Goal: Information Seeking & Learning: Learn about a topic

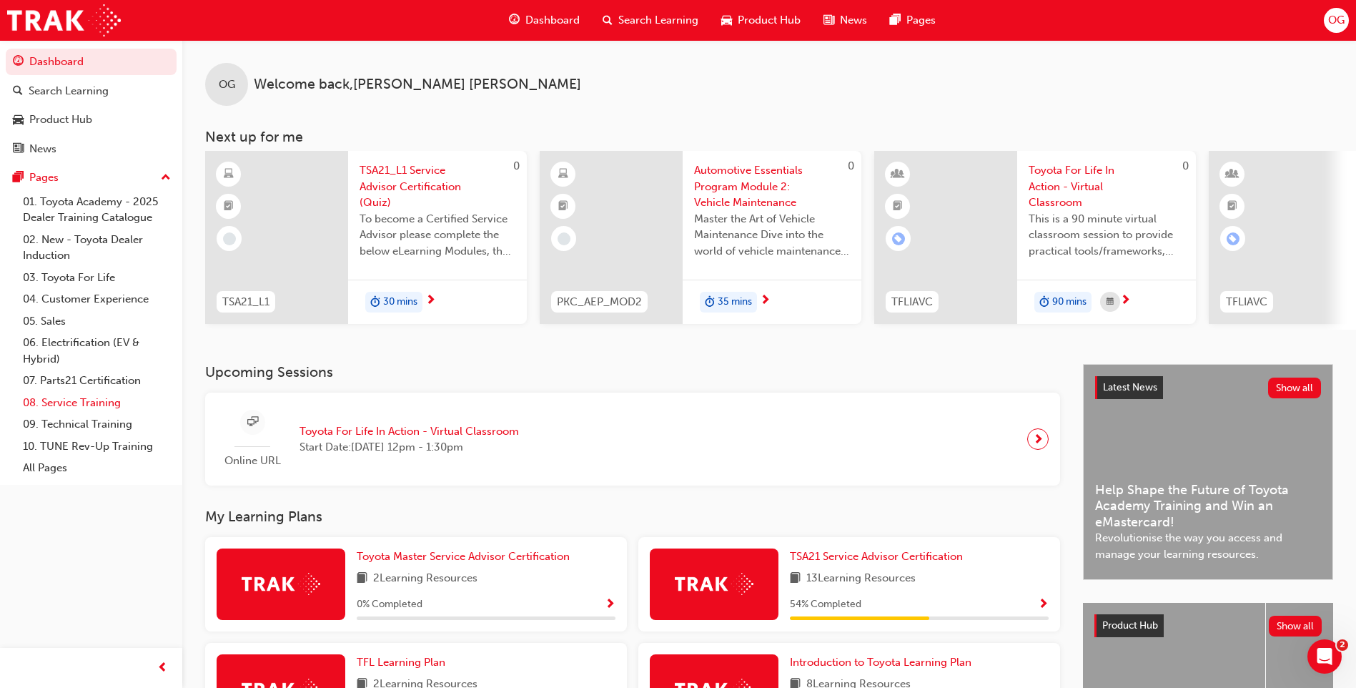
click at [110, 400] on link "08. Service Training" at bounding box center [96, 403] width 159 height 22
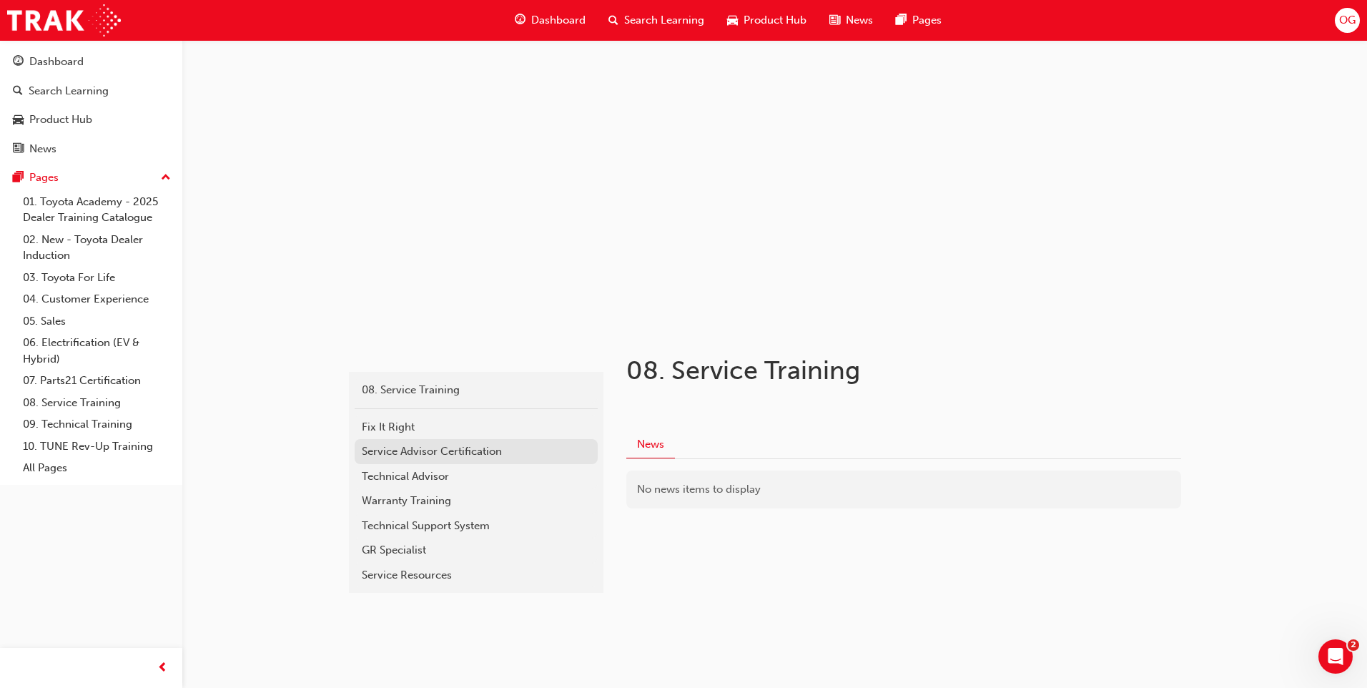
click at [461, 453] on div "Service Advisor Certification" at bounding box center [476, 451] width 229 height 16
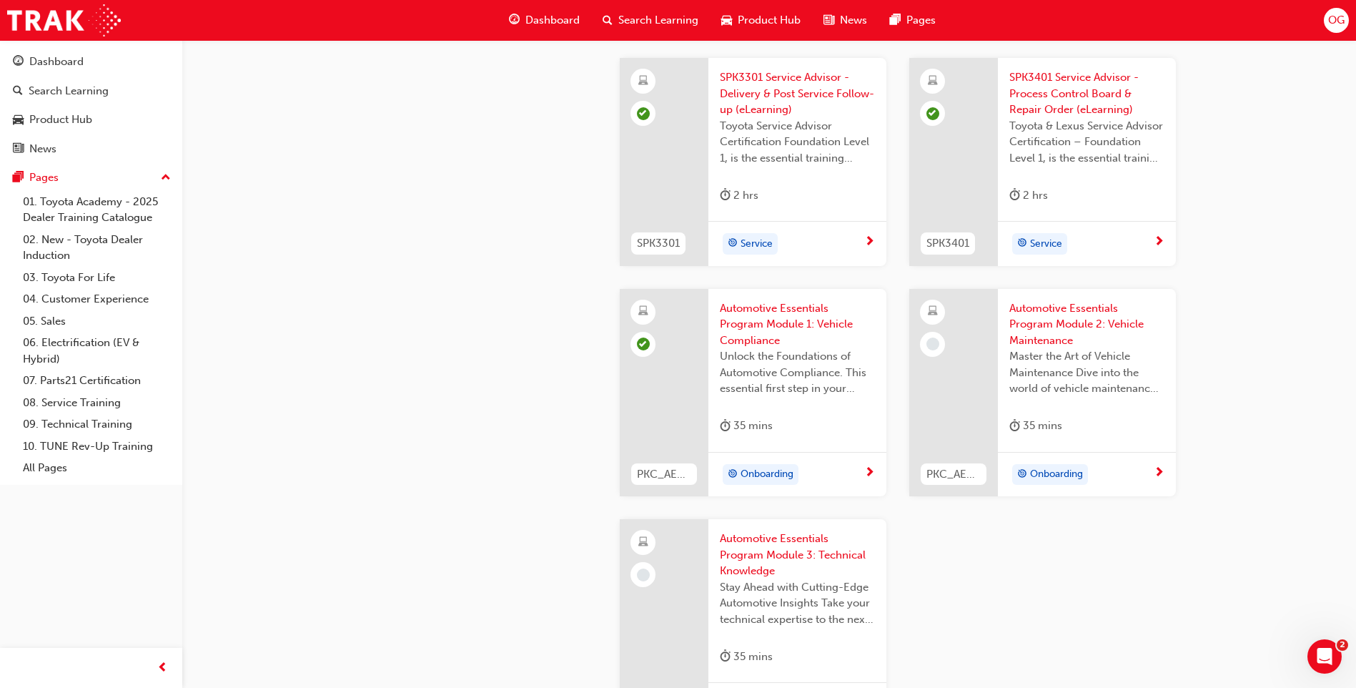
scroll to position [2073, 0]
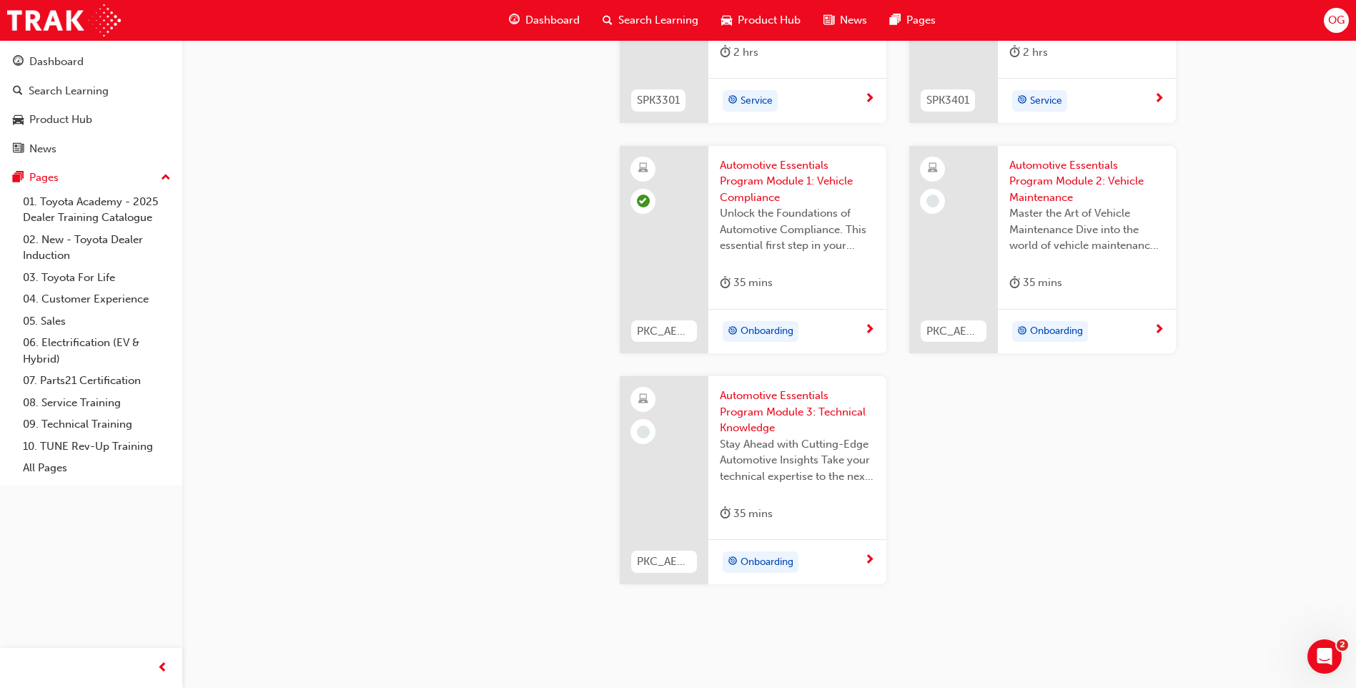
click at [1048, 177] on span "Automotive Essentials Program Module 2: Vehicle Maintenance" at bounding box center [1087, 181] width 155 height 49
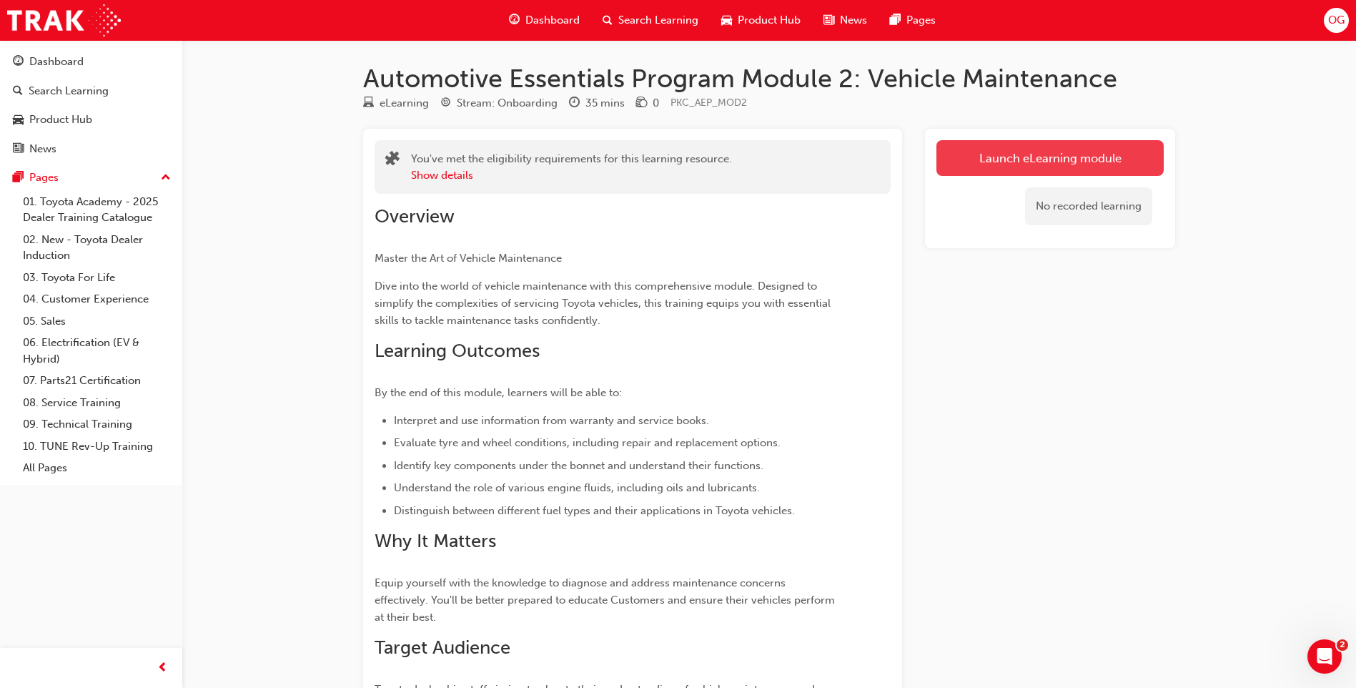
click at [1026, 157] on link "Launch eLearning module" at bounding box center [1050, 158] width 227 height 36
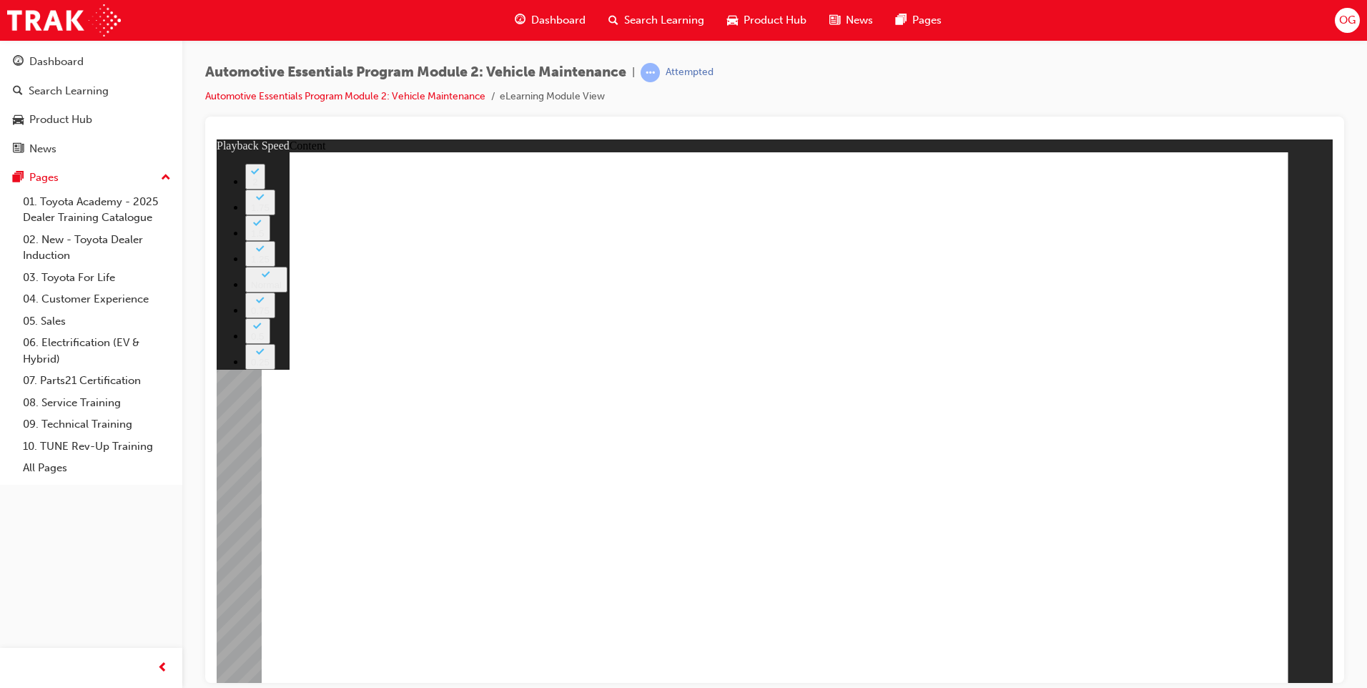
type input "33"
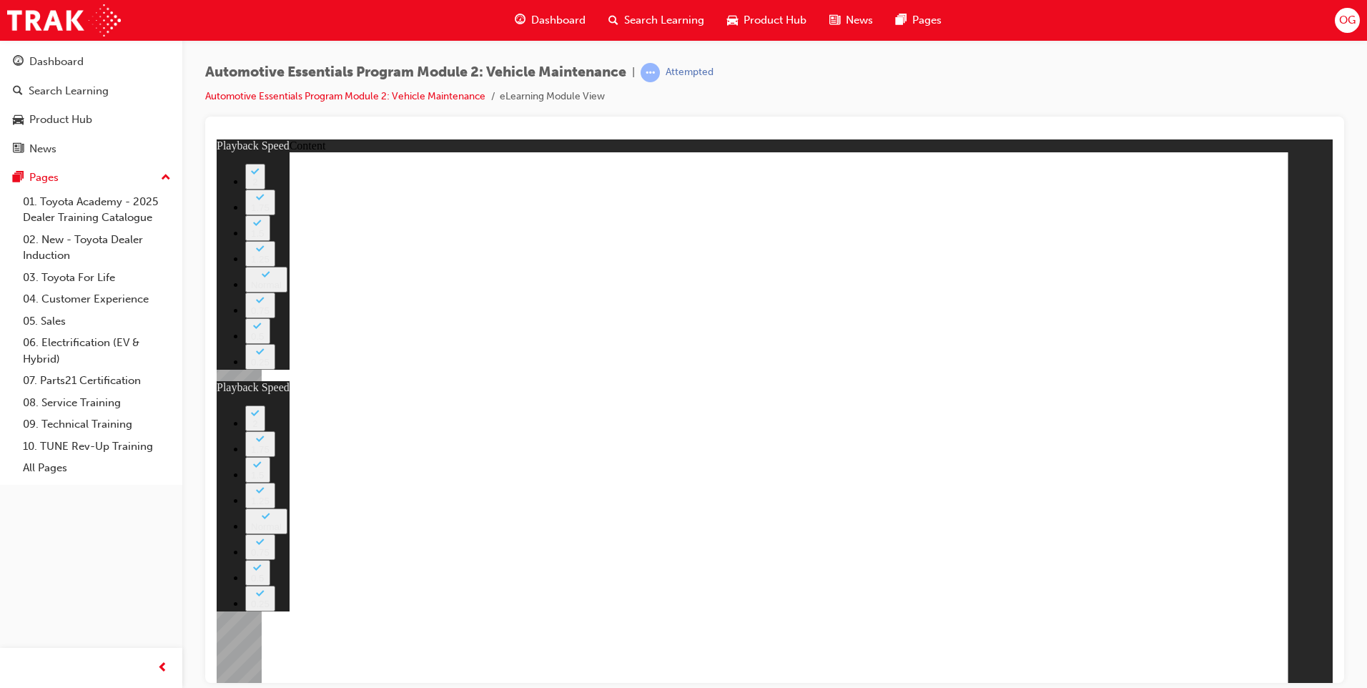
type input "5"
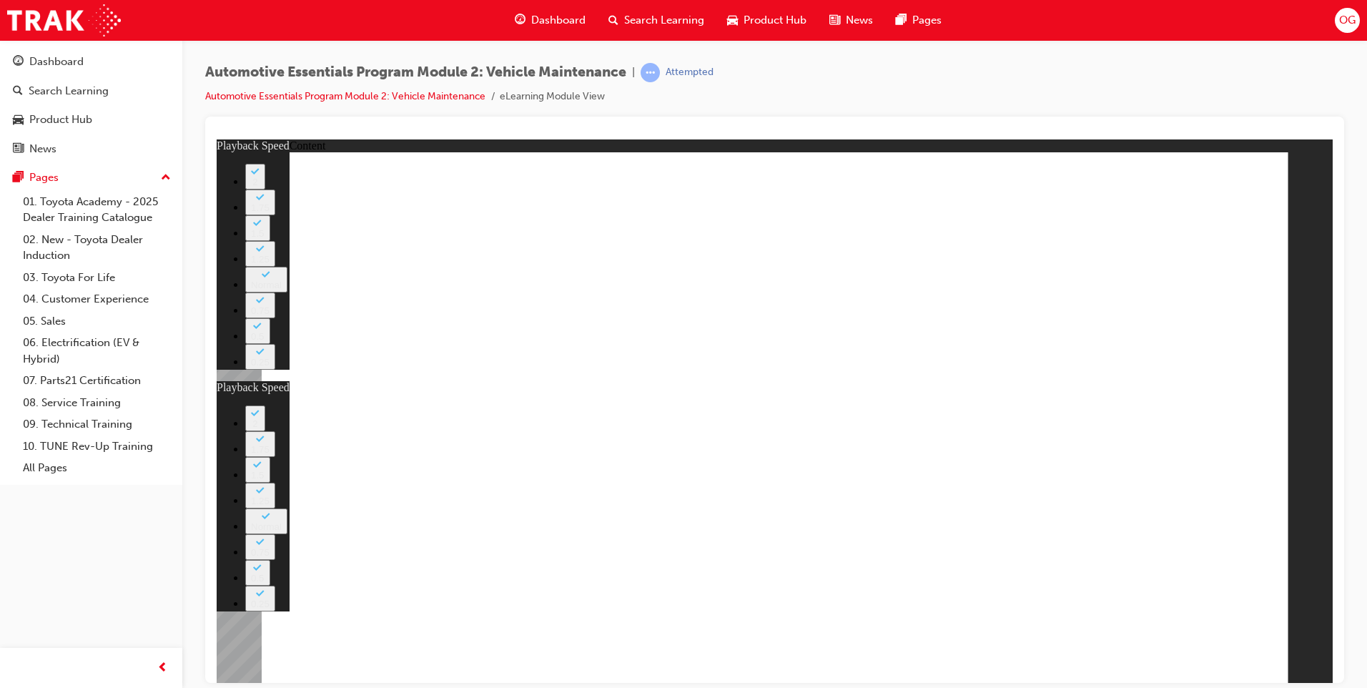
type input "8"
type input "27"
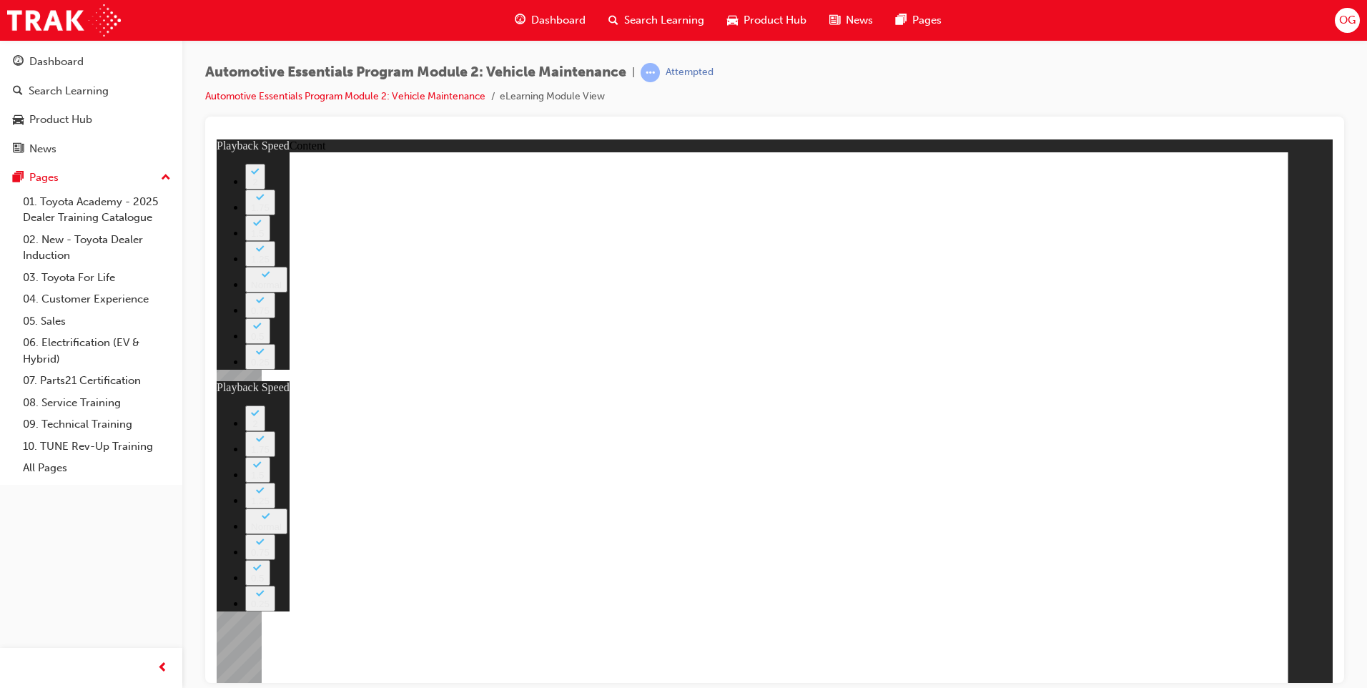
drag, startPoint x: 1092, startPoint y: 272, endPoint x: 1095, endPoint y: 280, distance: 8.2
type input "8"
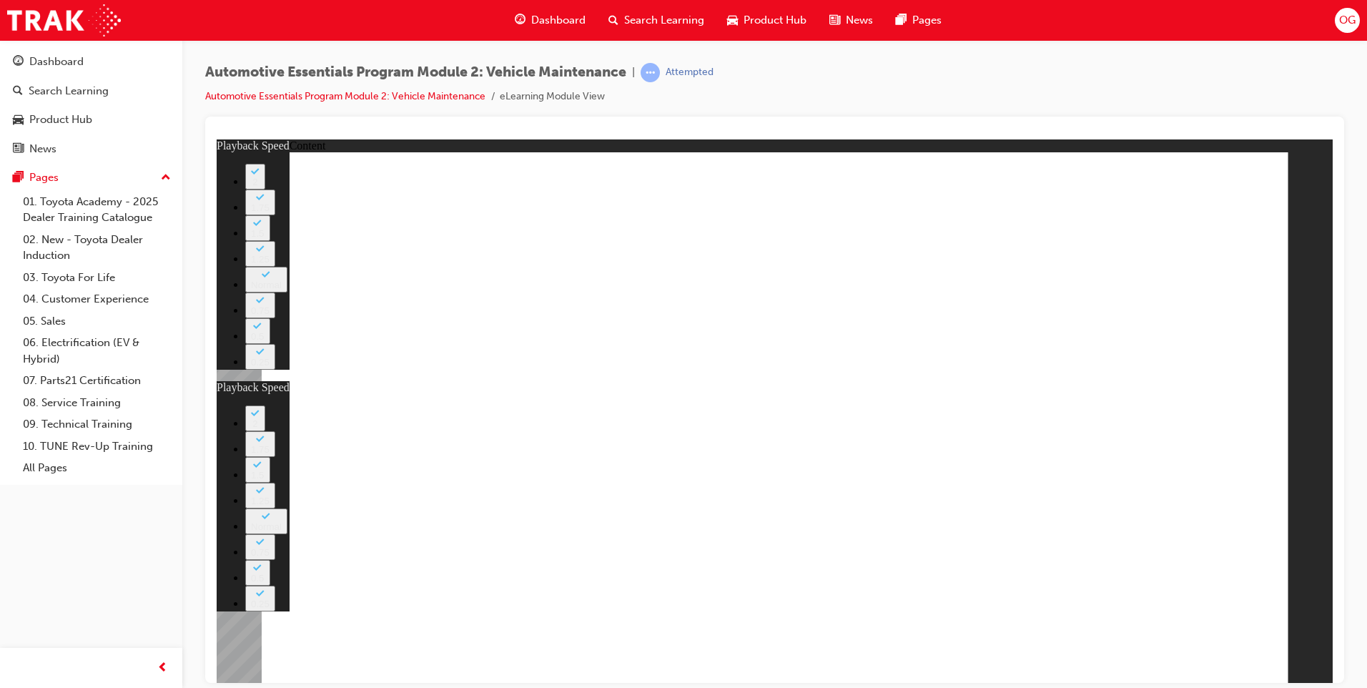
type input "27"
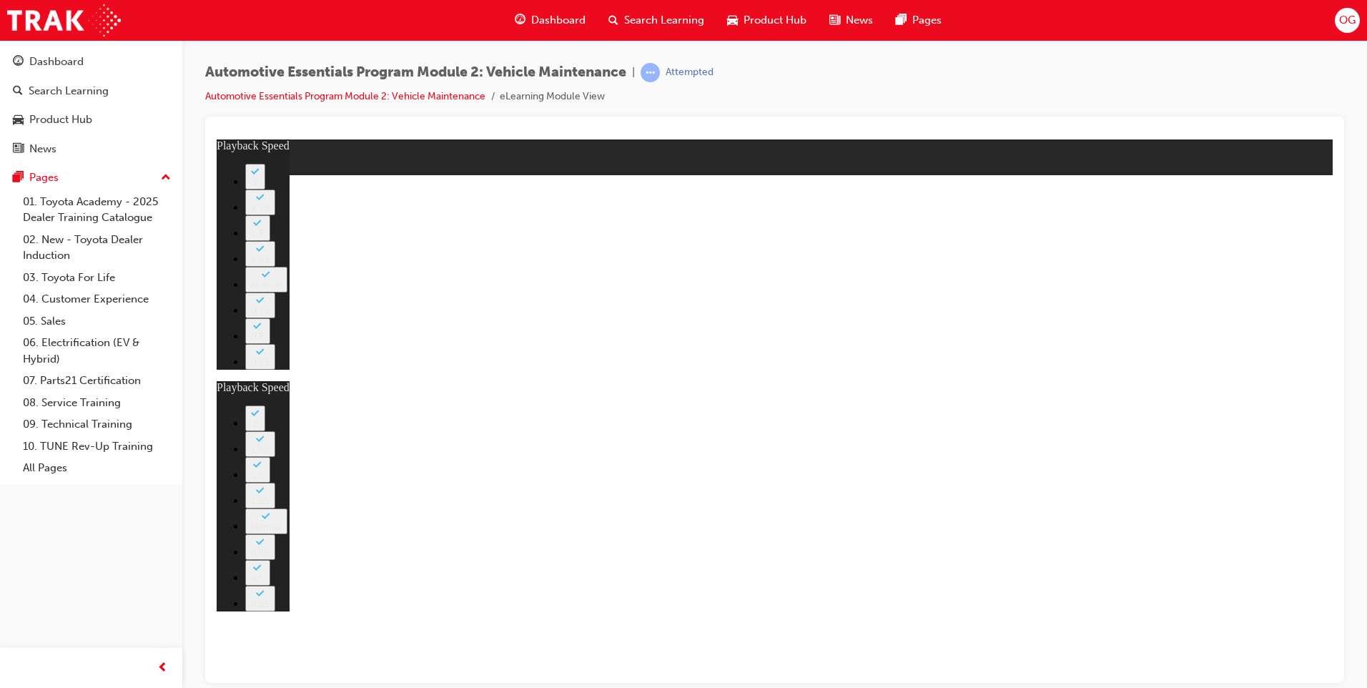
type input "8"
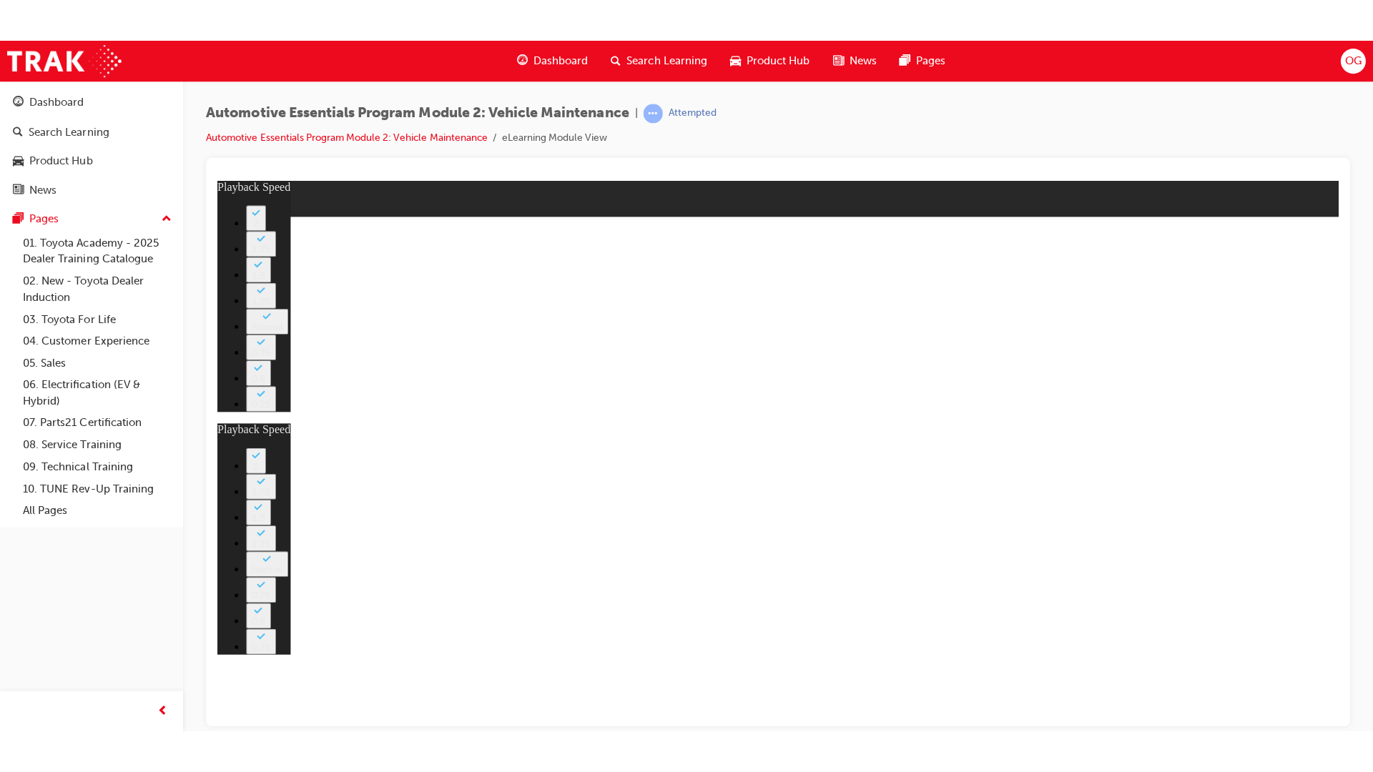
type input "27"
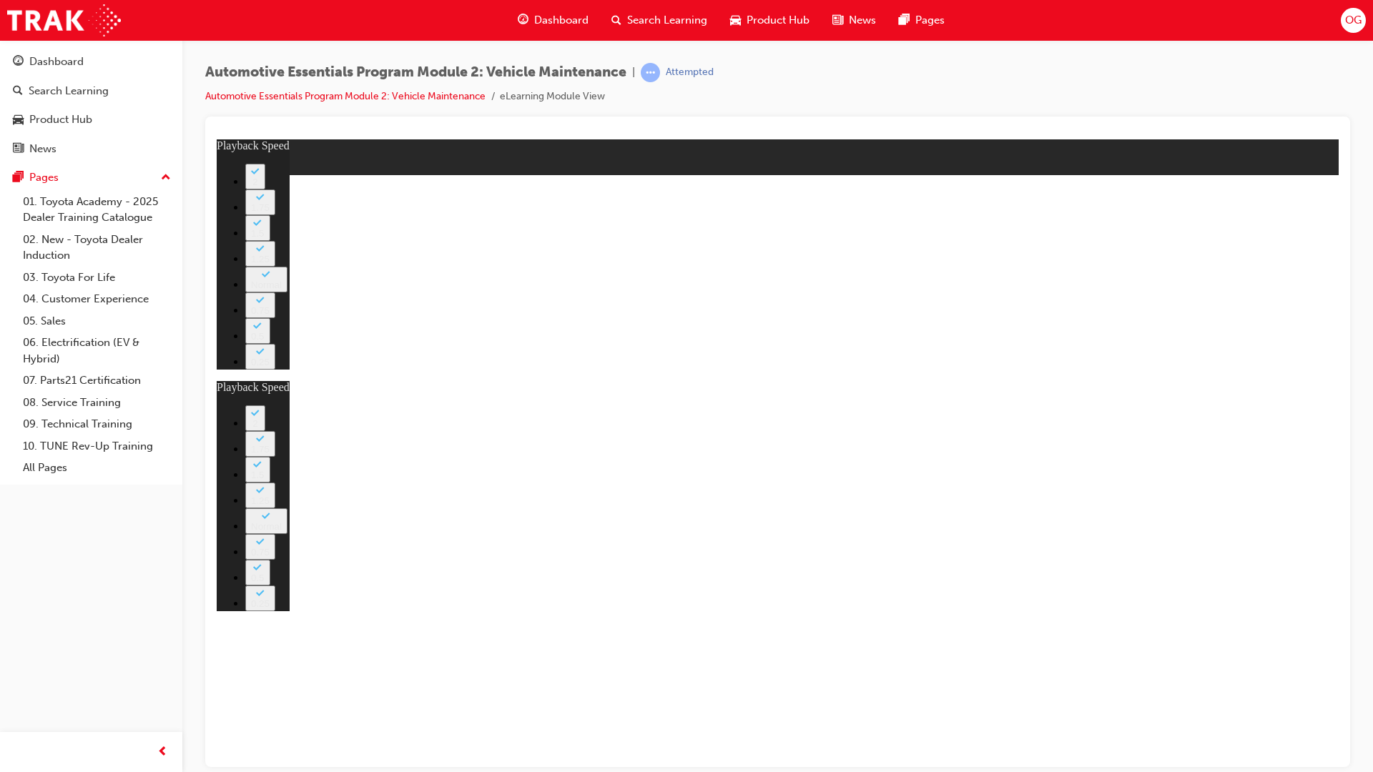
type input "8"
type input "27"
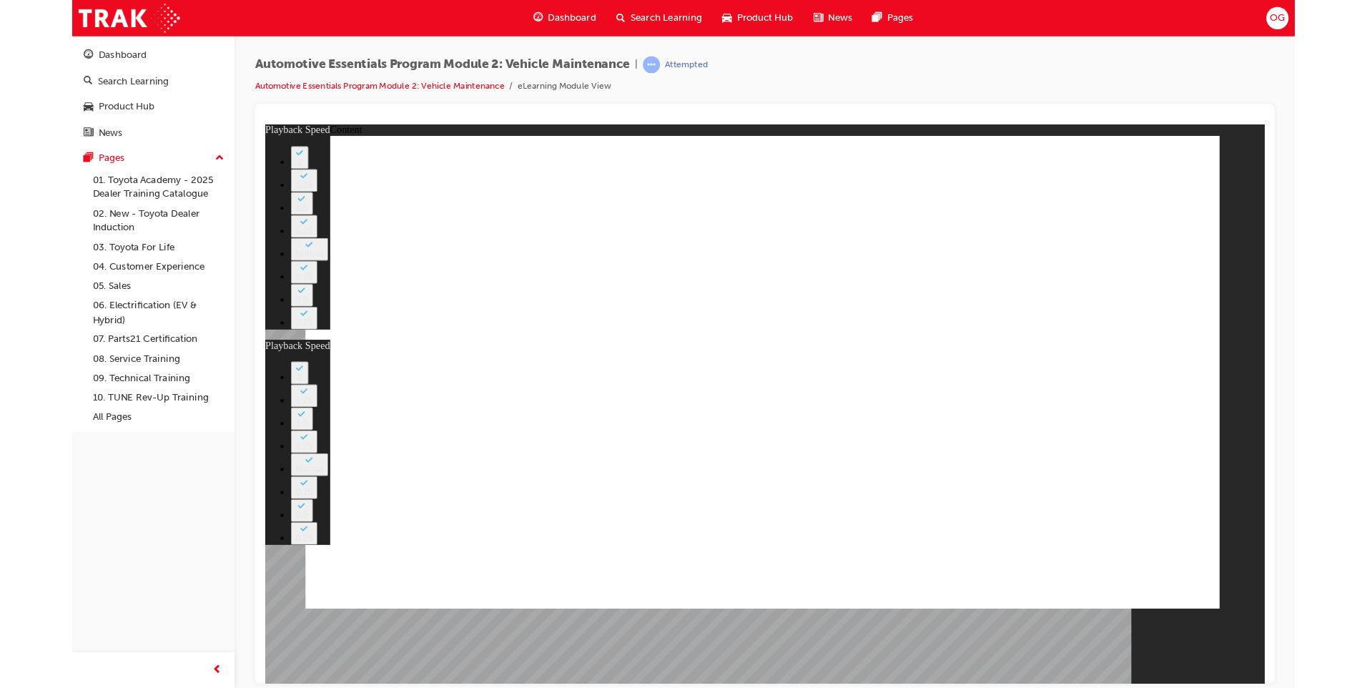
type input "8"
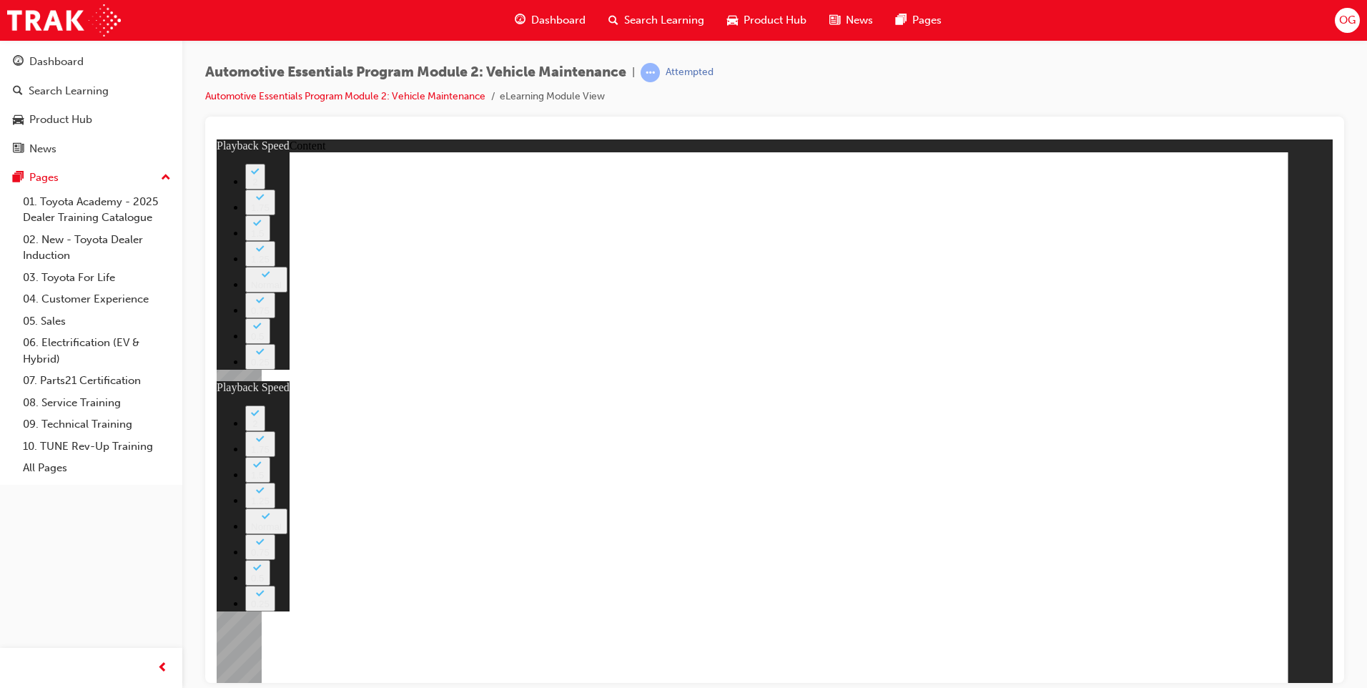
type input "27"
type input "8"
type input "27"
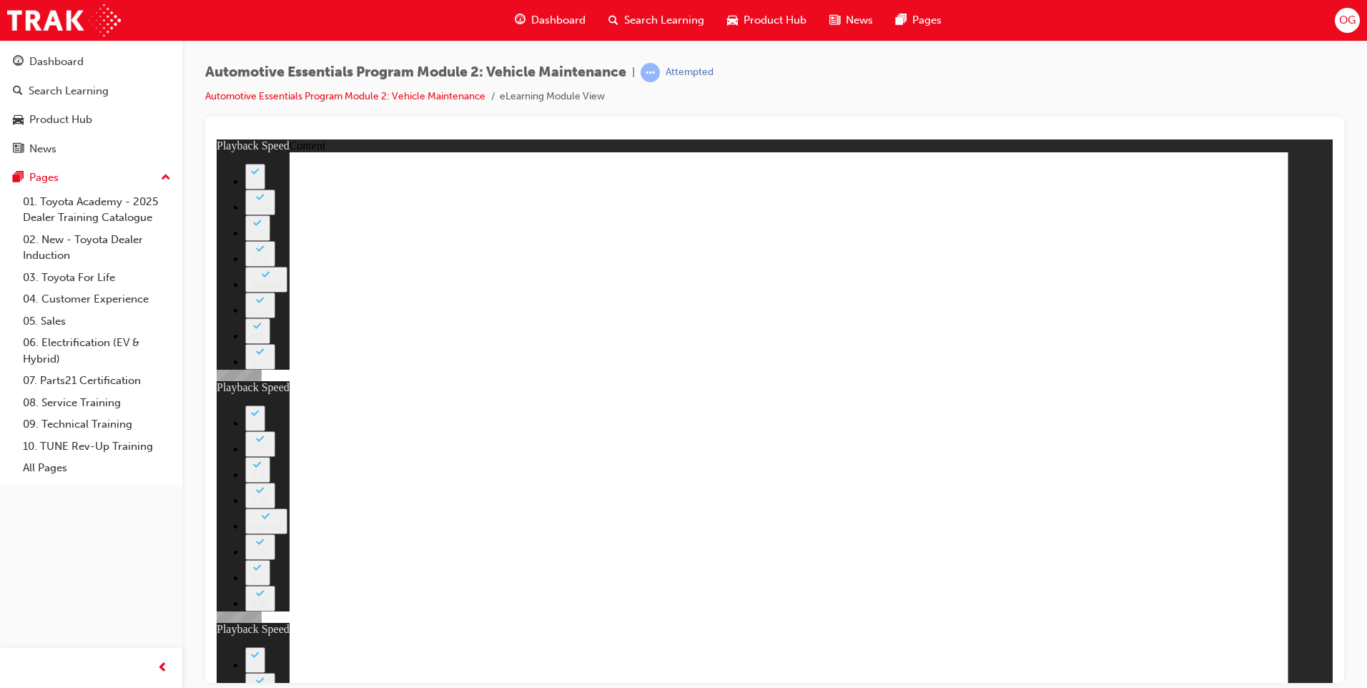
type input "12"
type input "8"
type input "27"
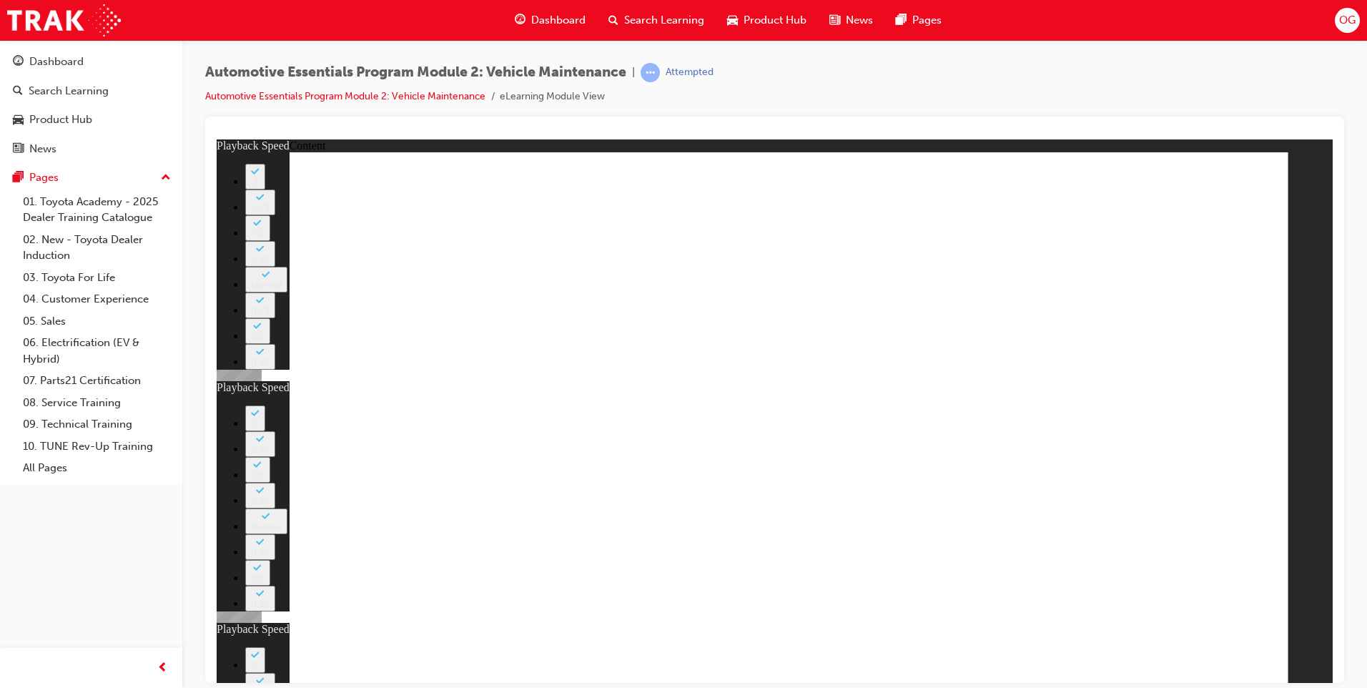
type input "12"
type input "56"
type input "8"
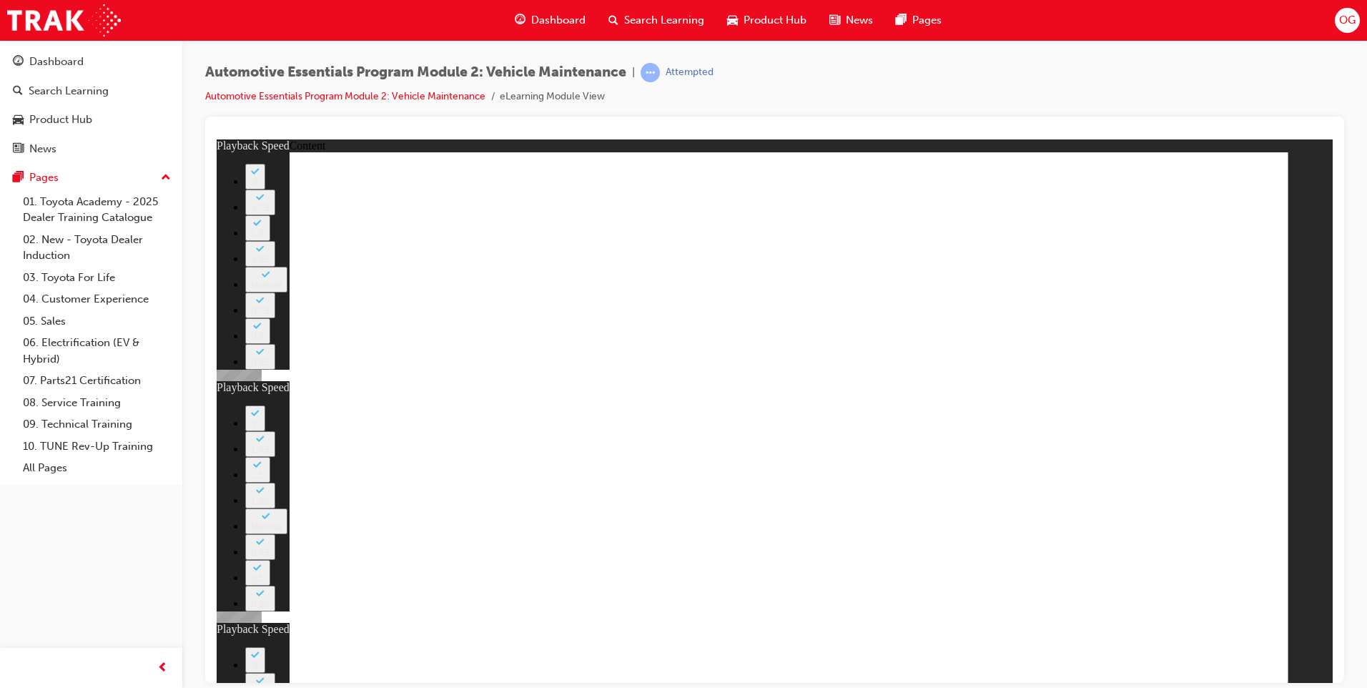
type input "27"
type input "12"
type input "56"
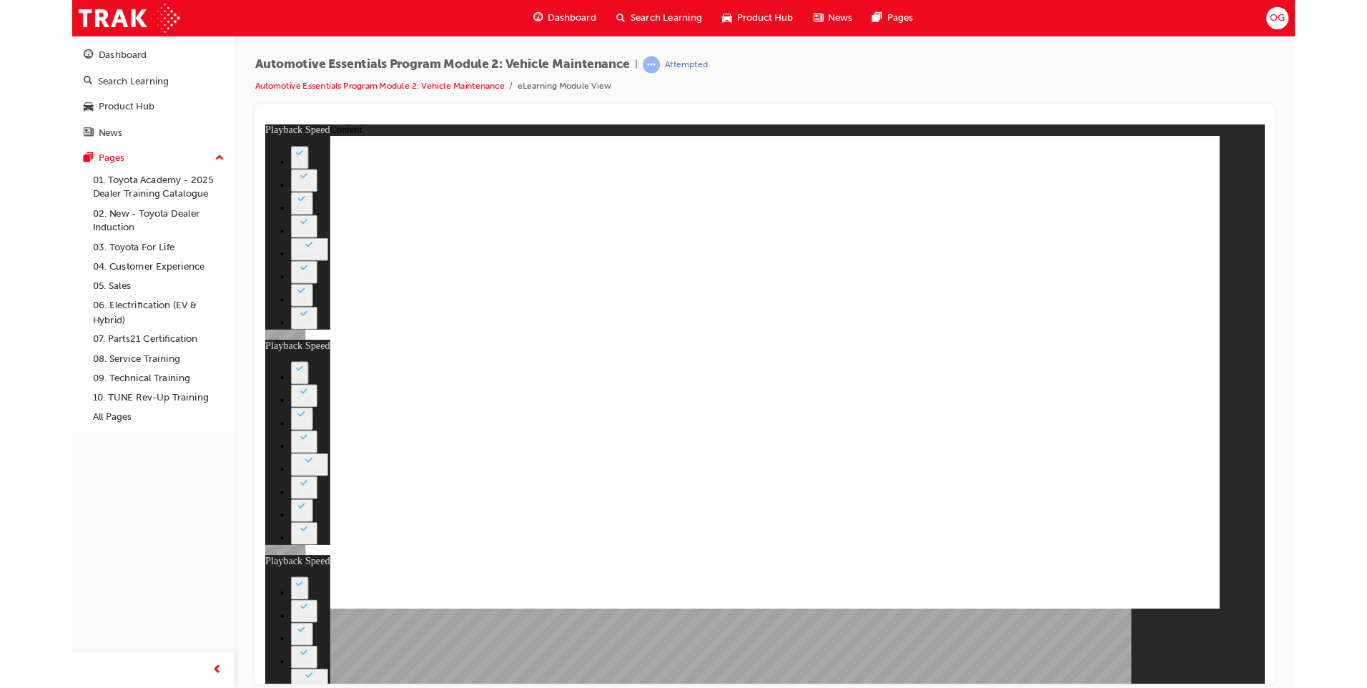
type input "8"
type input "27"
type input "12"
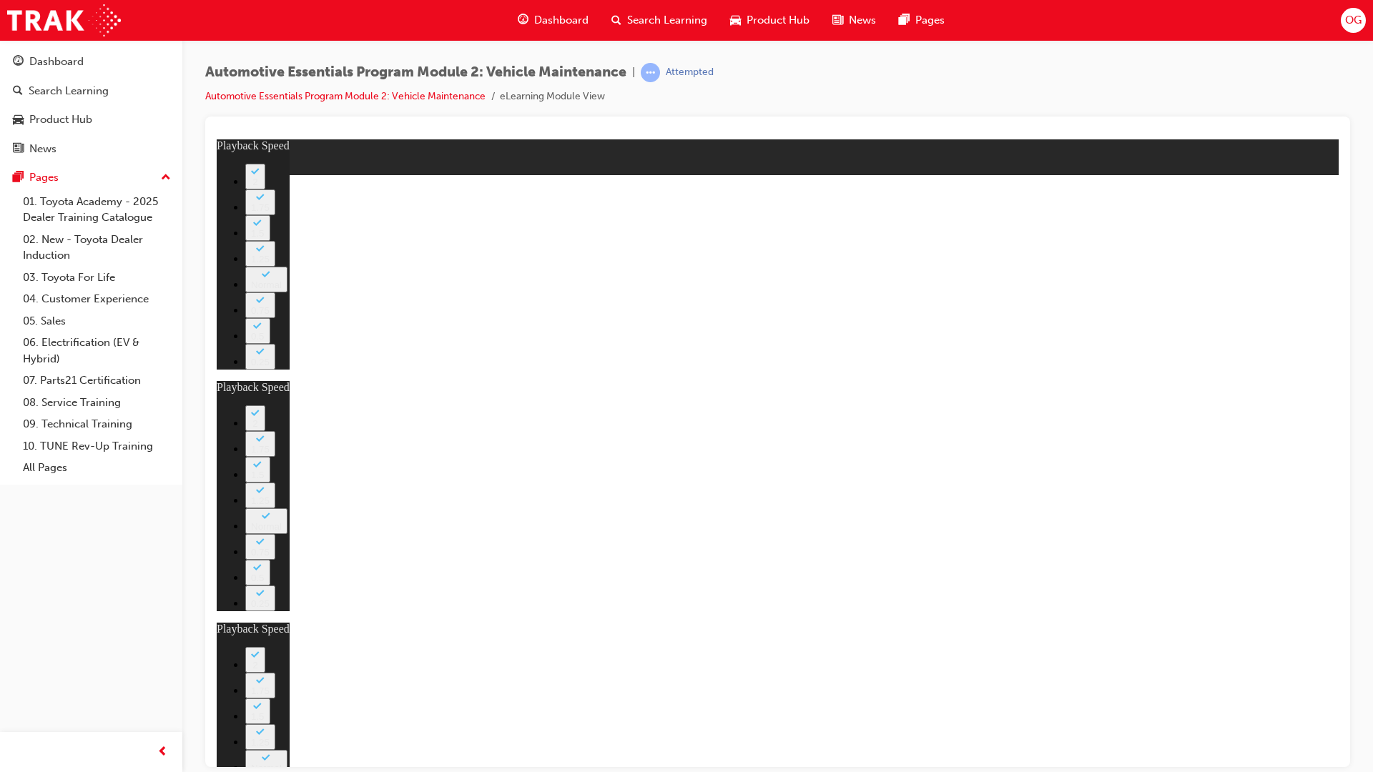
type input "56"
type input "8"
type input "27"
type input "12"
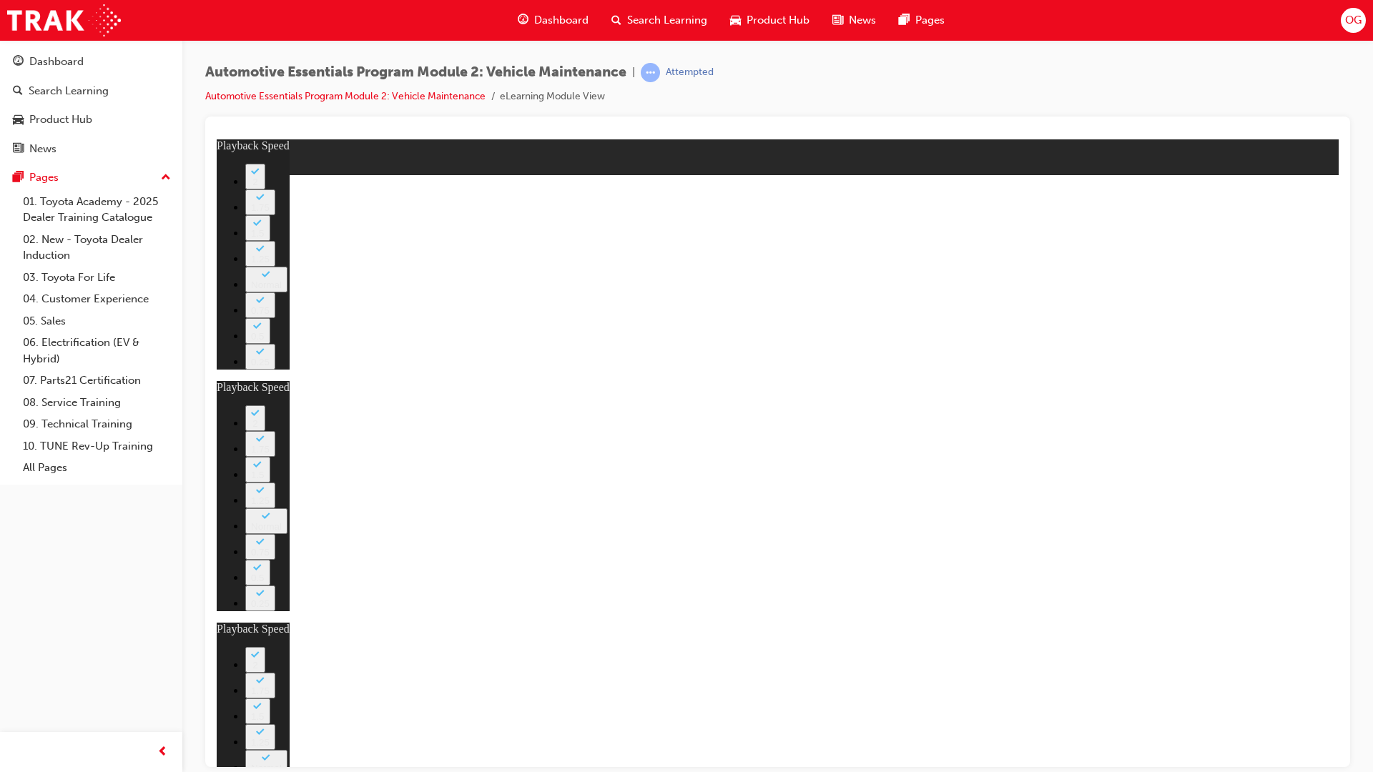
type input "56"
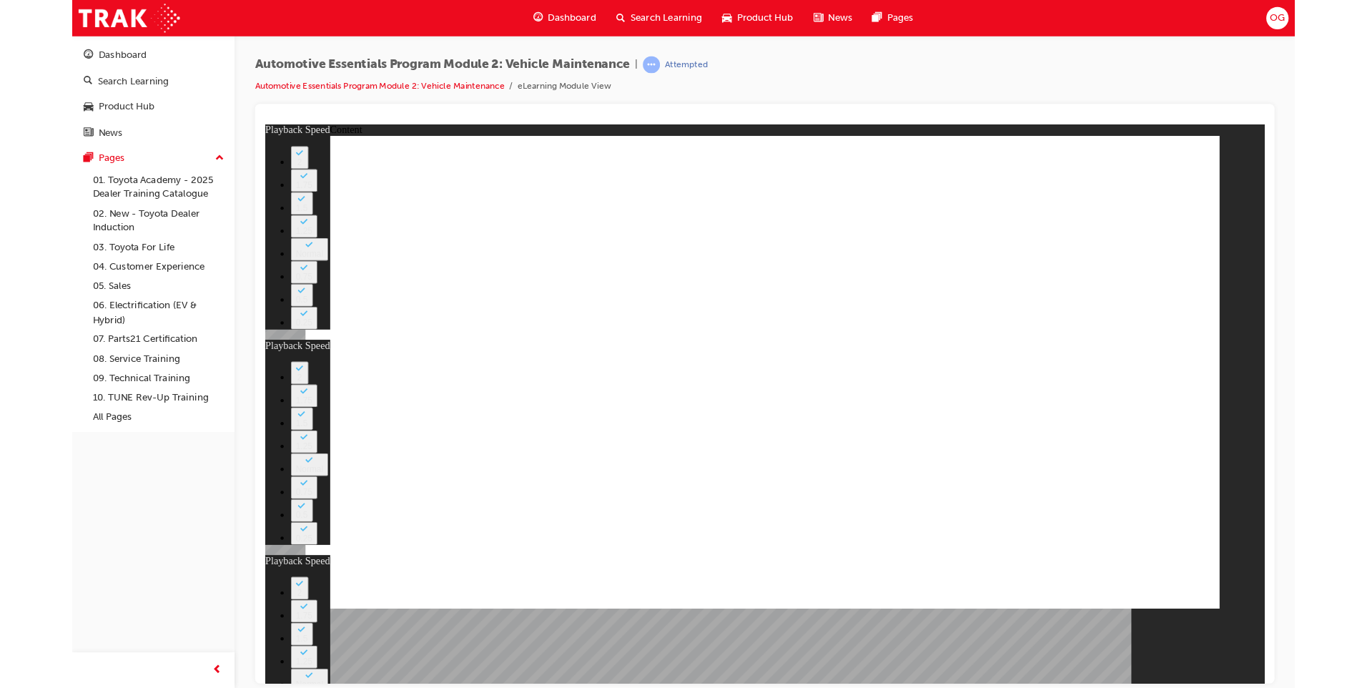
type input "8"
type input "27"
type input "12"
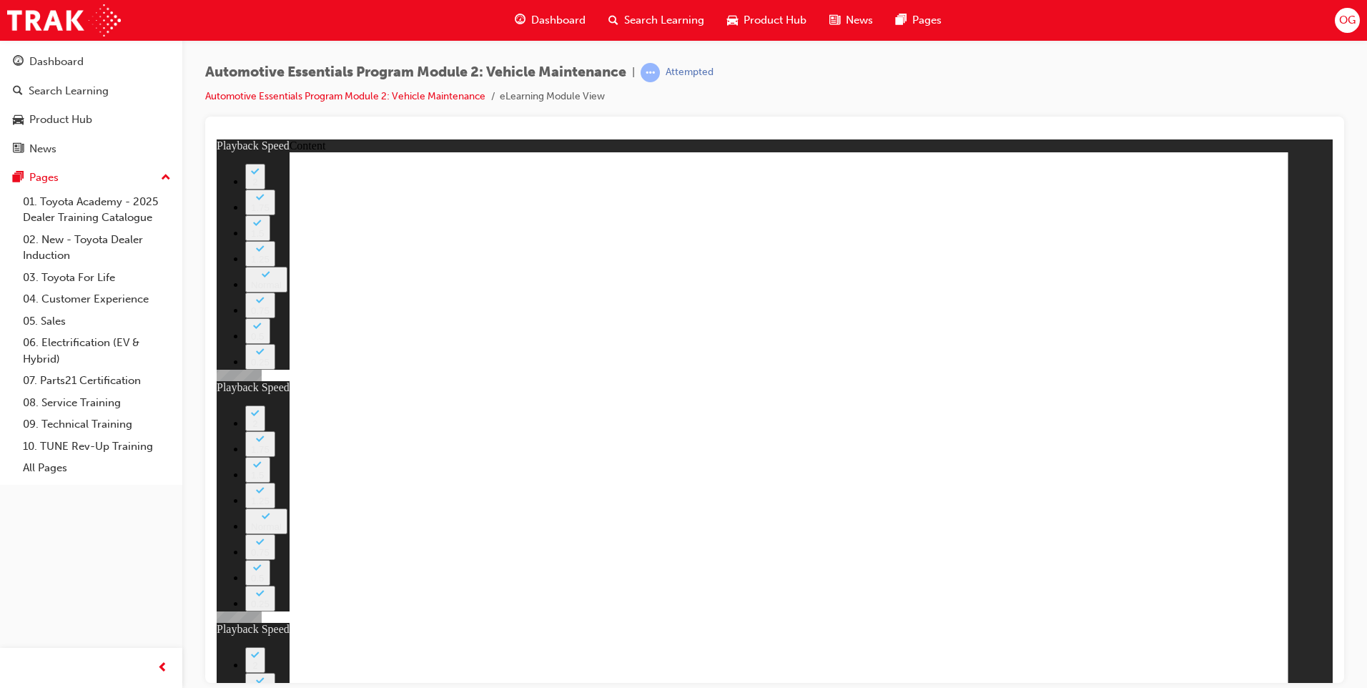
drag, startPoint x: 1240, startPoint y: 193, endPoint x: 1228, endPoint y: 193, distance: 12.2
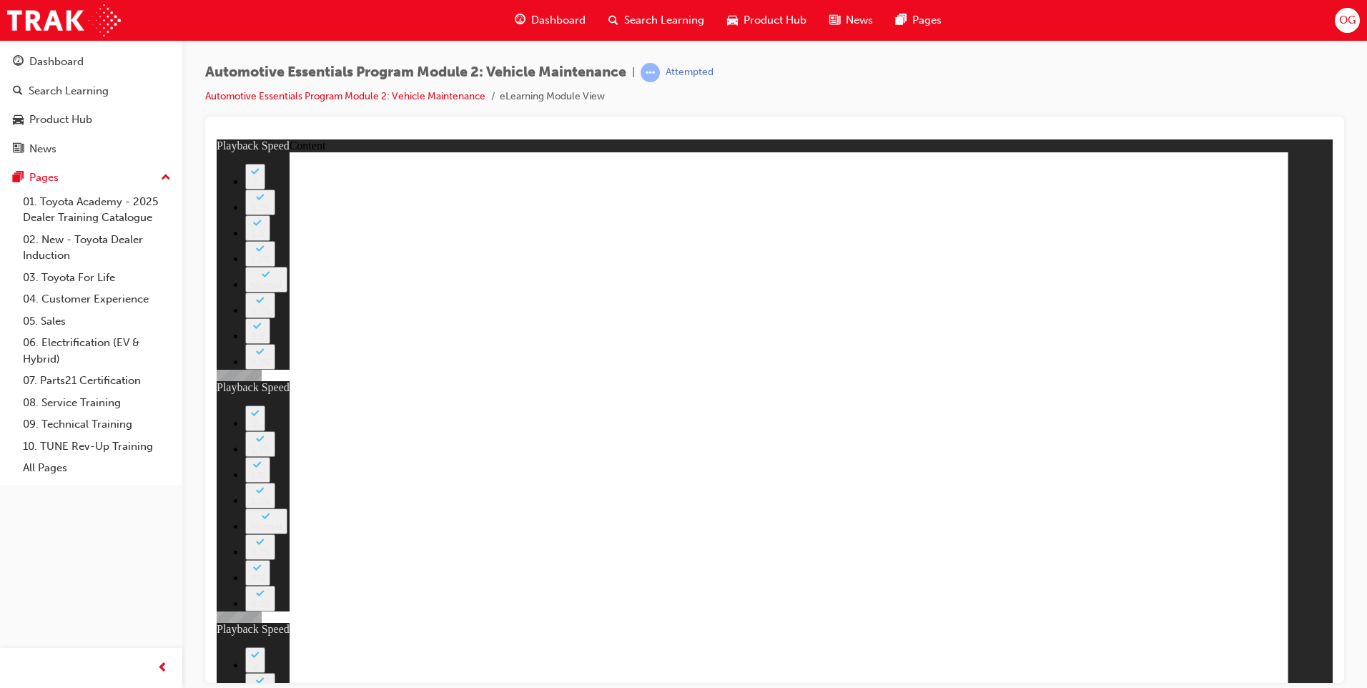
type input "56"
type input "8"
type input "27"
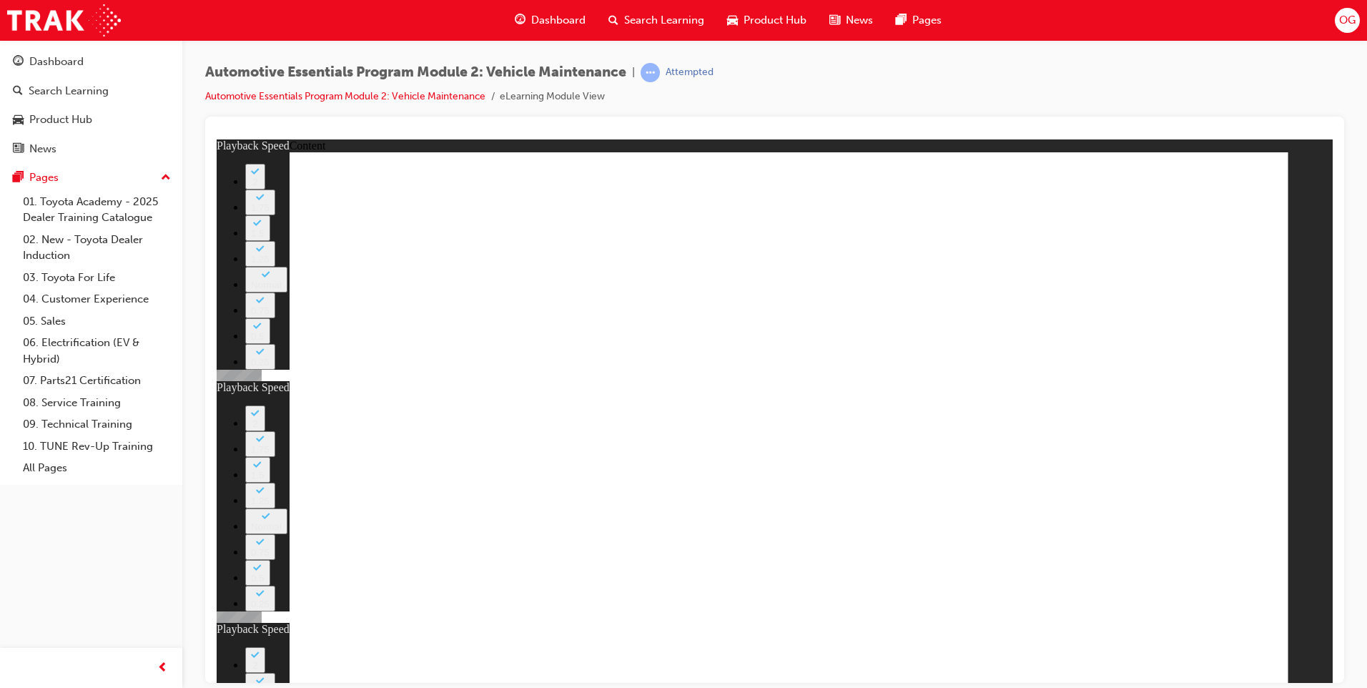
type input "12"
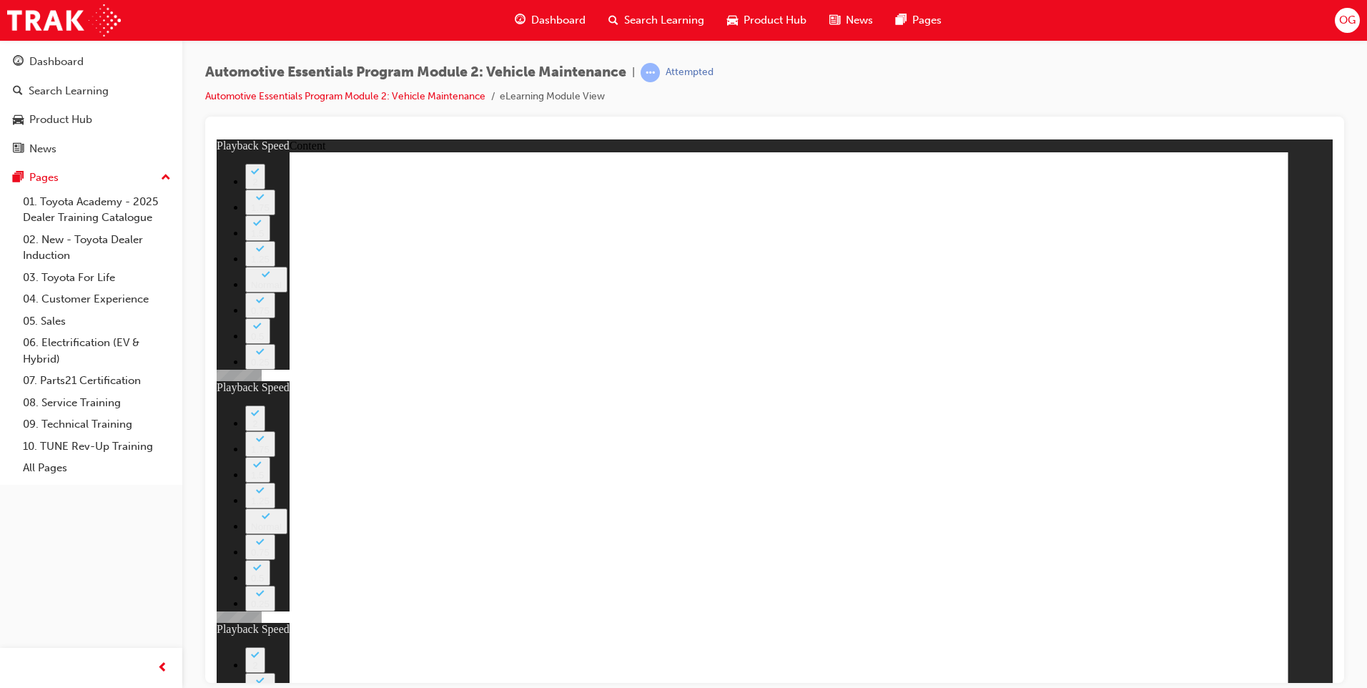
type input "8"
type input "27"
type input "12"
type input "56"
type input "12"
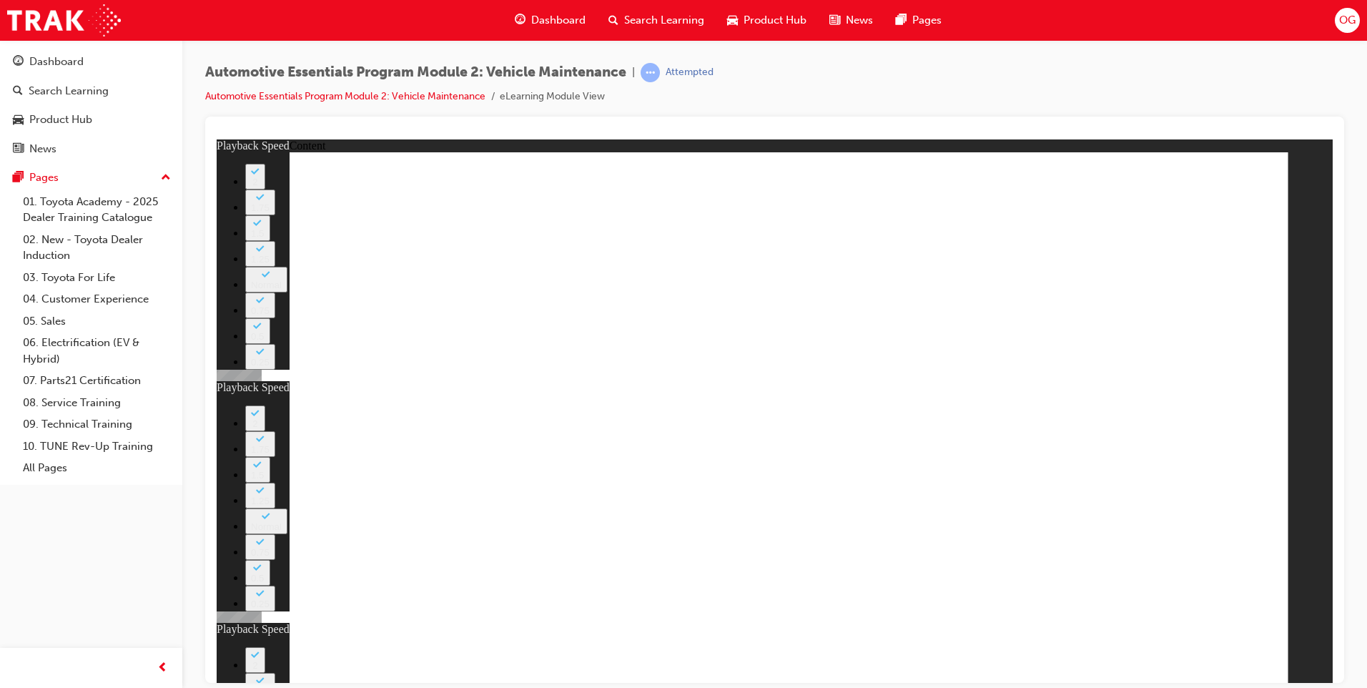
type input "8"
type input "27"
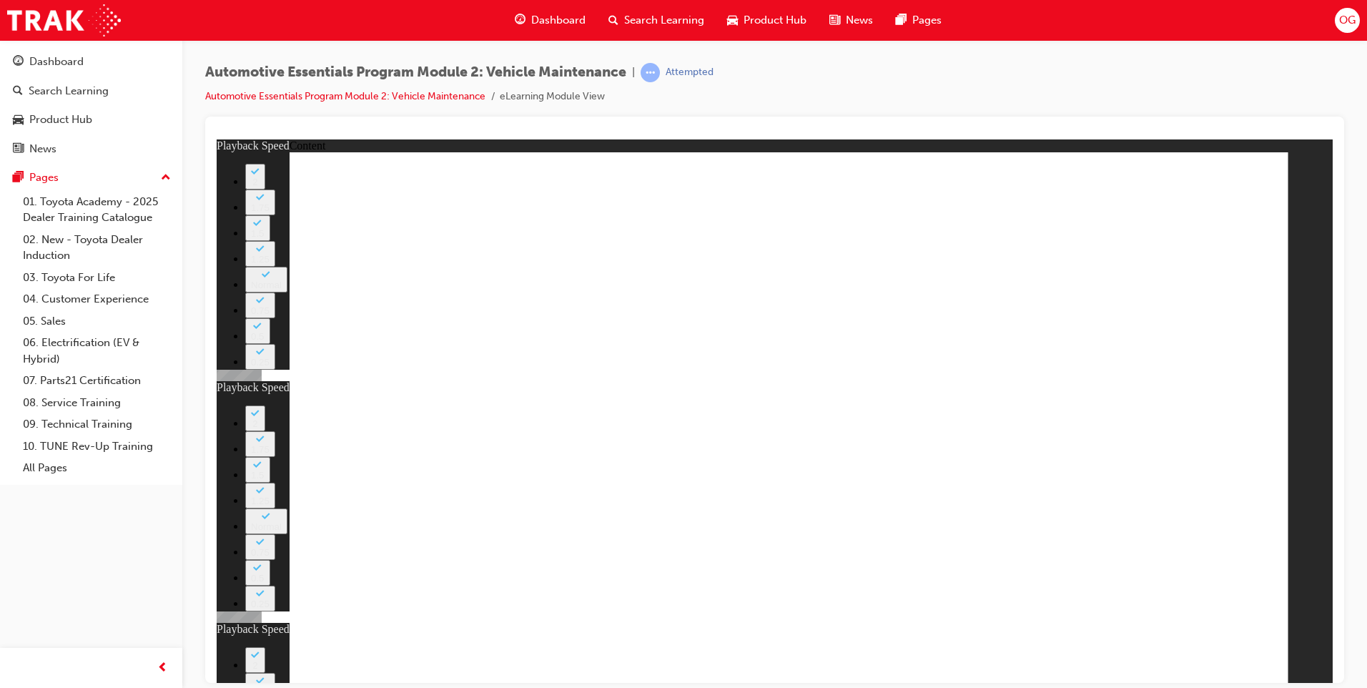
type input "12"
type input "56"
type input "12"
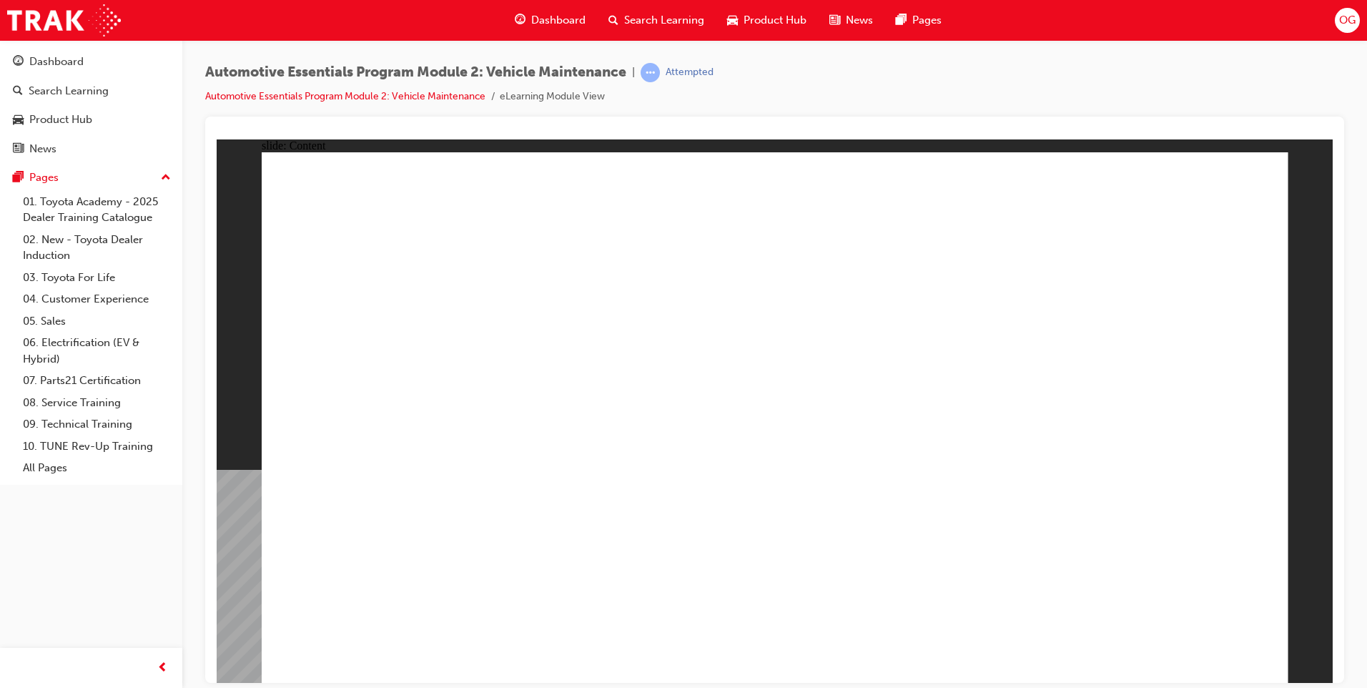
drag, startPoint x: 1110, startPoint y: 192, endPoint x: 1115, endPoint y: 207, distance: 15.6
drag, startPoint x: 1266, startPoint y: 203, endPoint x: 1251, endPoint y: 192, distance: 18.3
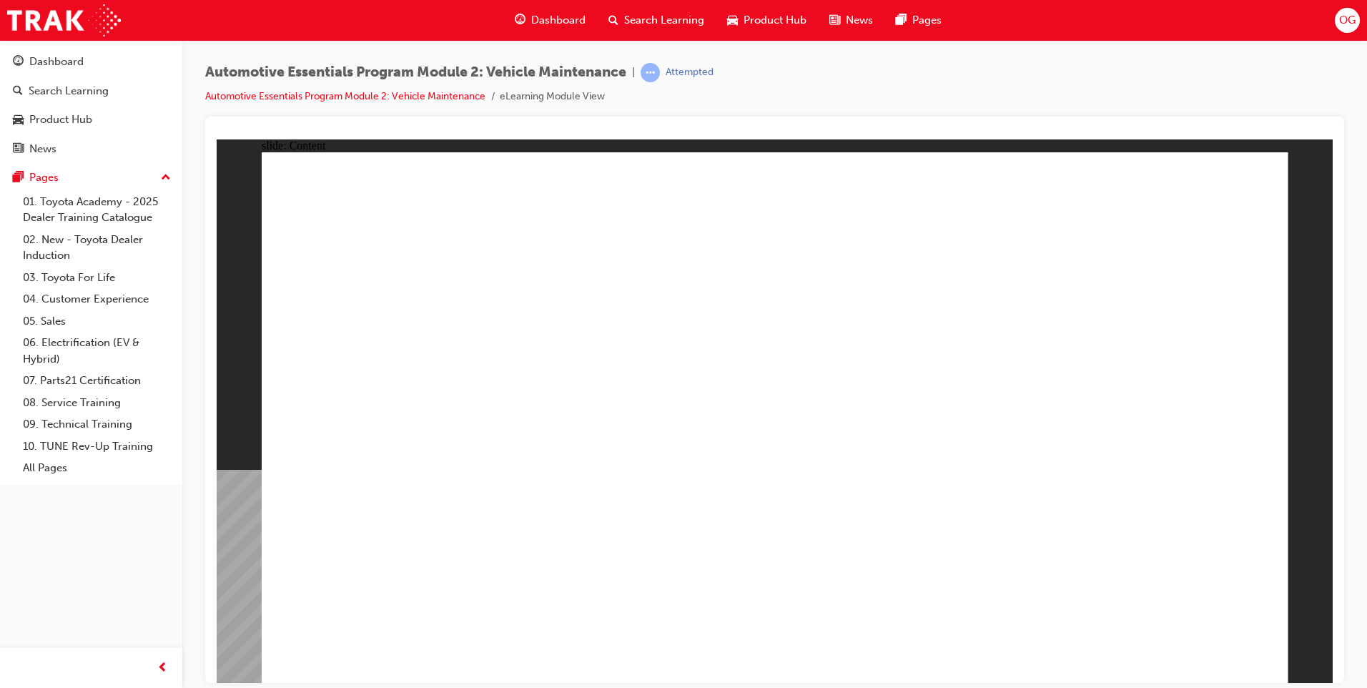
radio input "true"
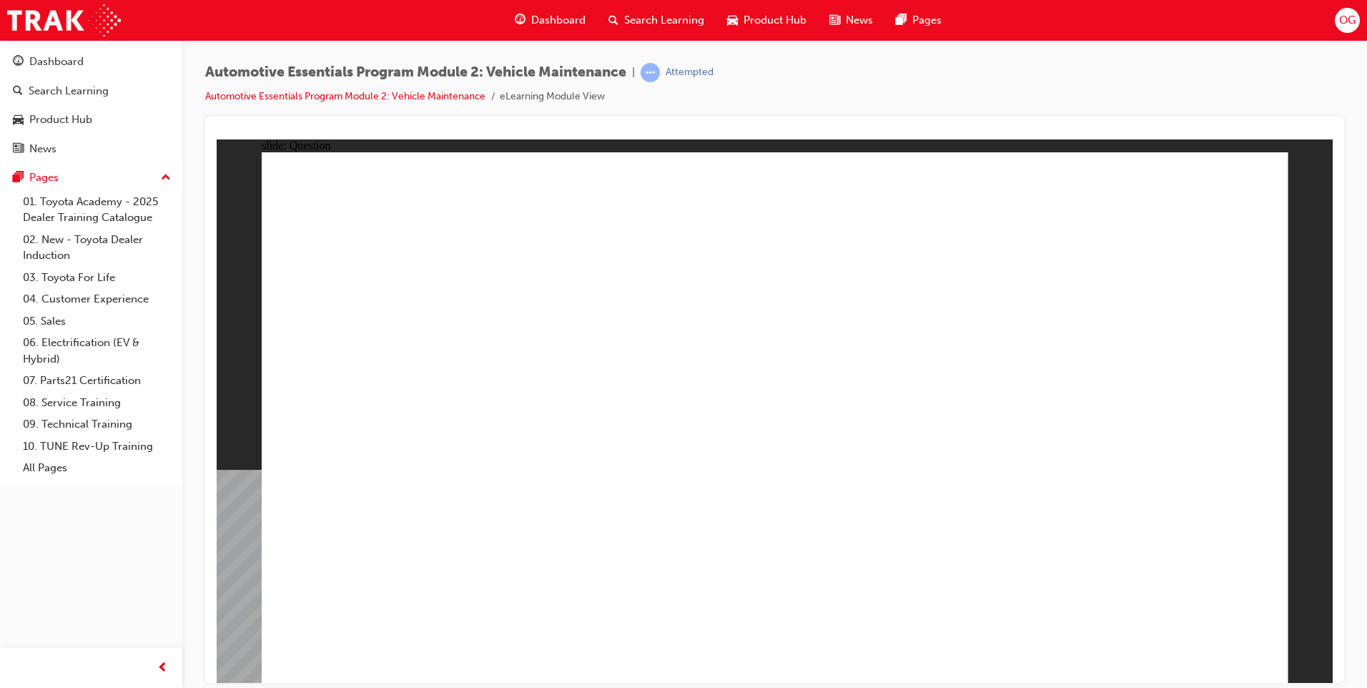
radio input "true"
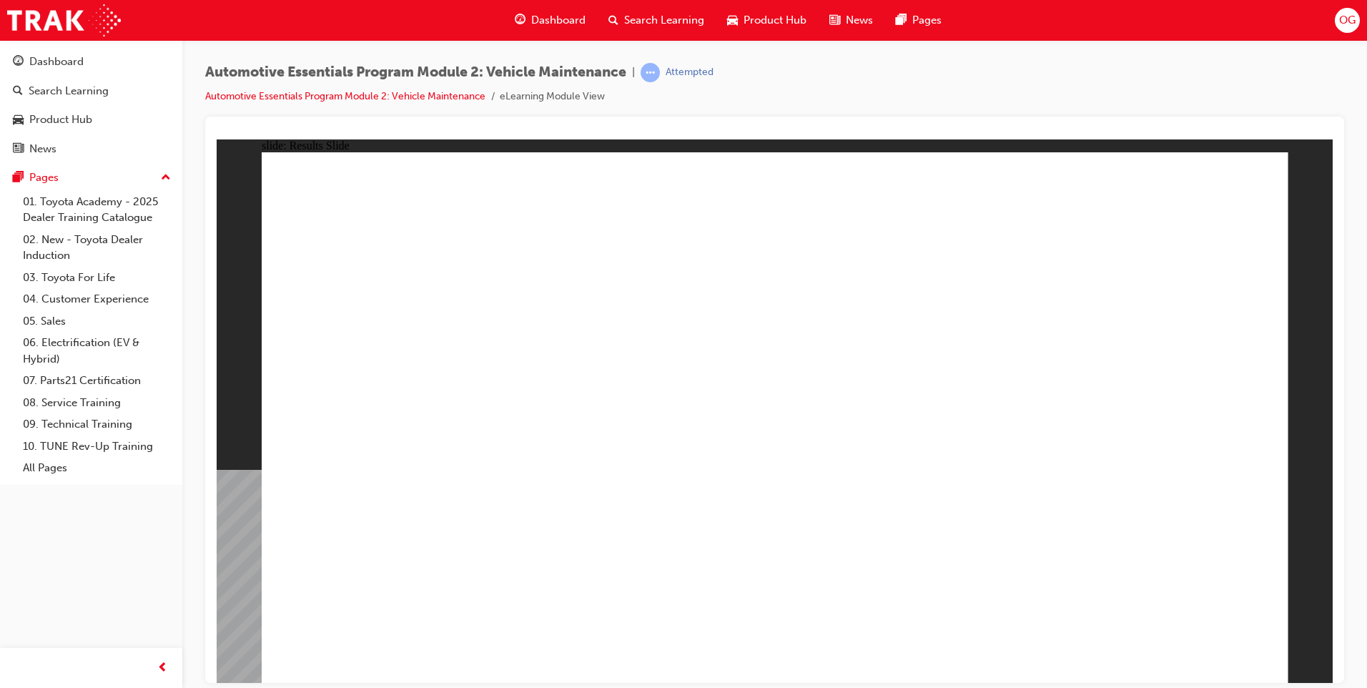
drag, startPoint x: 568, startPoint y: 555, endPoint x: 561, endPoint y: 559, distance: 8.3
drag, startPoint x: 902, startPoint y: 343, endPoint x: 884, endPoint y: 345, distance: 17.9
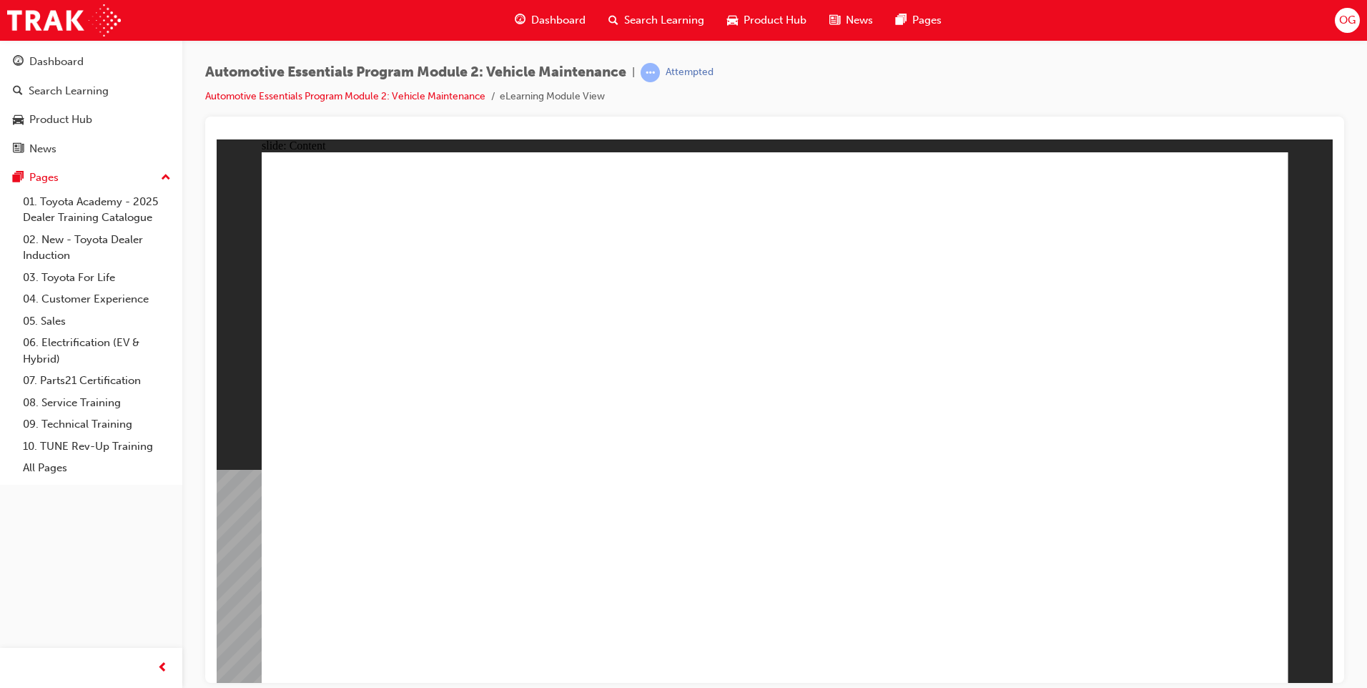
drag, startPoint x: 1226, startPoint y: 174, endPoint x: 1241, endPoint y: 180, distance: 16.3
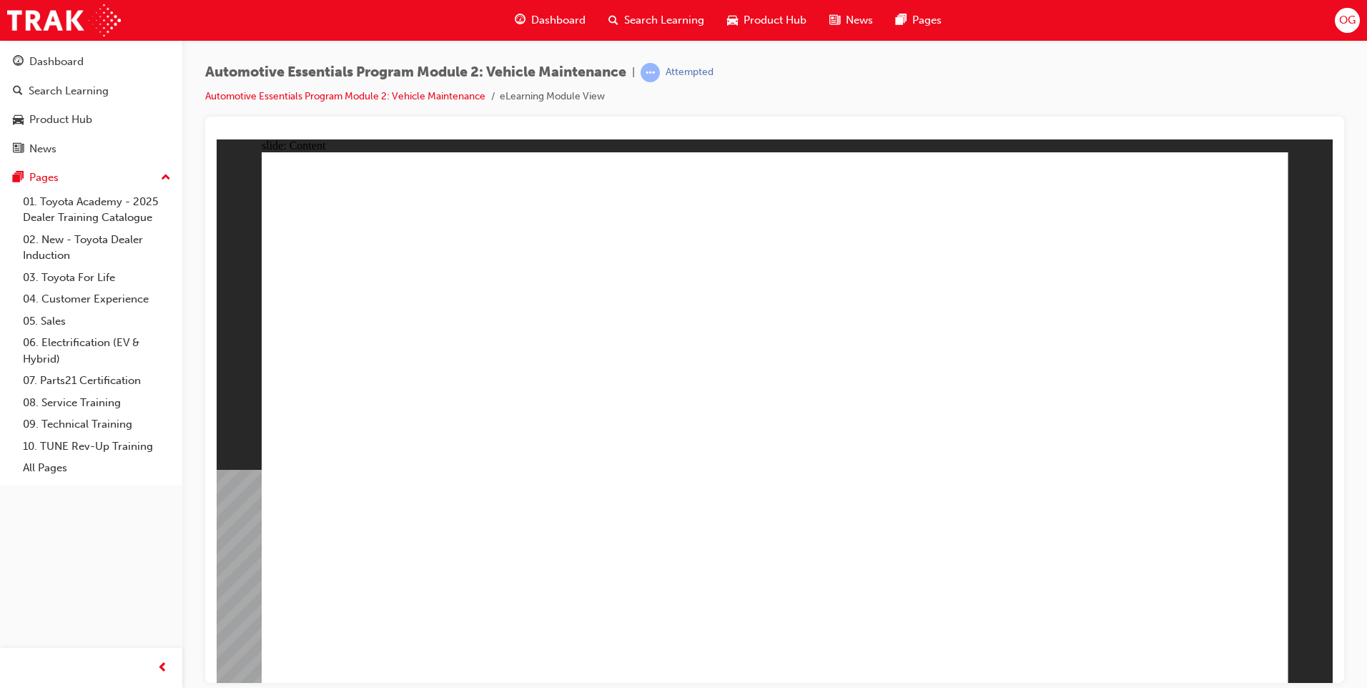
radio input "true"
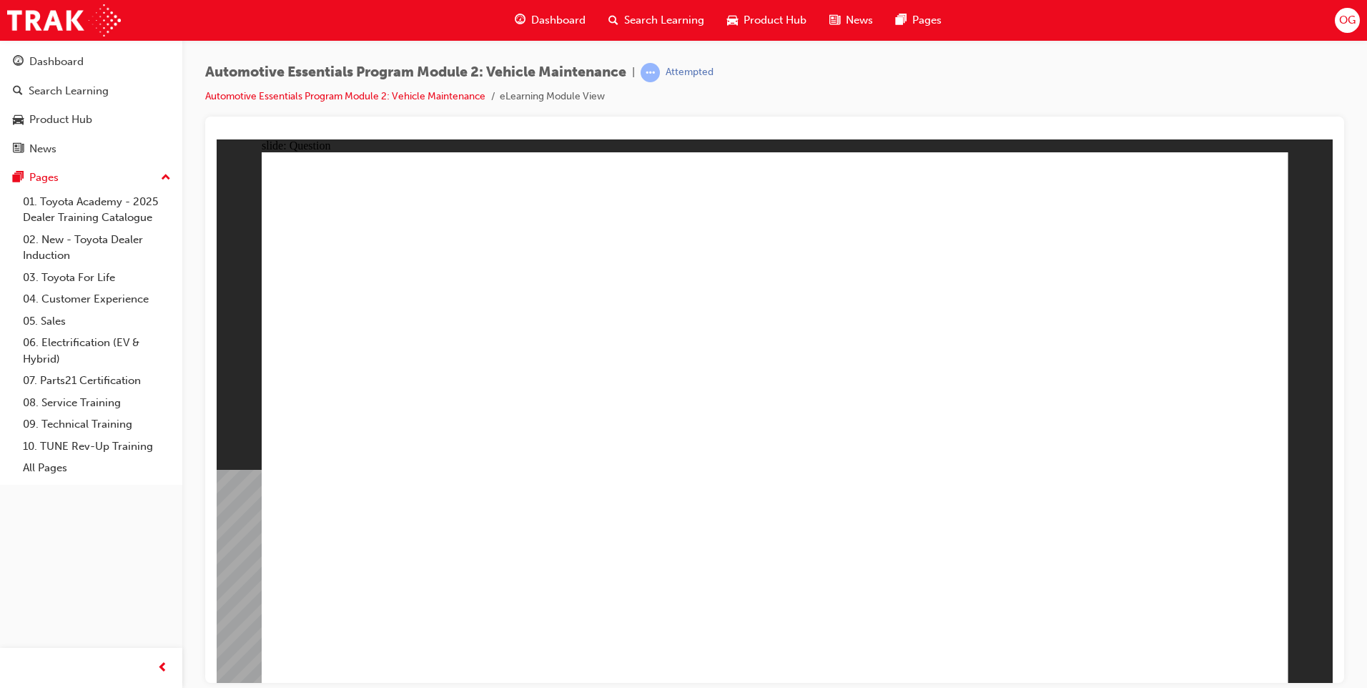
radio input "true"
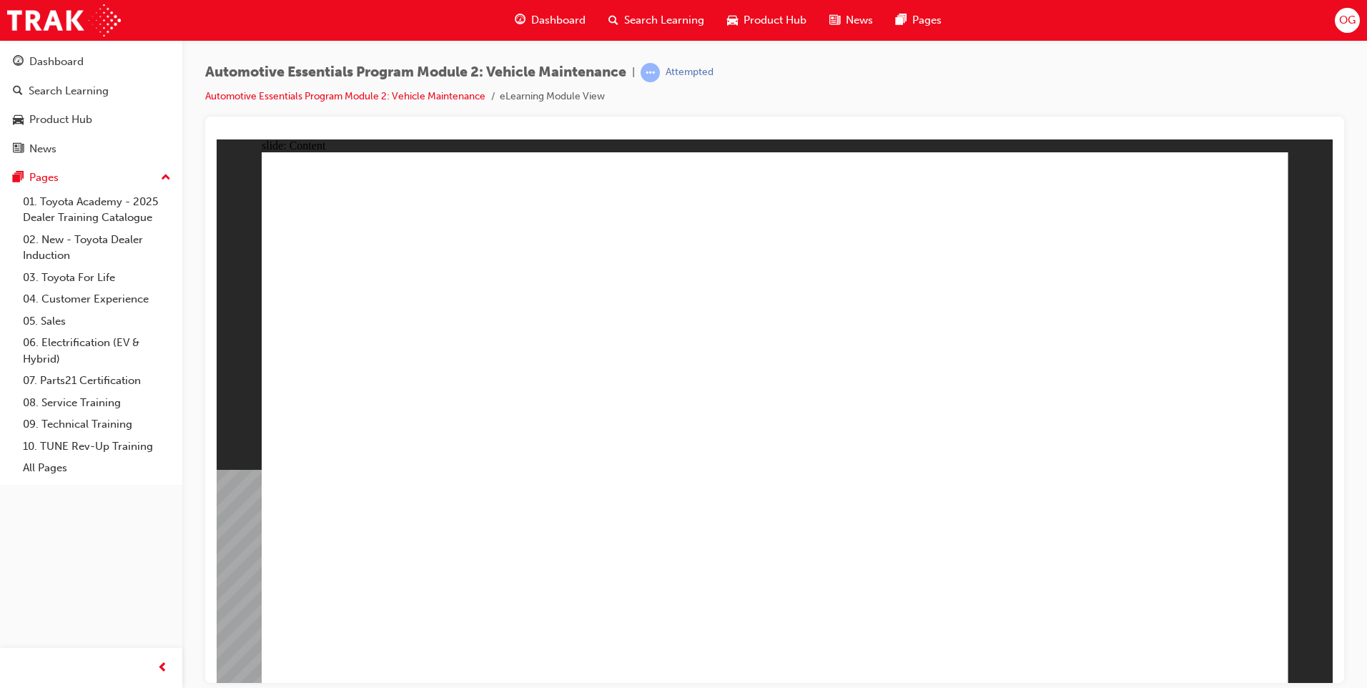
drag, startPoint x: 1228, startPoint y: 661, endPoint x: 1215, endPoint y: 651, distance: 16.3
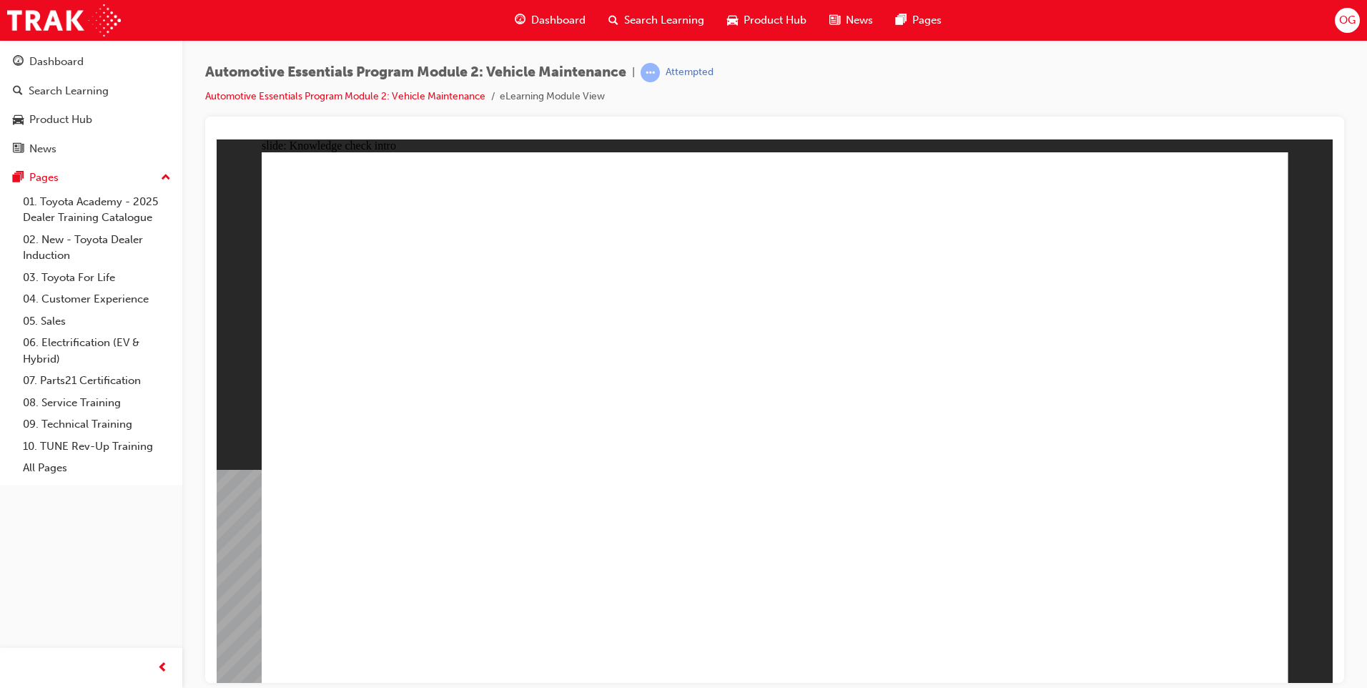
radio input "true"
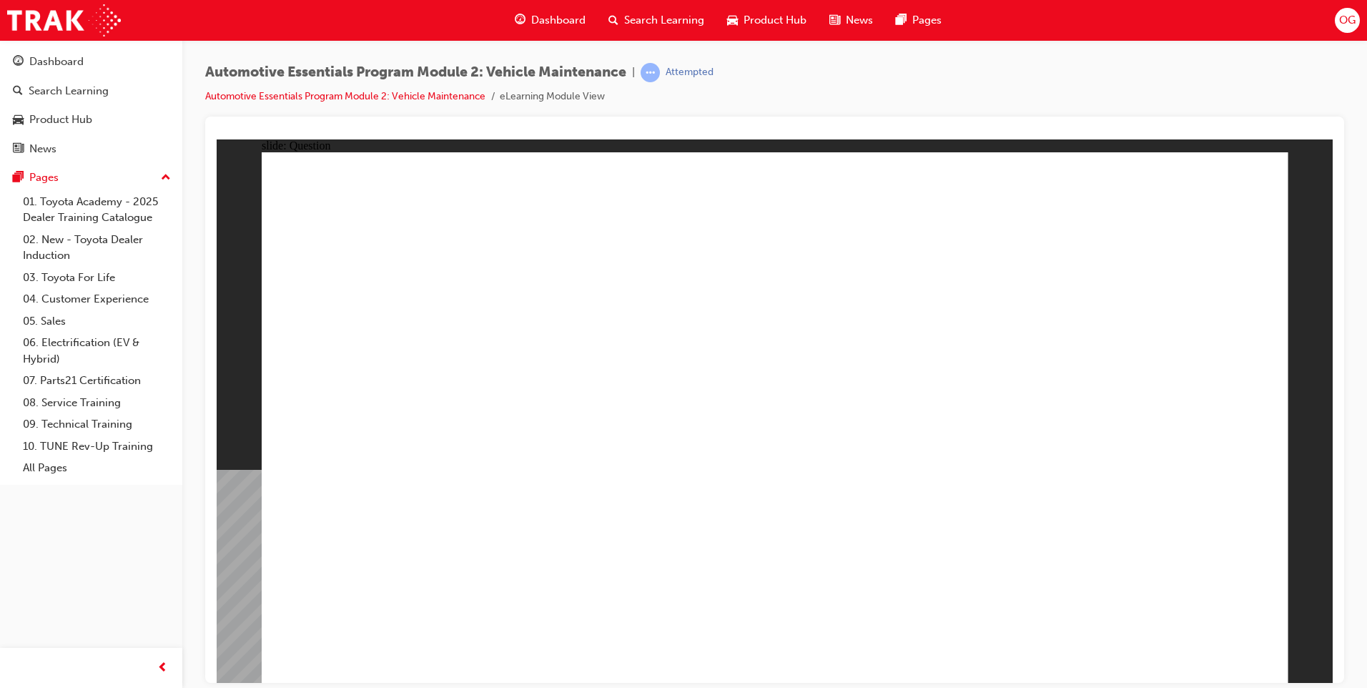
radio input "true"
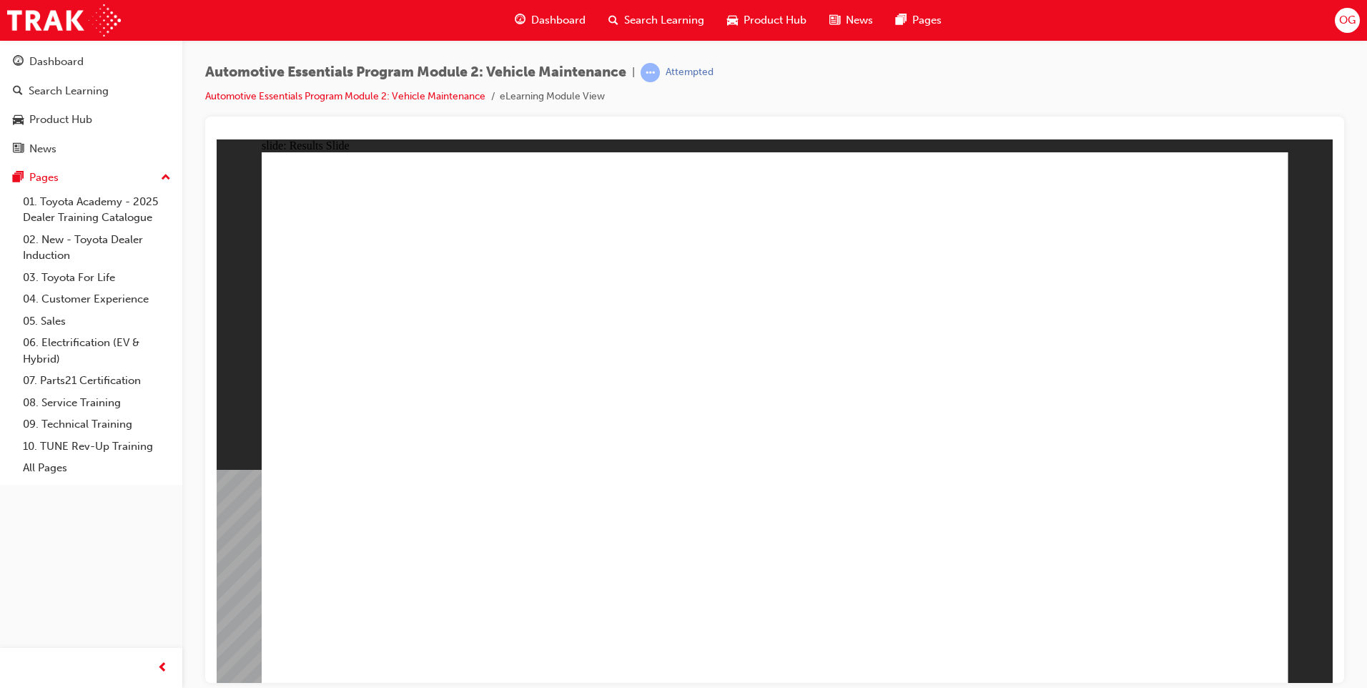
drag, startPoint x: 546, startPoint y: 571, endPoint x: 556, endPoint y: 568, distance: 11.1
drag, startPoint x: 951, startPoint y: 404, endPoint x: 926, endPoint y: 494, distance: 93.5
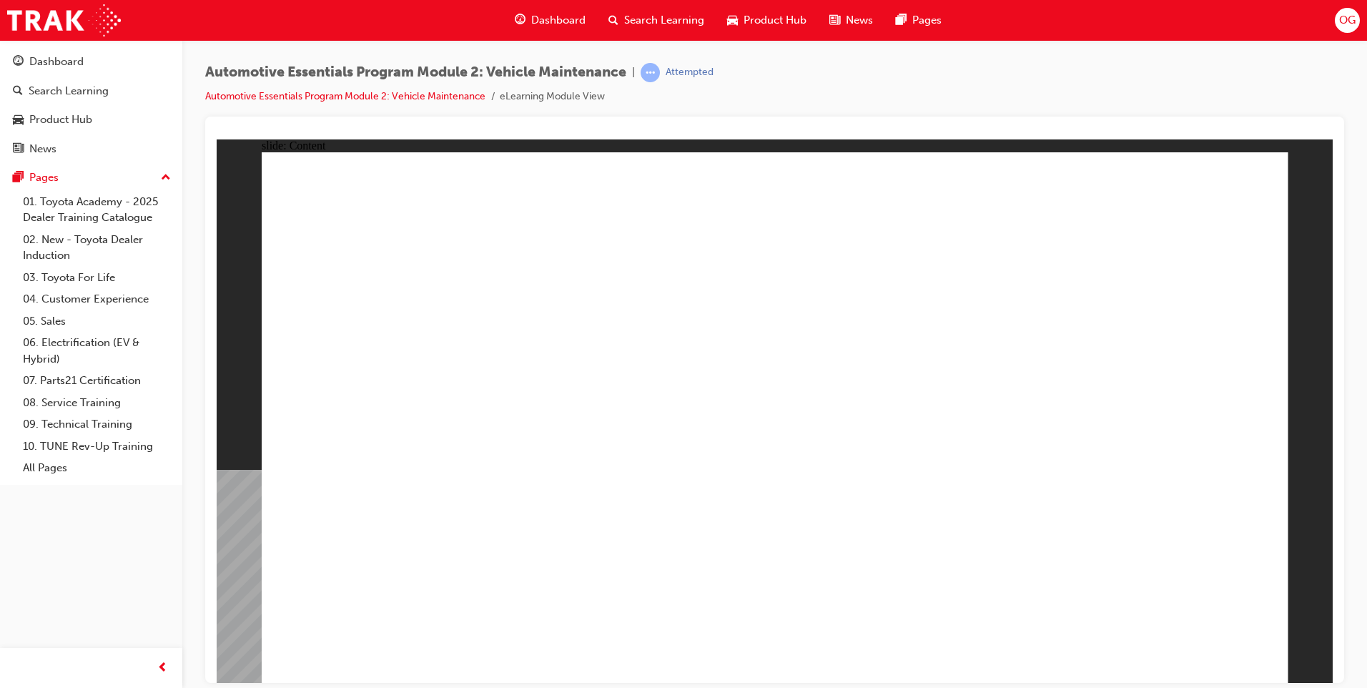
drag, startPoint x: 1238, startPoint y: 185, endPoint x: 1254, endPoint y: 179, distance: 16.7
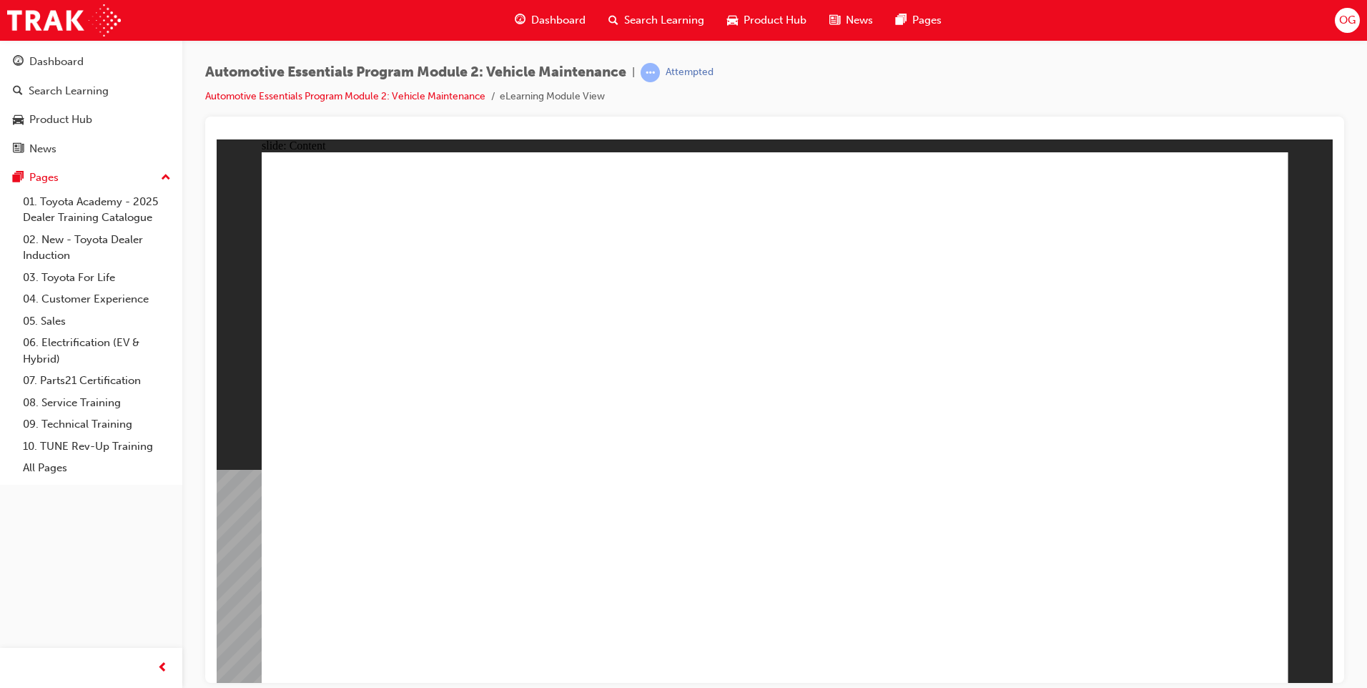
drag, startPoint x: 1175, startPoint y: 661, endPoint x: 1186, endPoint y: 648, distance: 17.2
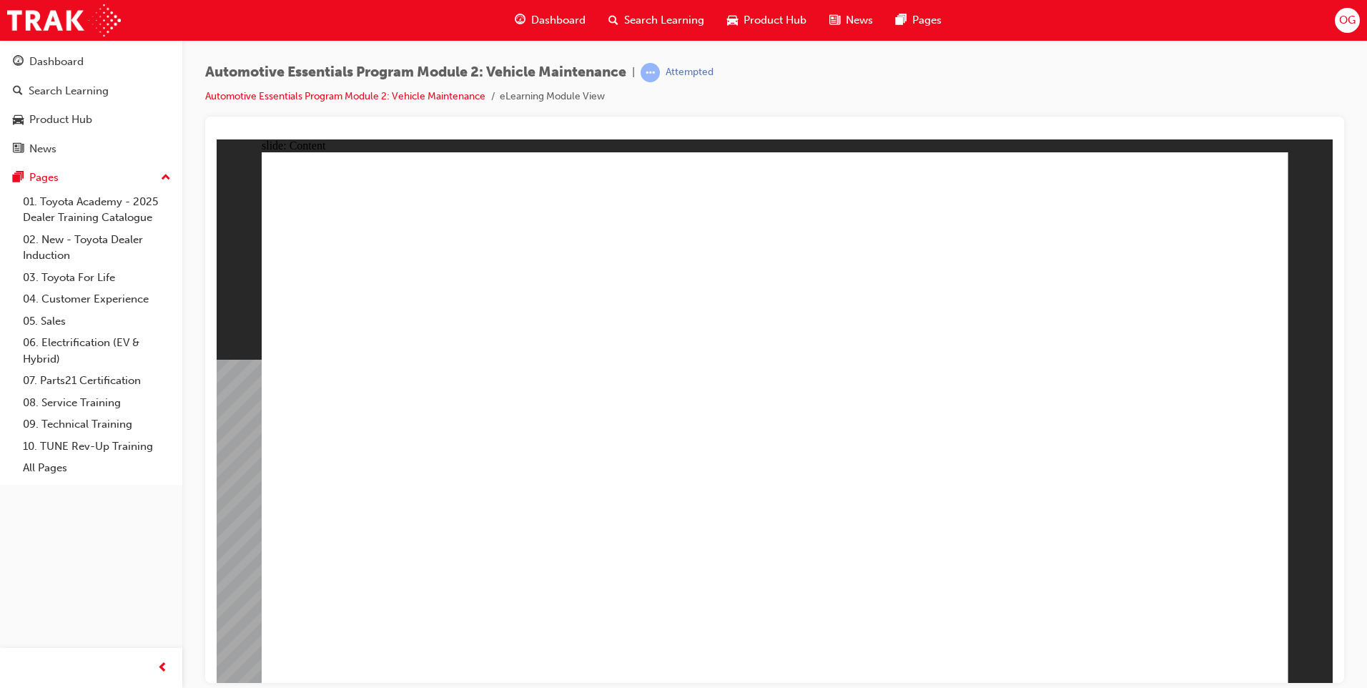
radio input "true"
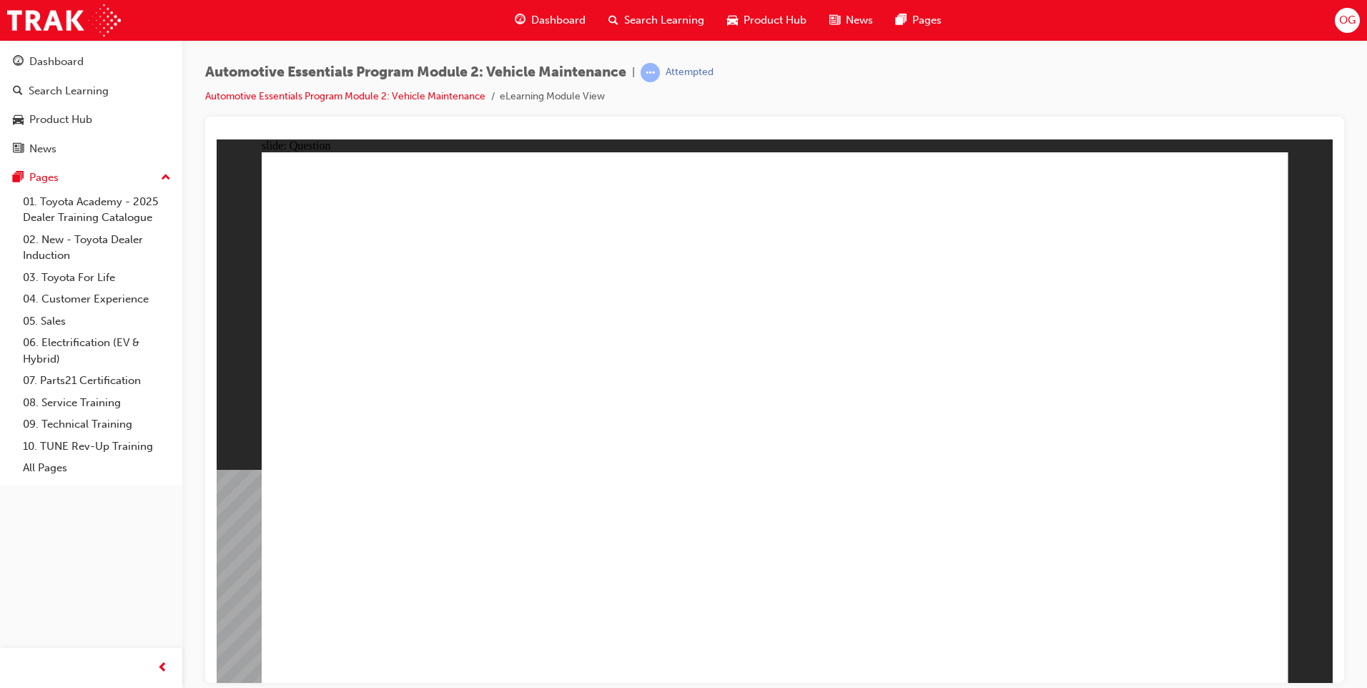
radio input "true"
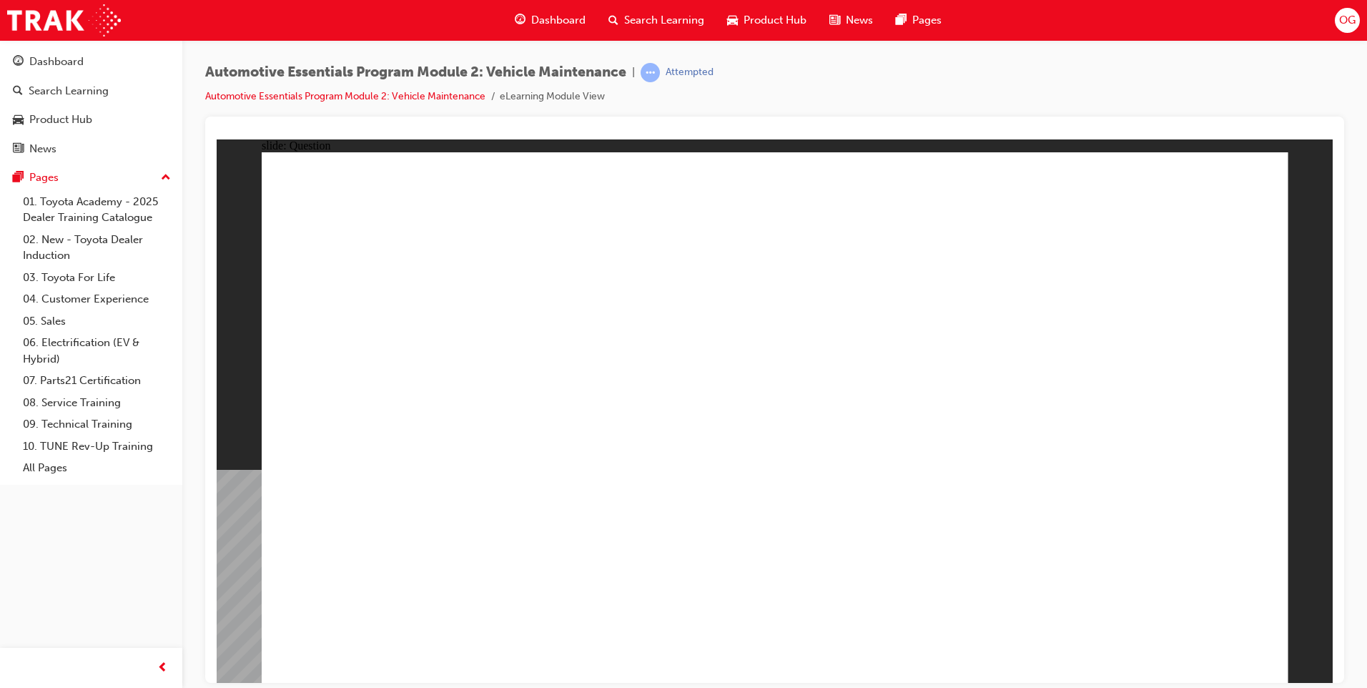
drag, startPoint x: 845, startPoint y: 456, endPoint x: 838, endPoint y: 448, distance: 10.6
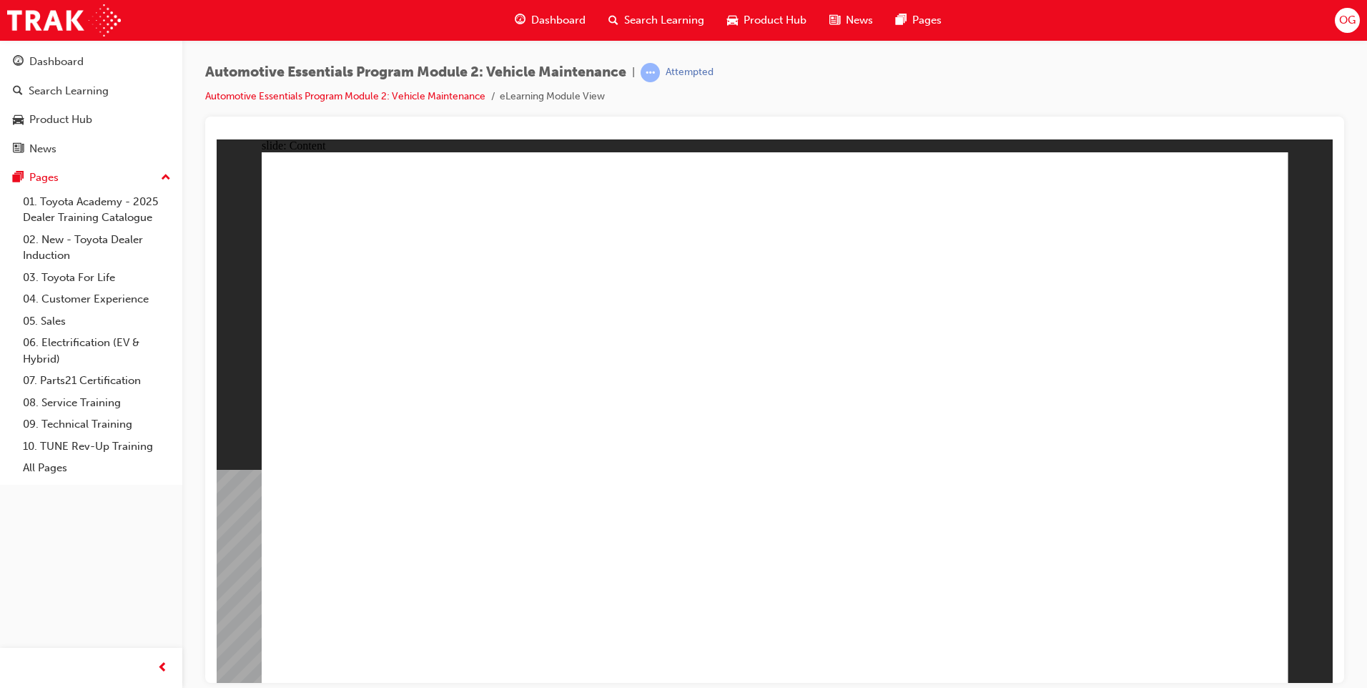
drag, startPoint x: 942, startPoint y: 583, endPoint x: 958, endPoint y: 587, distance: 16.8
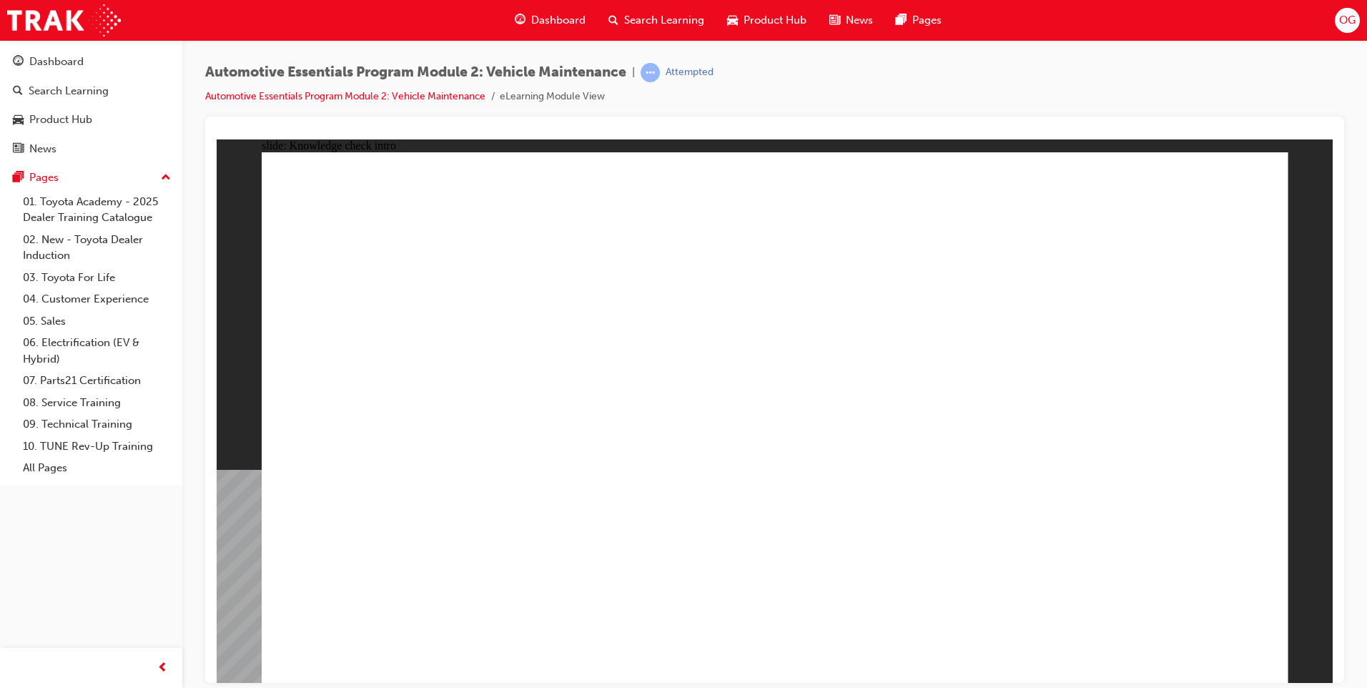
radio input "true"
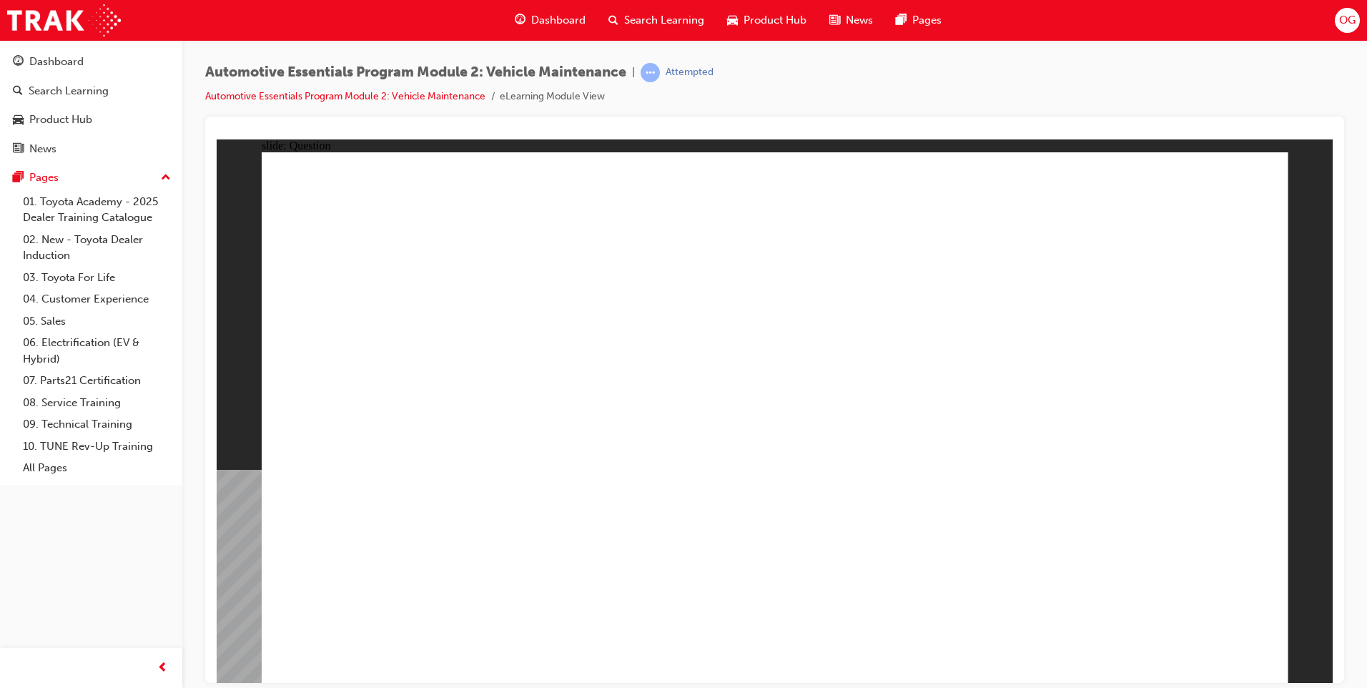
radio input "true"
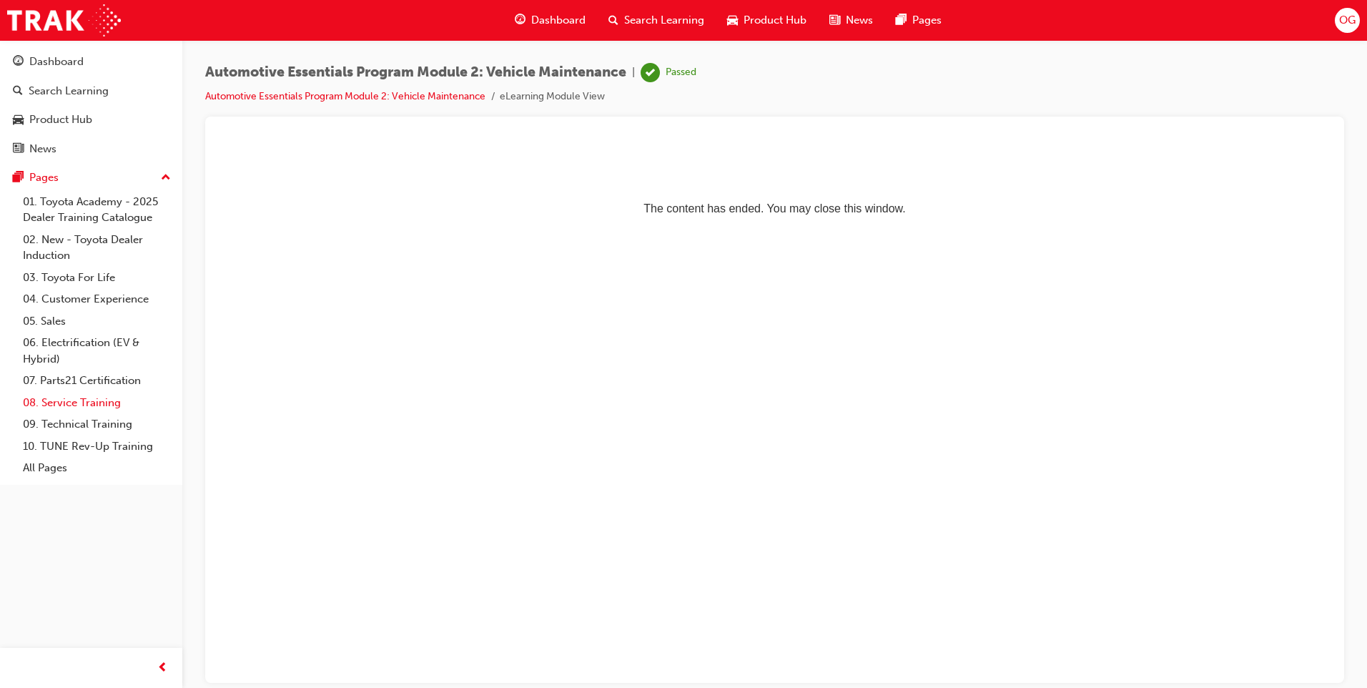
click at [97, 400] on link "08. Service Training" at bounding box center [96, 403] width 159 height 22
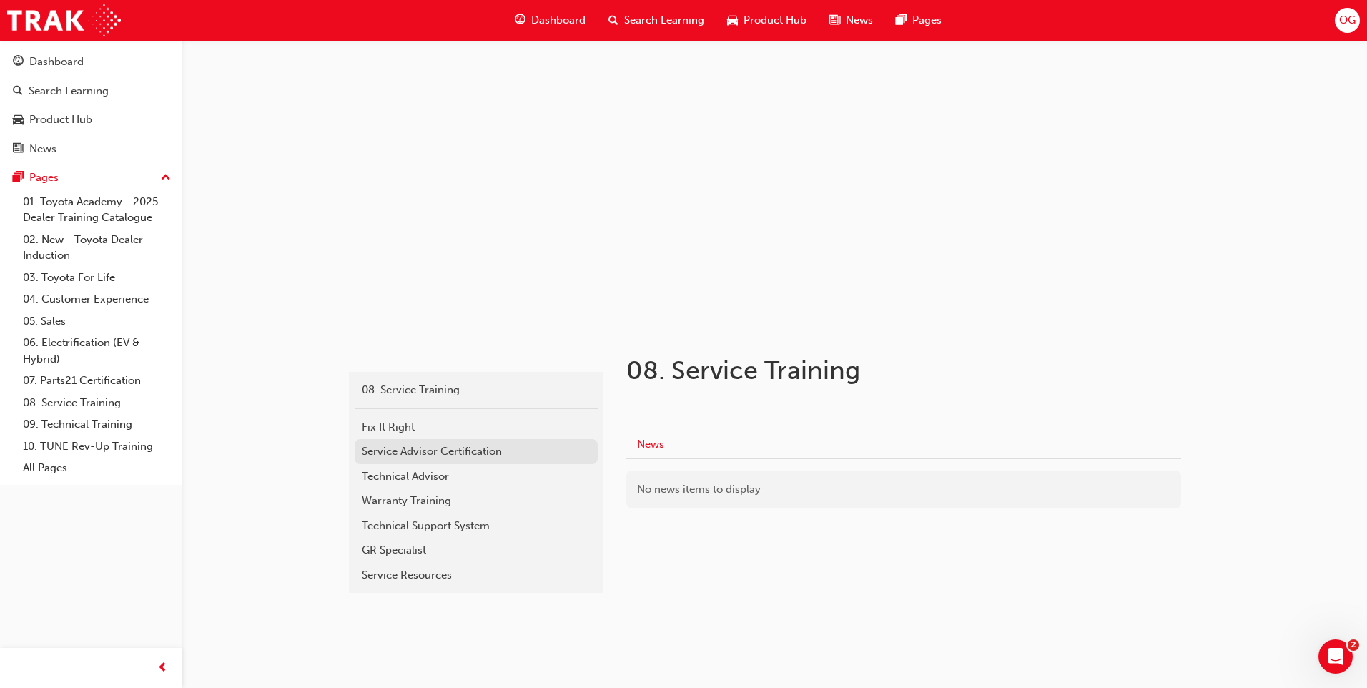
click at [471, 459] on div "Service Advisor Certification" at bounding box center [476, 451] width 229 height 16
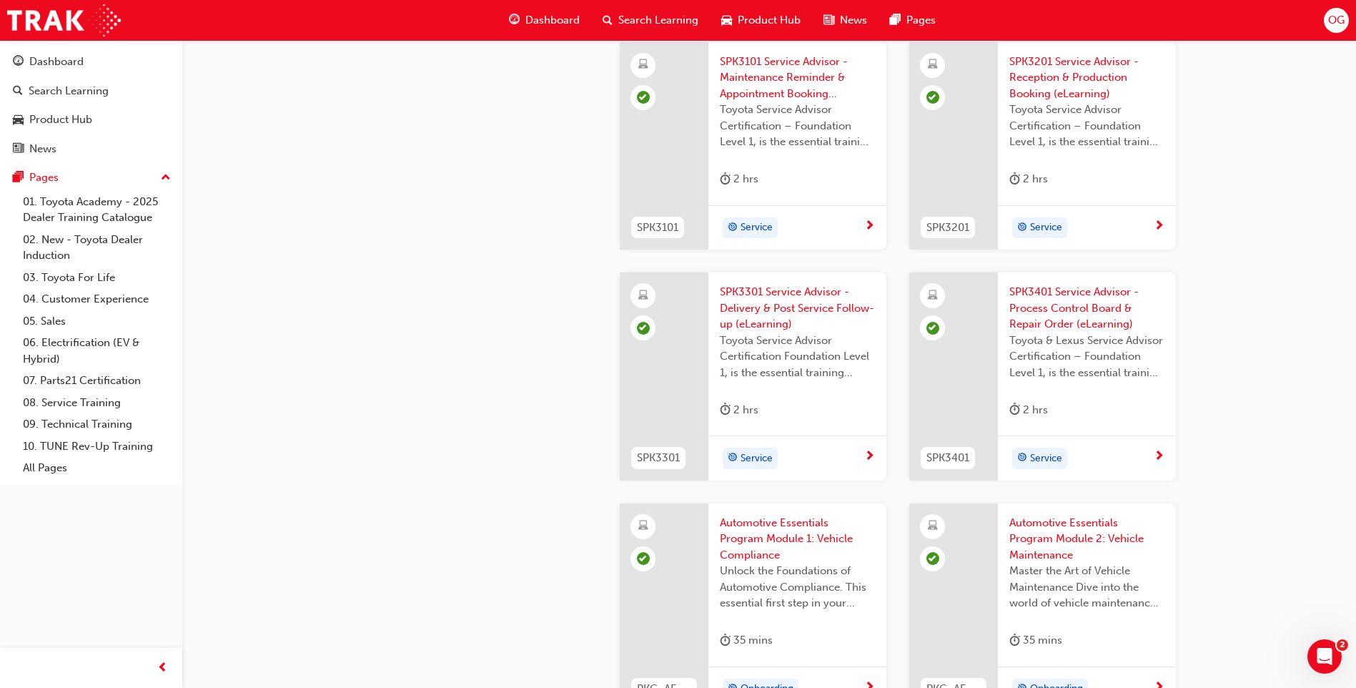
scroll to position [2073, 0]
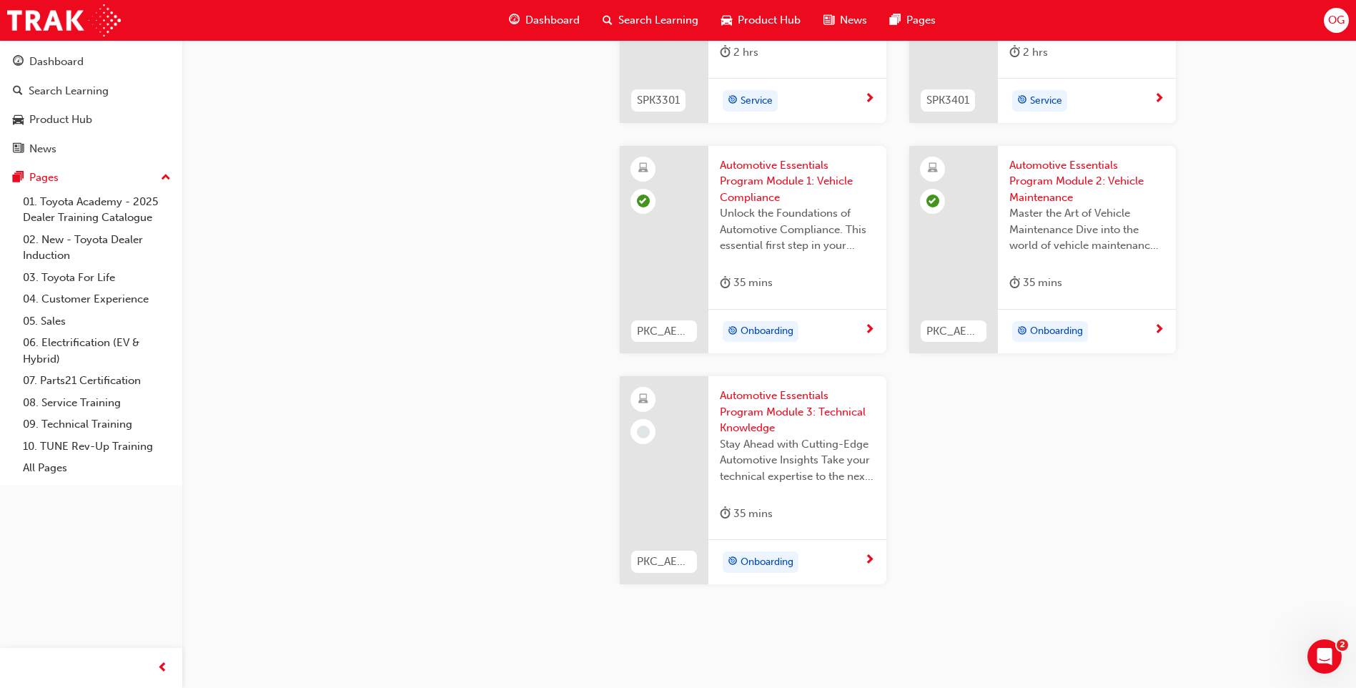
click at [774, 420] on span "Automotive Essentials Program Module 3: Technical Knowledge" at bounding box center [797, 412] width 155 height 49
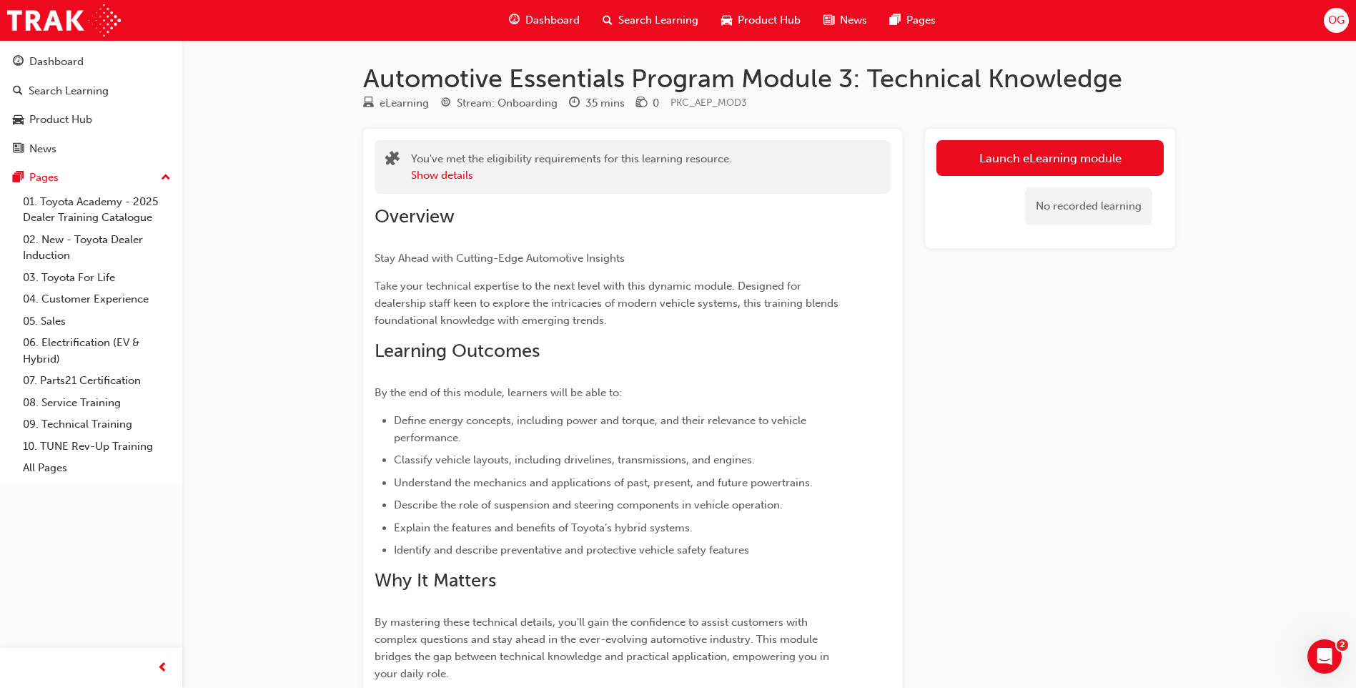
click at [1020, 165] on link "Launch eLearning module" at bounding box center [1050, 158] width 227 height 36
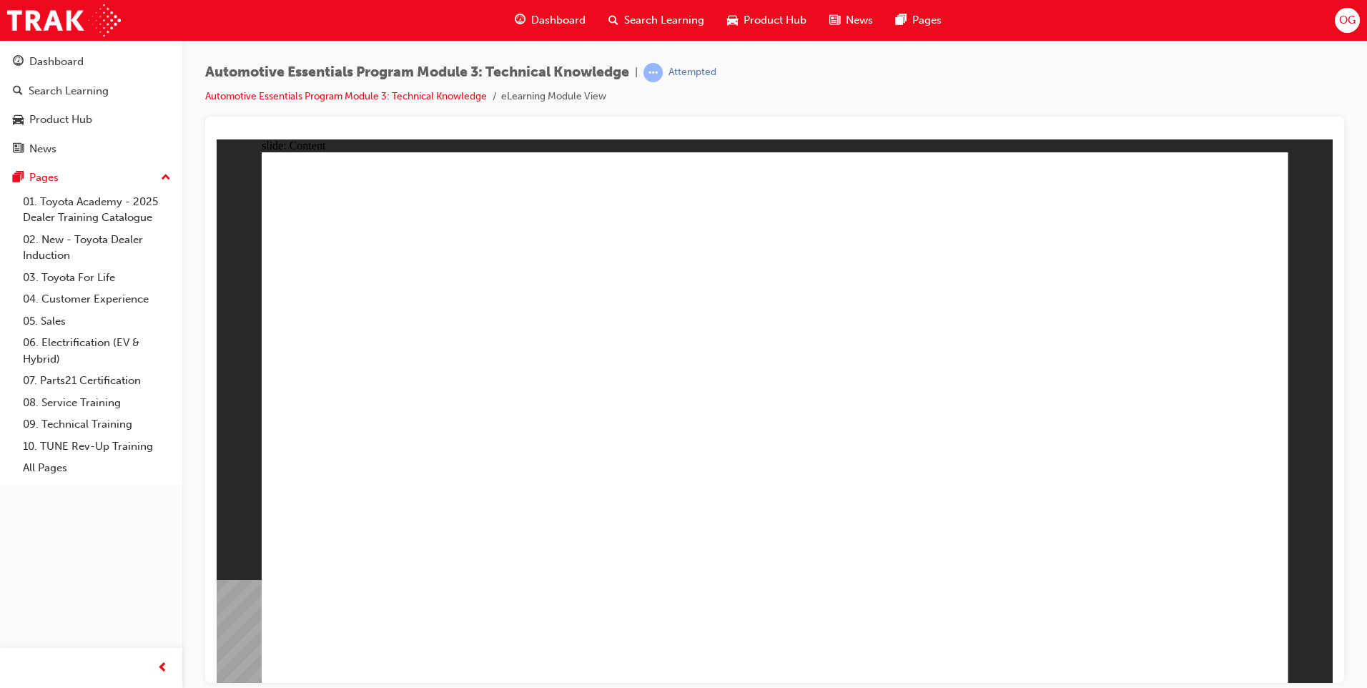
drag, startPoint x: 569, startPoint y: 526, endPoint x: 581, endPoint y: 522, distance: 12.7
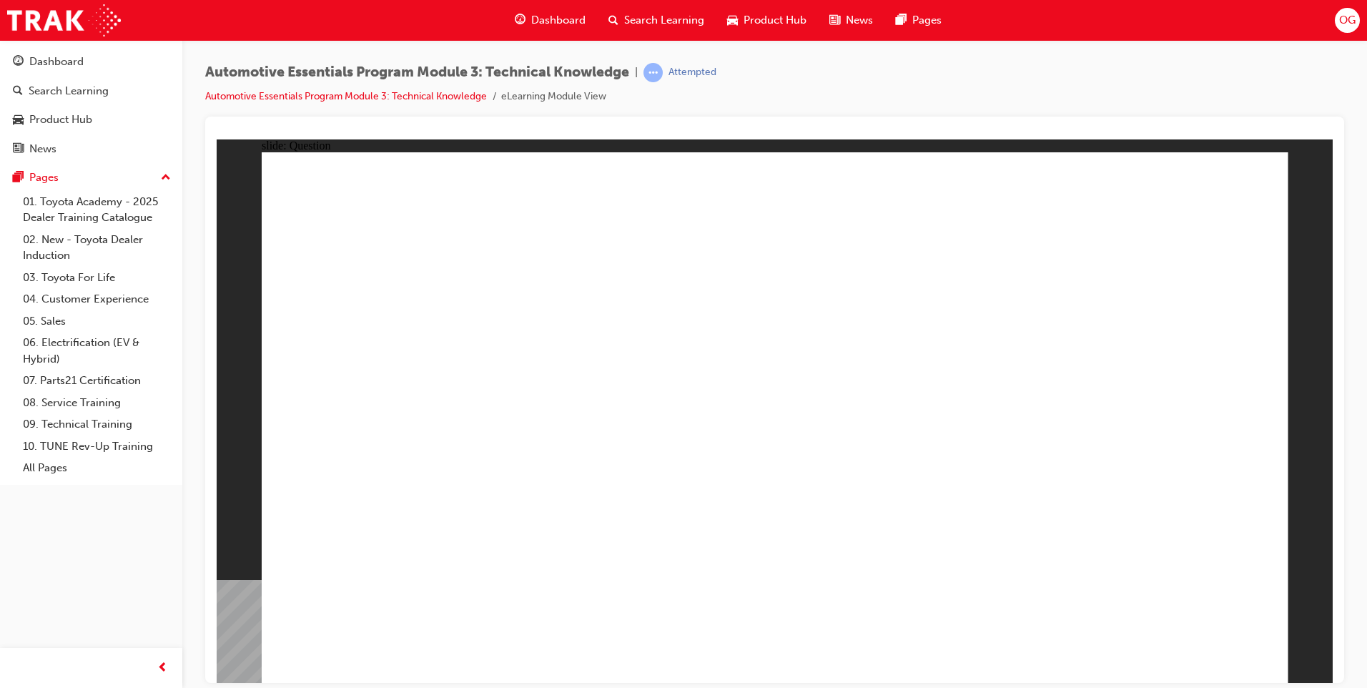
drag, startPoint x: 578, startPoint y: 681, endPoint x: 611, endPoint y: 646, distance: 47.6
drag, startPoint x: 518, startPoint y: 558, endPoint x: 518, endPoint y: 544, distance: 13.6
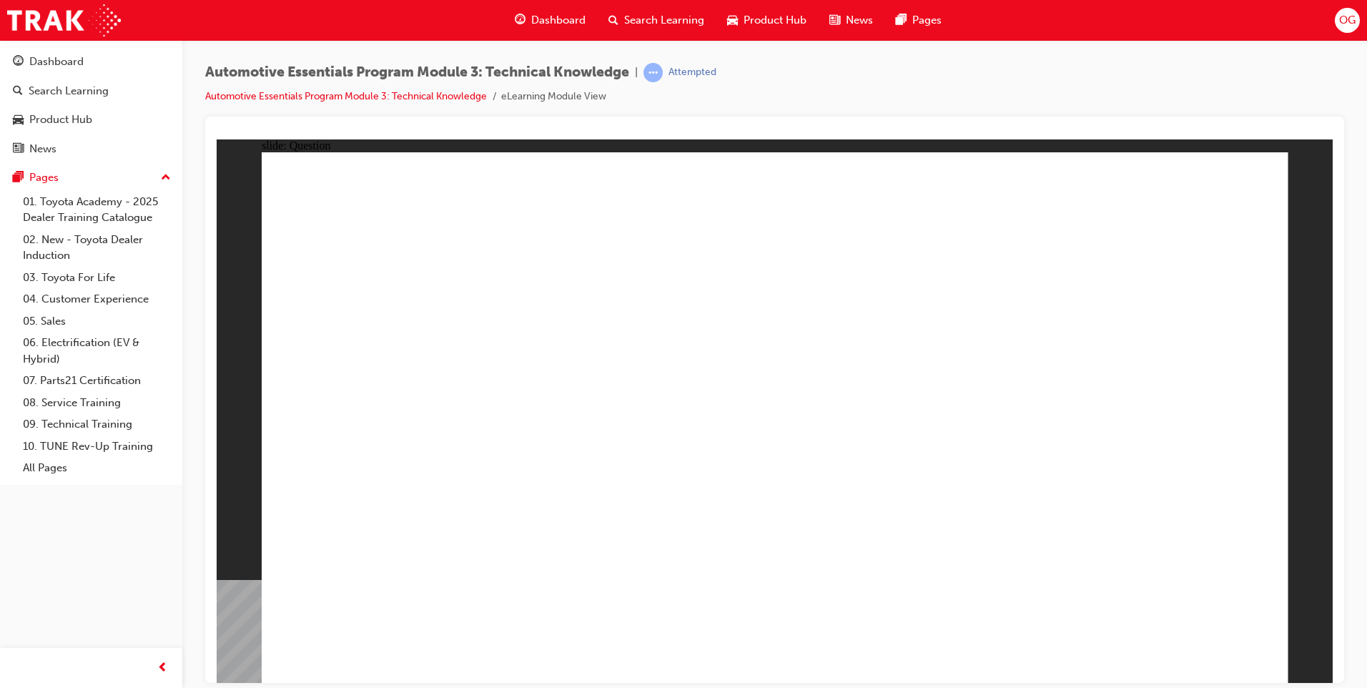
drag, startPoint x: 877, startPoint y: 479, endPoint x: 887, endPoint y: 491, distance: 15.7
radio input "true"
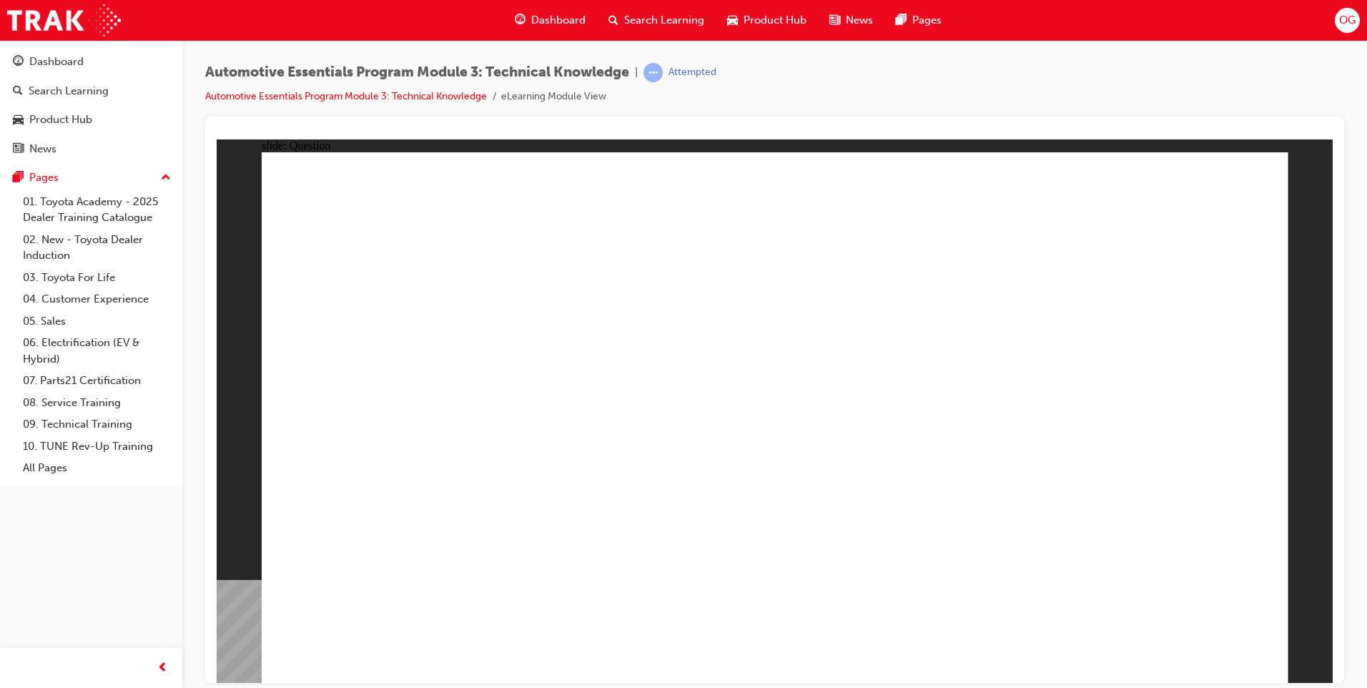
drag, startPoint x: 767, startPoint y: 499, endPoint x: 746, endPoint y: 518, distance: 28.3
radio input "true"
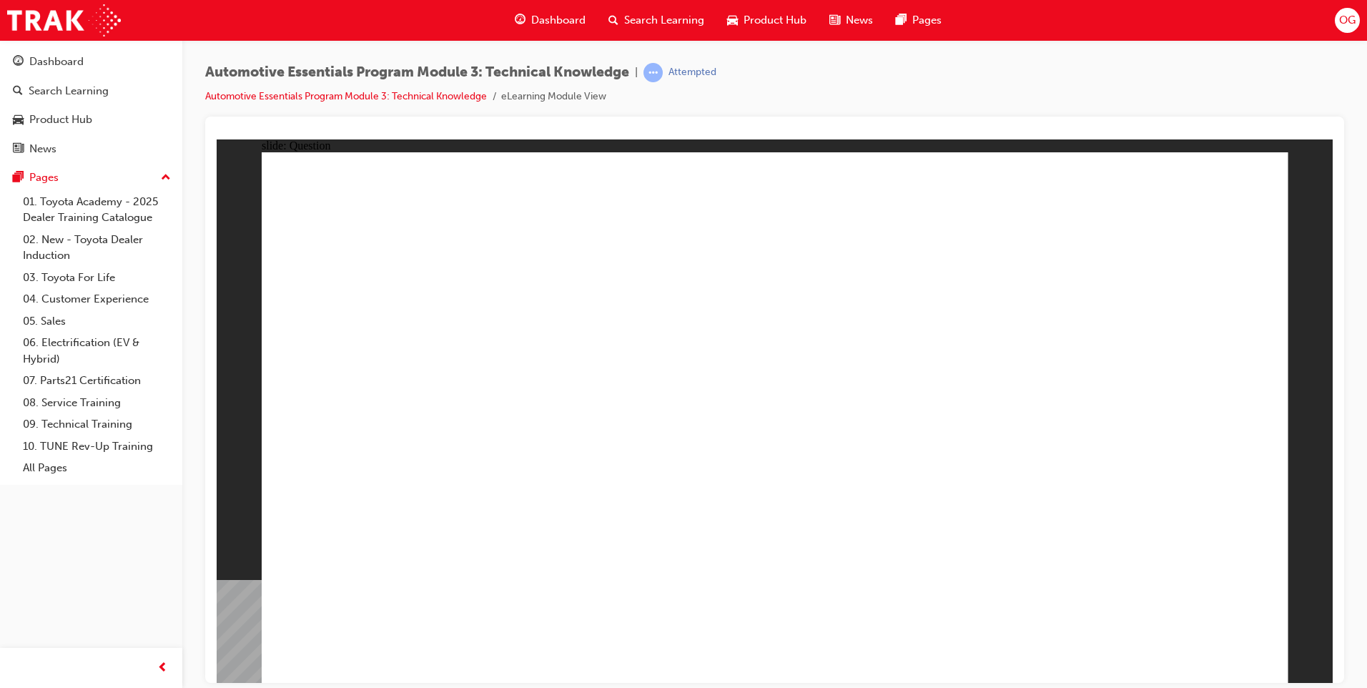
radio input "true"
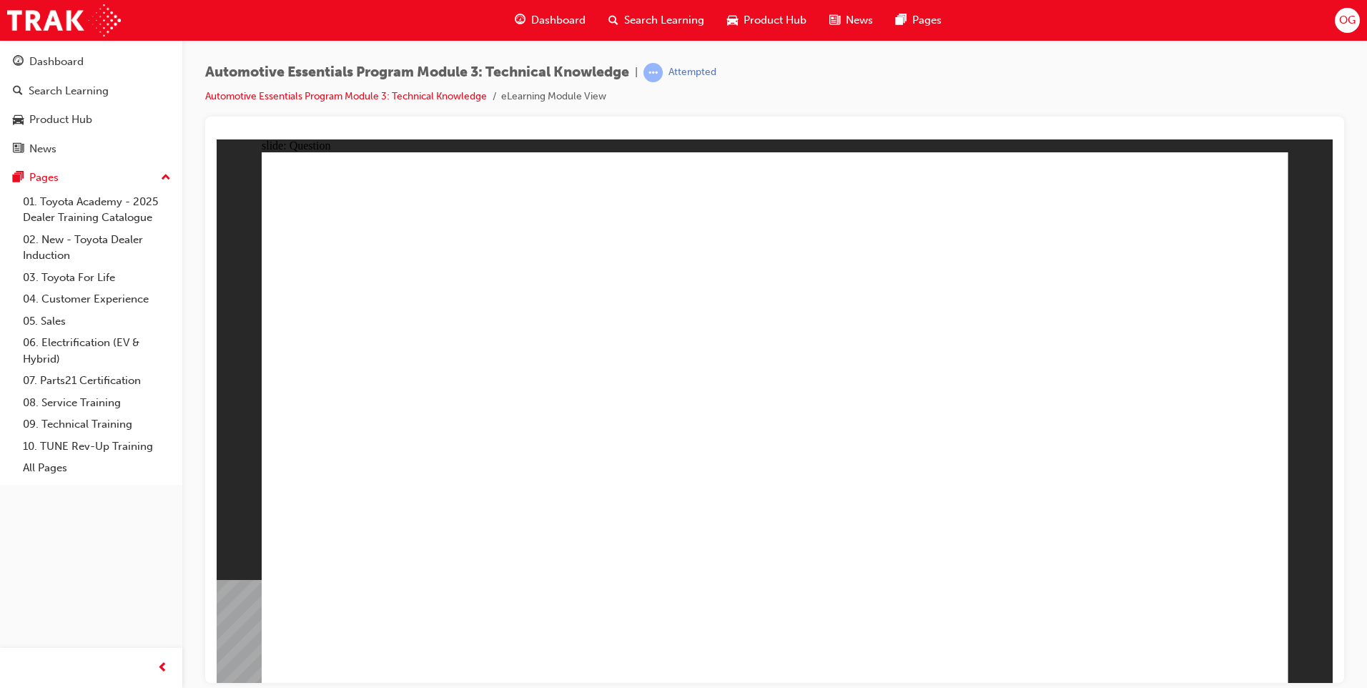
radio input "true"
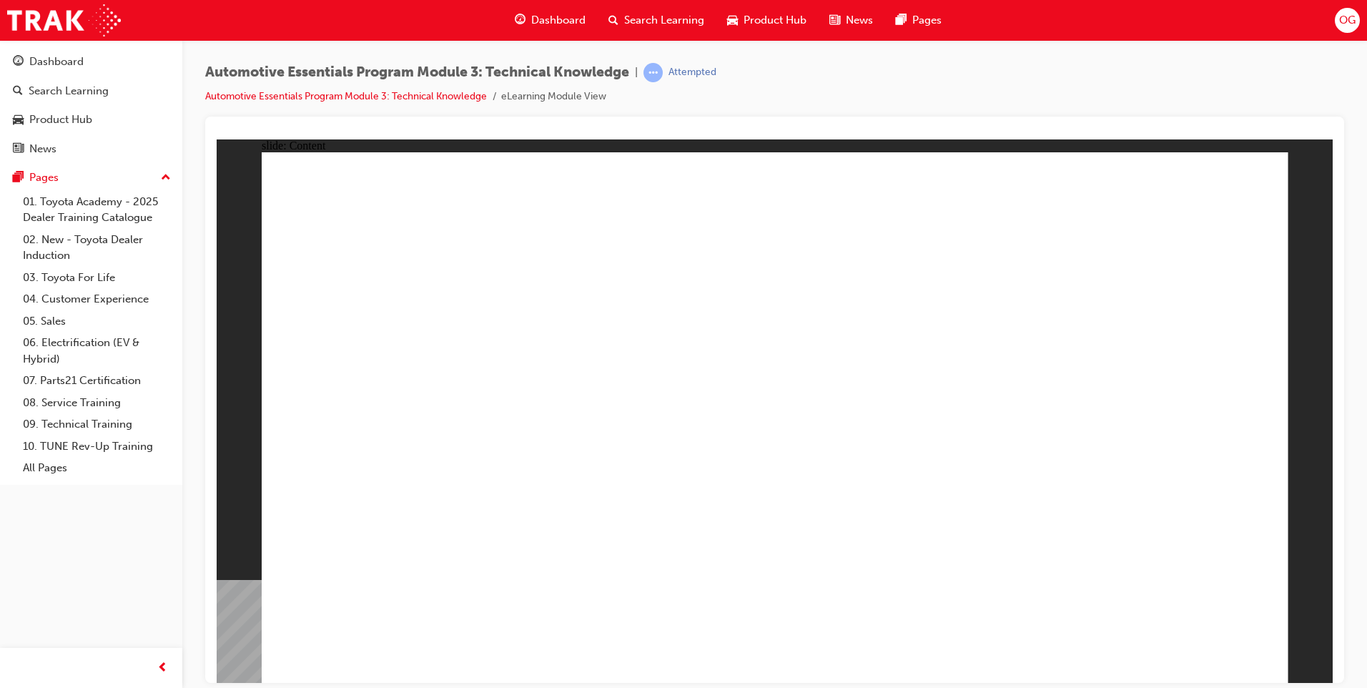
drag, startPoint x: 1237, startPoint y: 182, endPoint x: 1233, endPoint y: 188, distance: 7.4
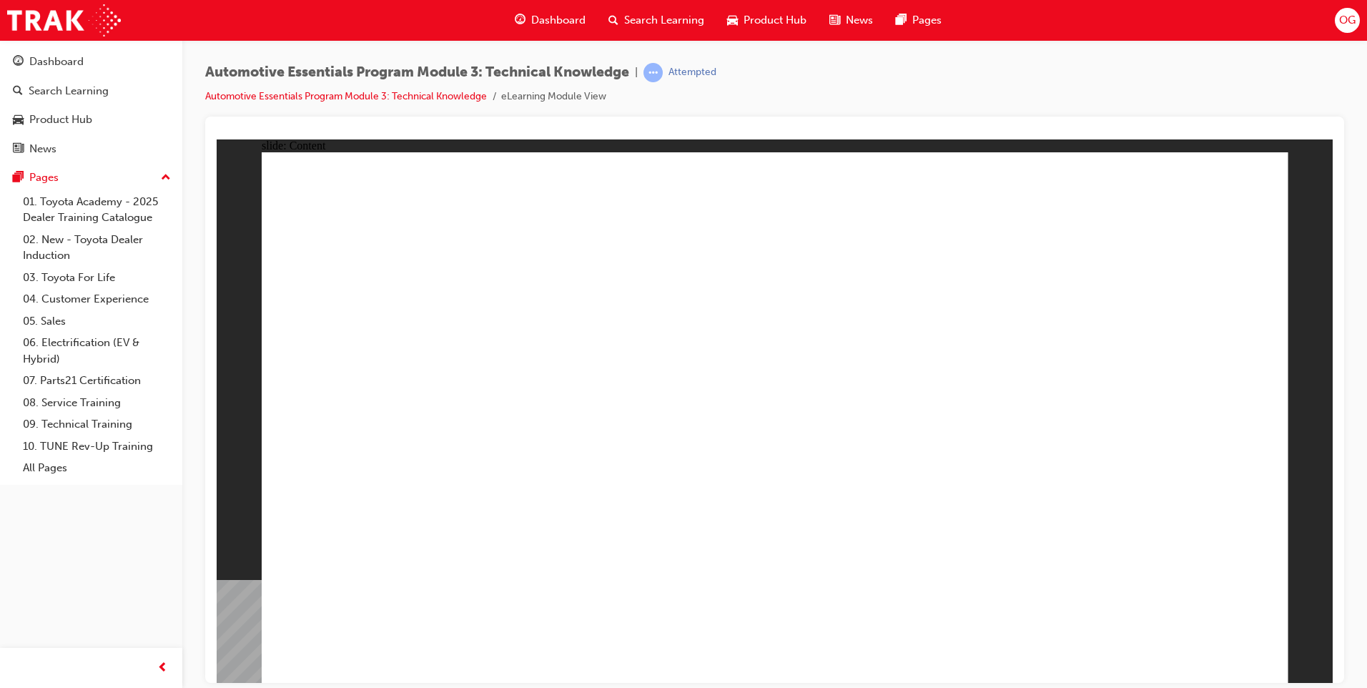
drag, startPoint x: 1219, startPoint y: 214, endPoint x: 1218, endPoint y: 197, distance: 16.5
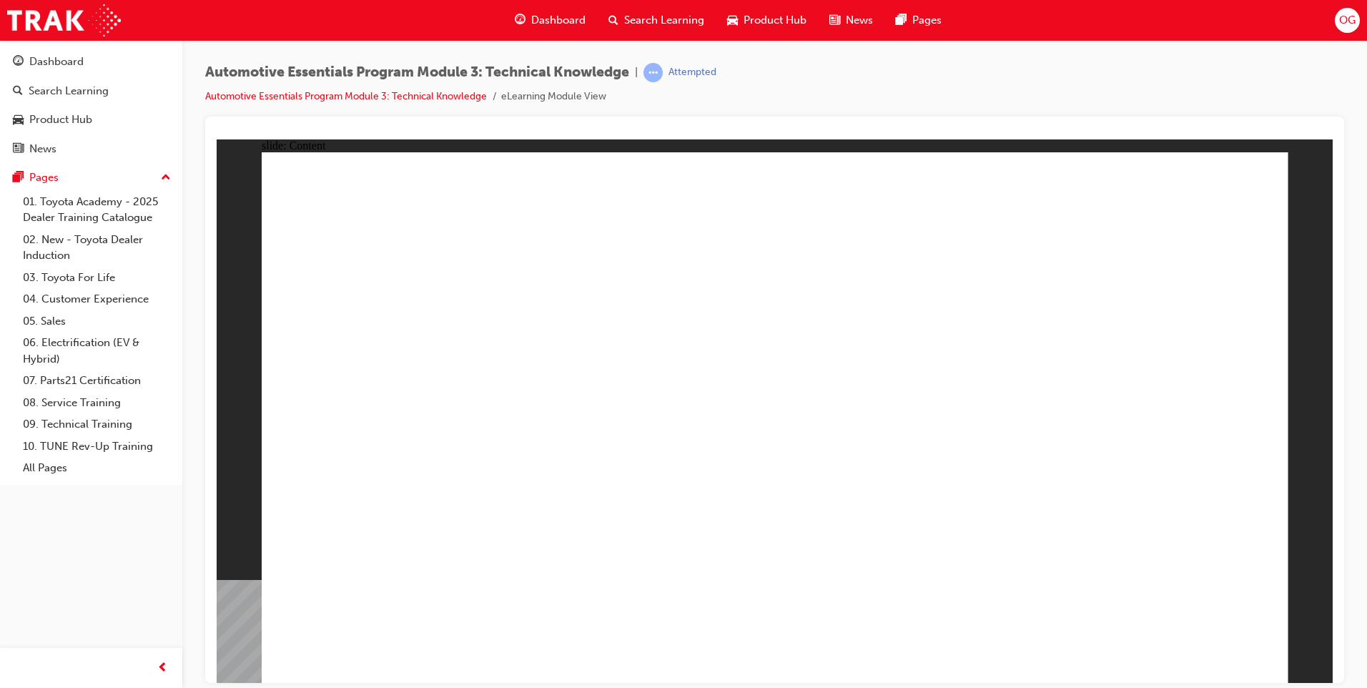
radio input "true"
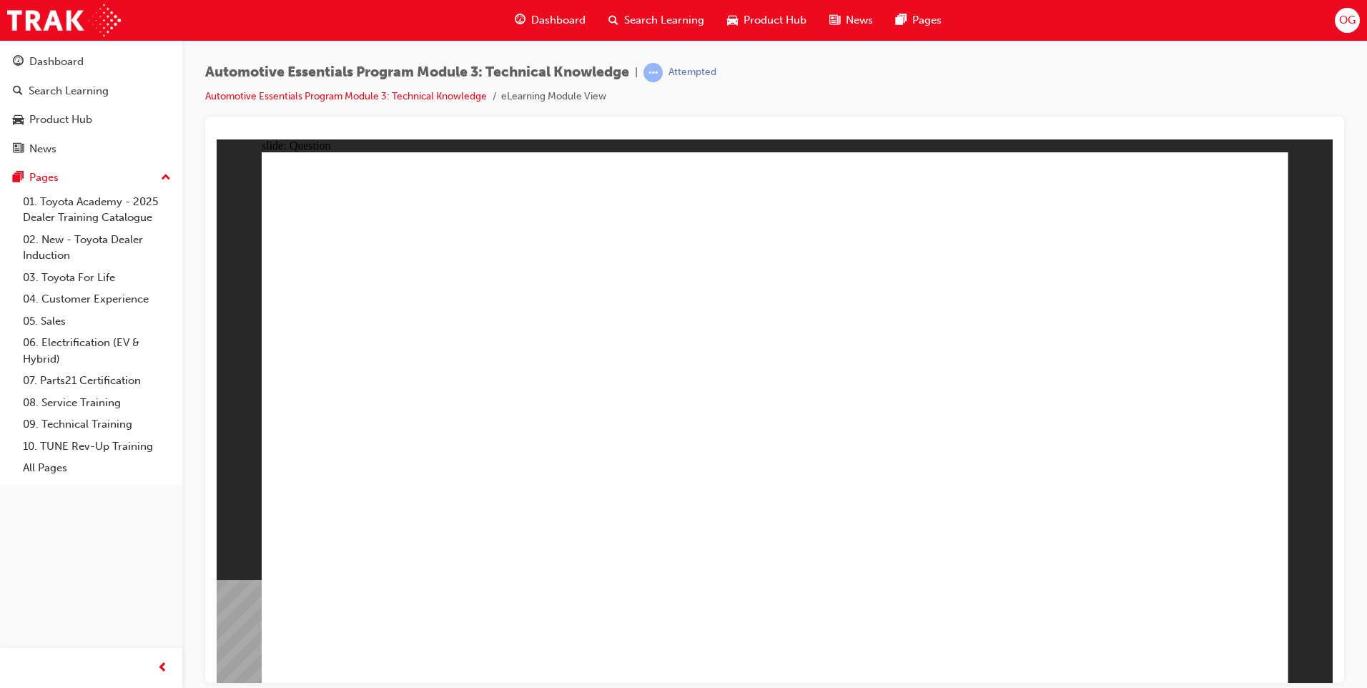
radio input "true"
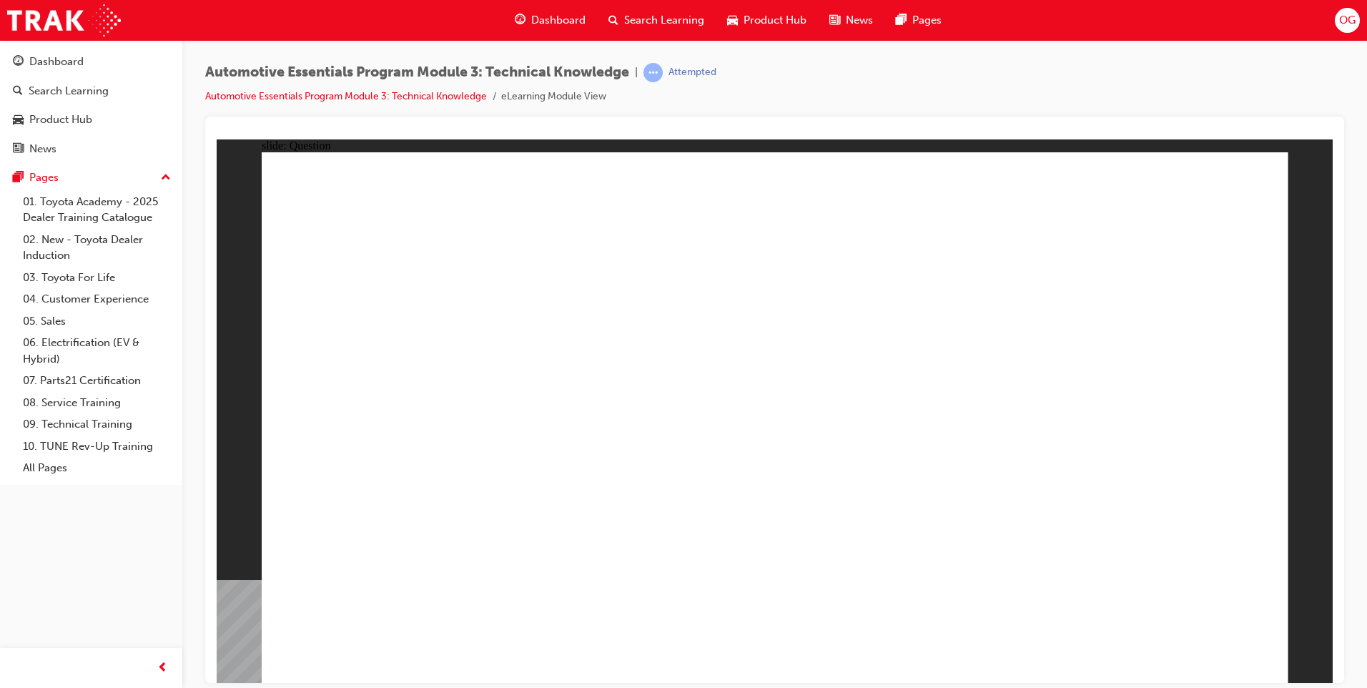
radio input "true"
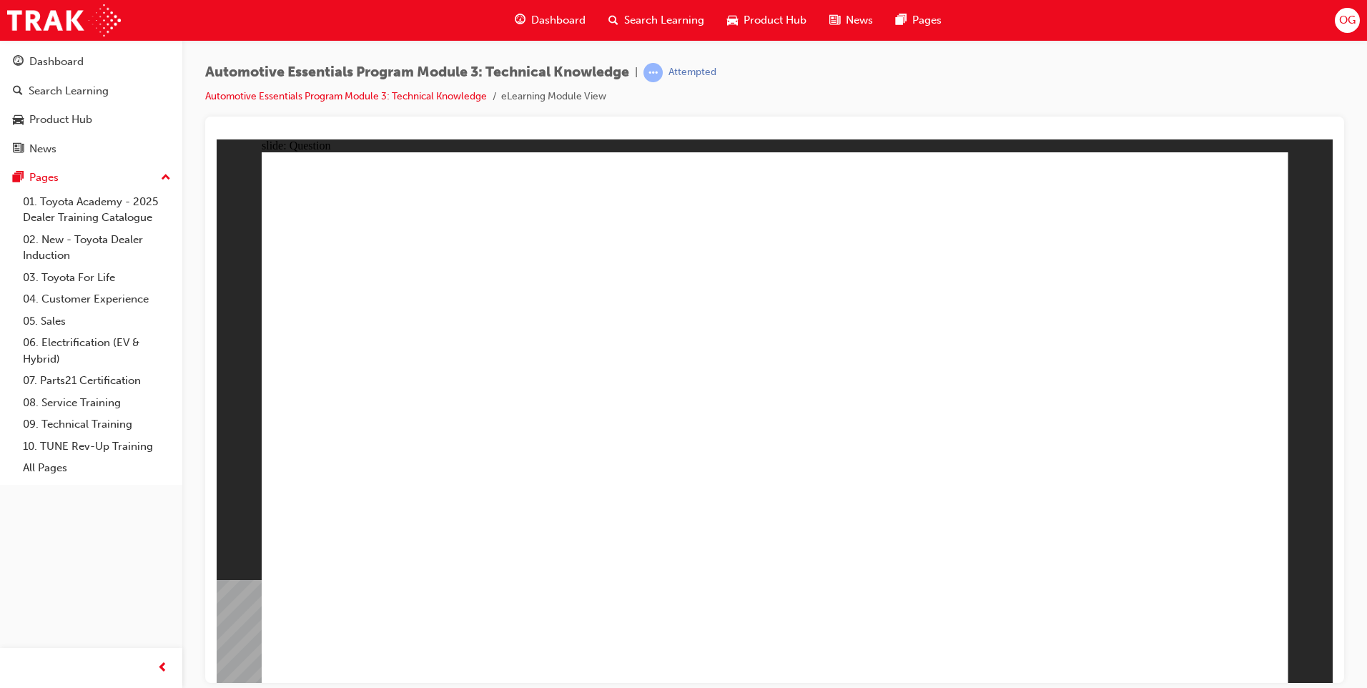
drag, startPoint x: 866, startPoint y: 395, endPoint x: 866, endPoint y: 404, distance: 8.6
radio input "true"
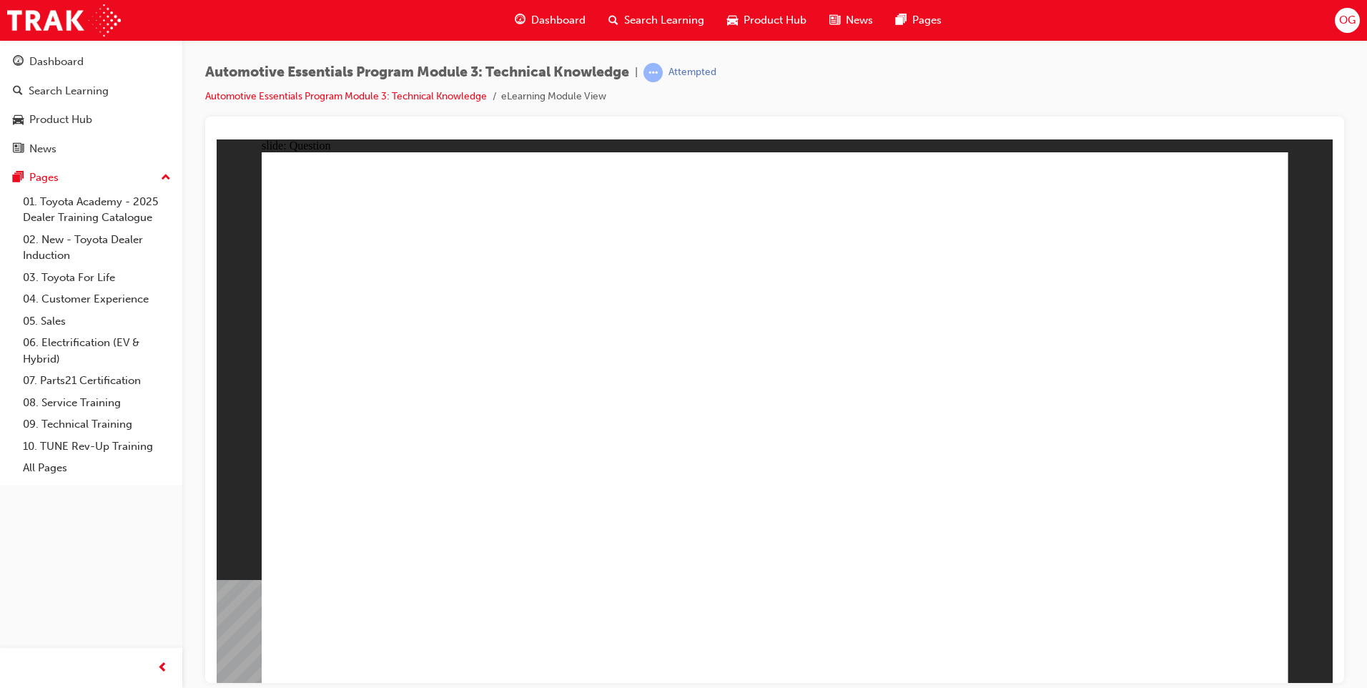
click at [776, 513] on div "Rectangle 1 Rectangle 1 Correct That's right! You selected the correct response…" at bounding box center [775, 423] width 1027 height 543
drag, startPoint x: 860, startPoint y: 348, endPoint x: 852, endPoint y: 350, distance: 8.8
radio input "true"
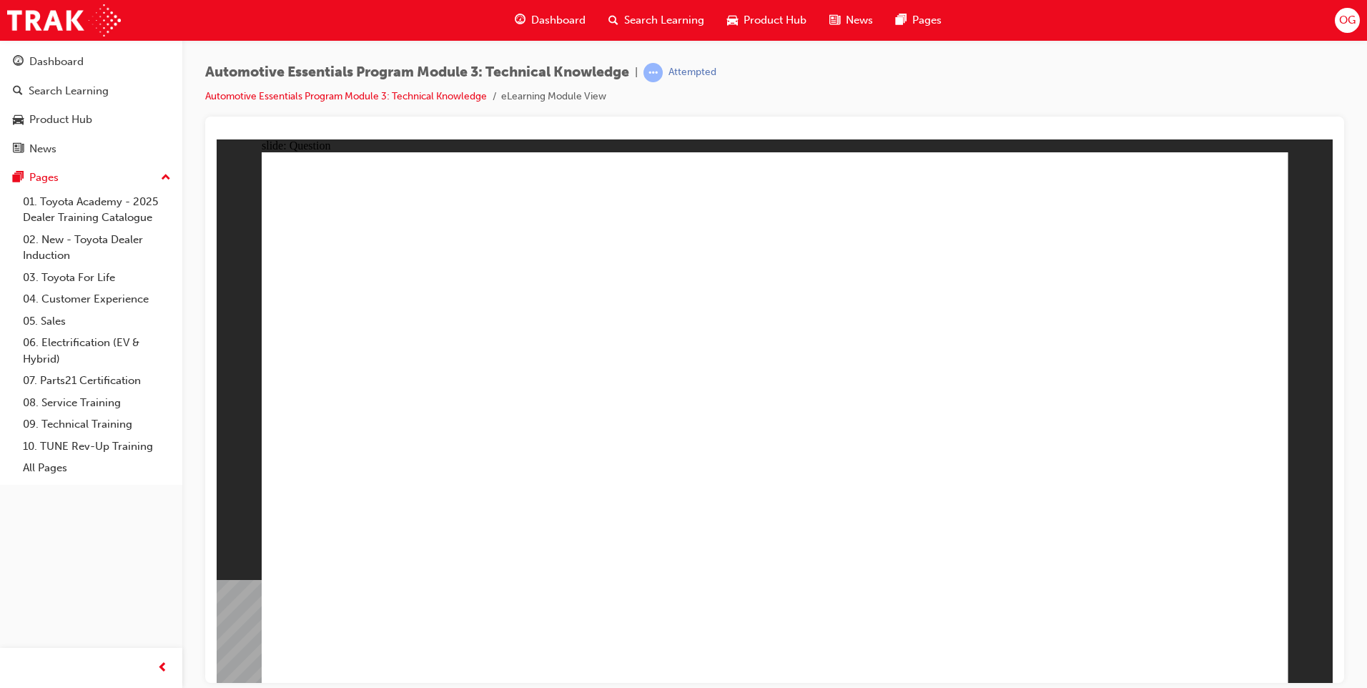
radio input "true"
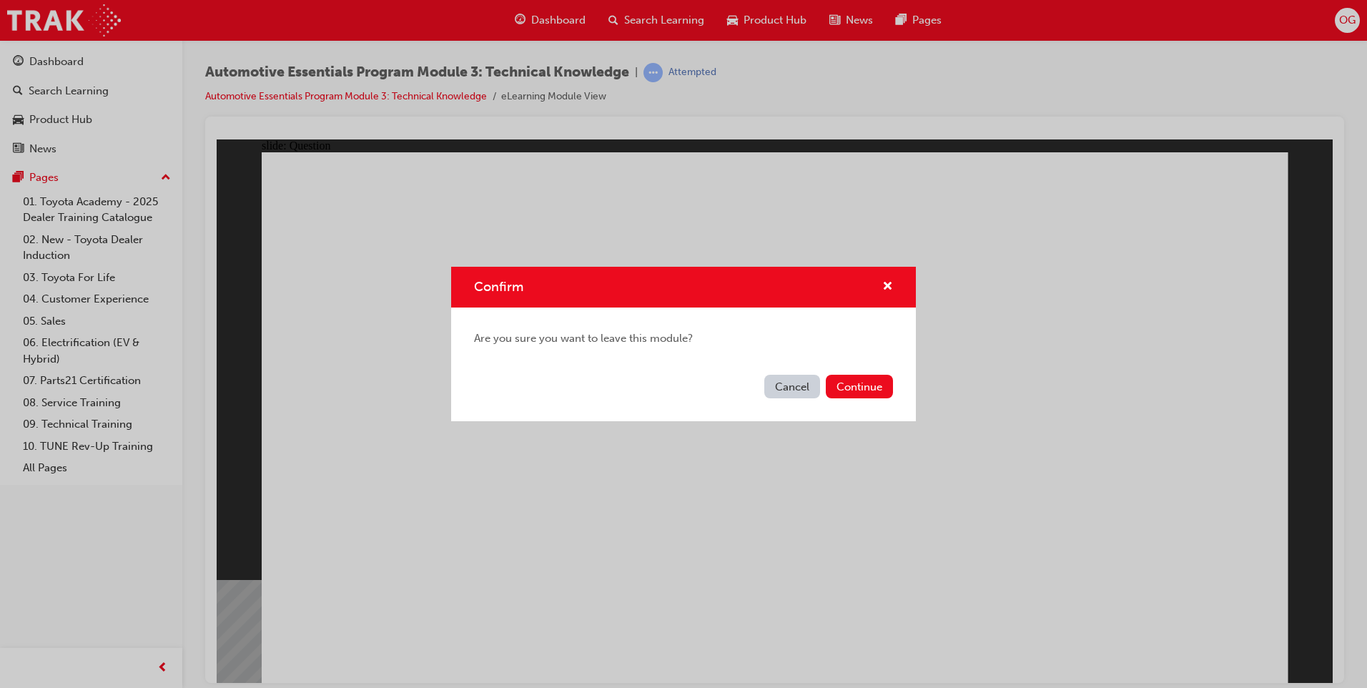
click at [855, 374] on div "Cancel Continue" at bounding box center [683, 395] width 465 height 52
drag, startPoint x: 855, startPoint y: 376, endPoint x: 854, endPoint y: 361, distance: 15.0
click at [854, 361] on div "Confirm Are you sure you want to leave this module? Cancel Continue" at bounding box center [683, 344] width 465 height 154
click at [849, 389] on button "Continue" at bounding box center [859, 387] width 67 height 24
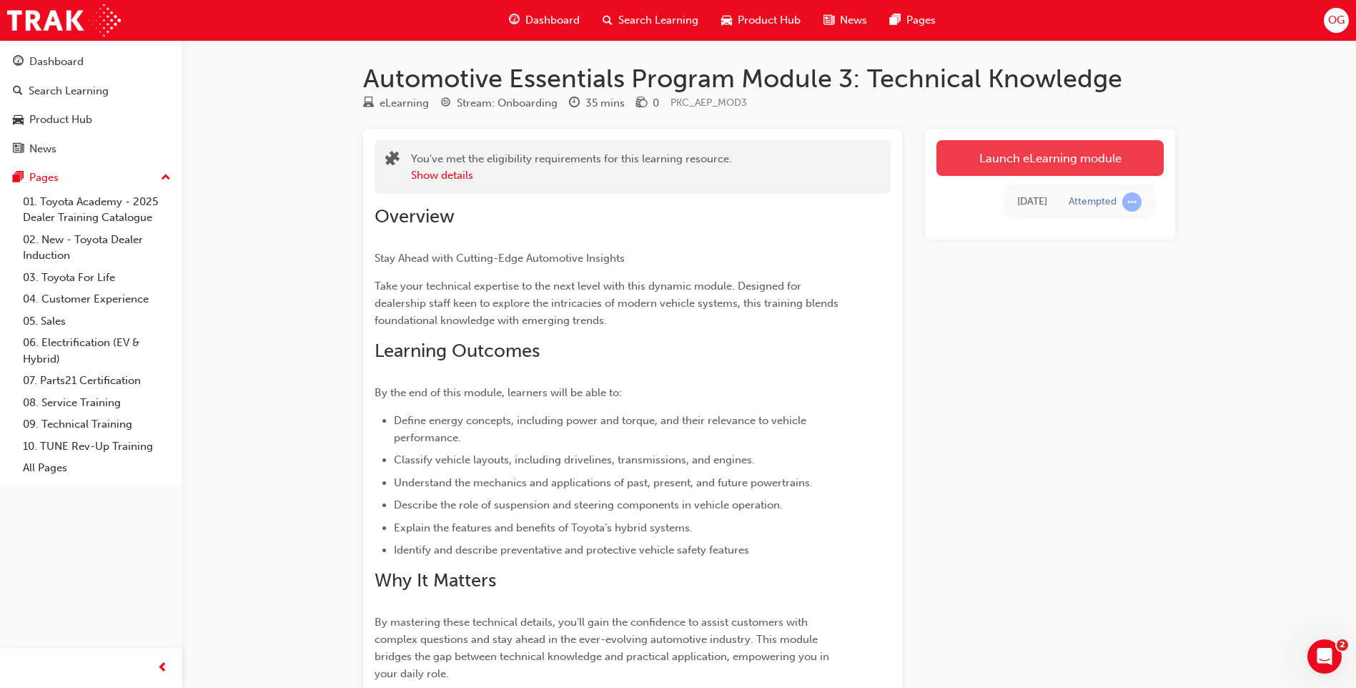
click at [1042, 164] on link "Launch eLearning module" at bounding box center [1050, 158] width 227 height 36
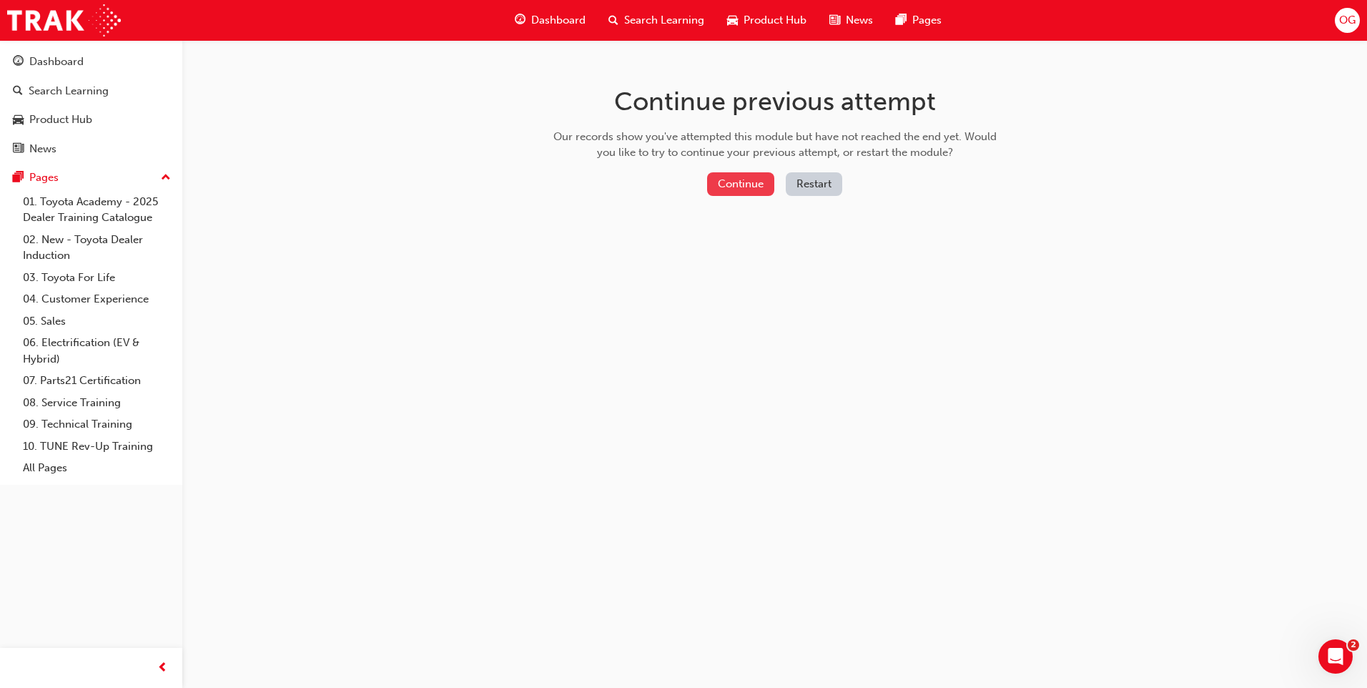
click at [749, 178] on button "Continue" at bounding box center [740, 184] width 67 height 24
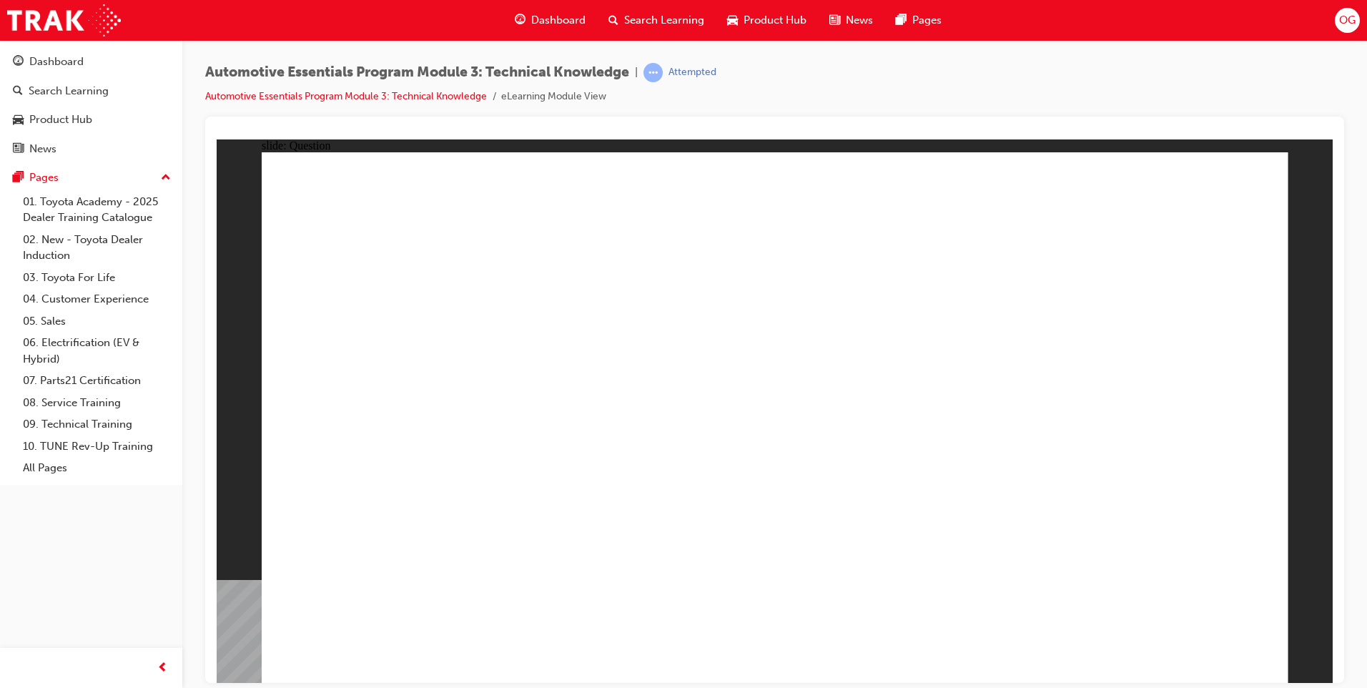
radio input "true"
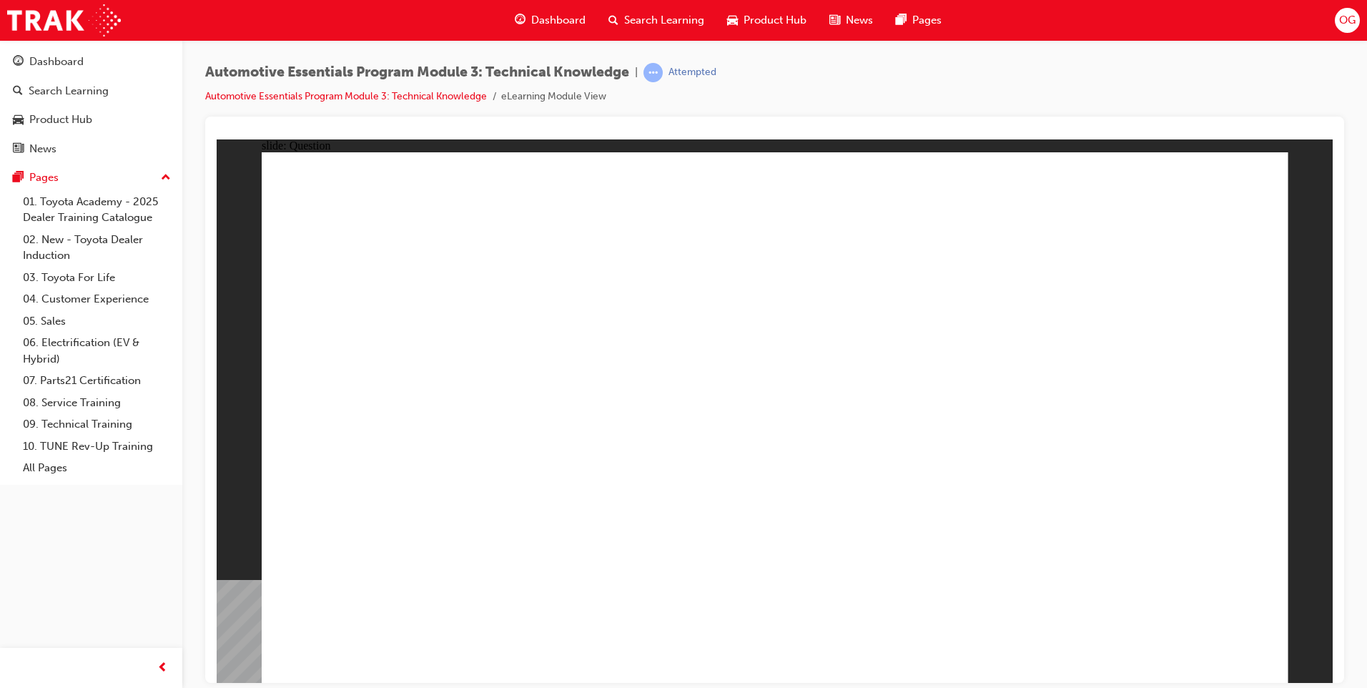
radio input "true"
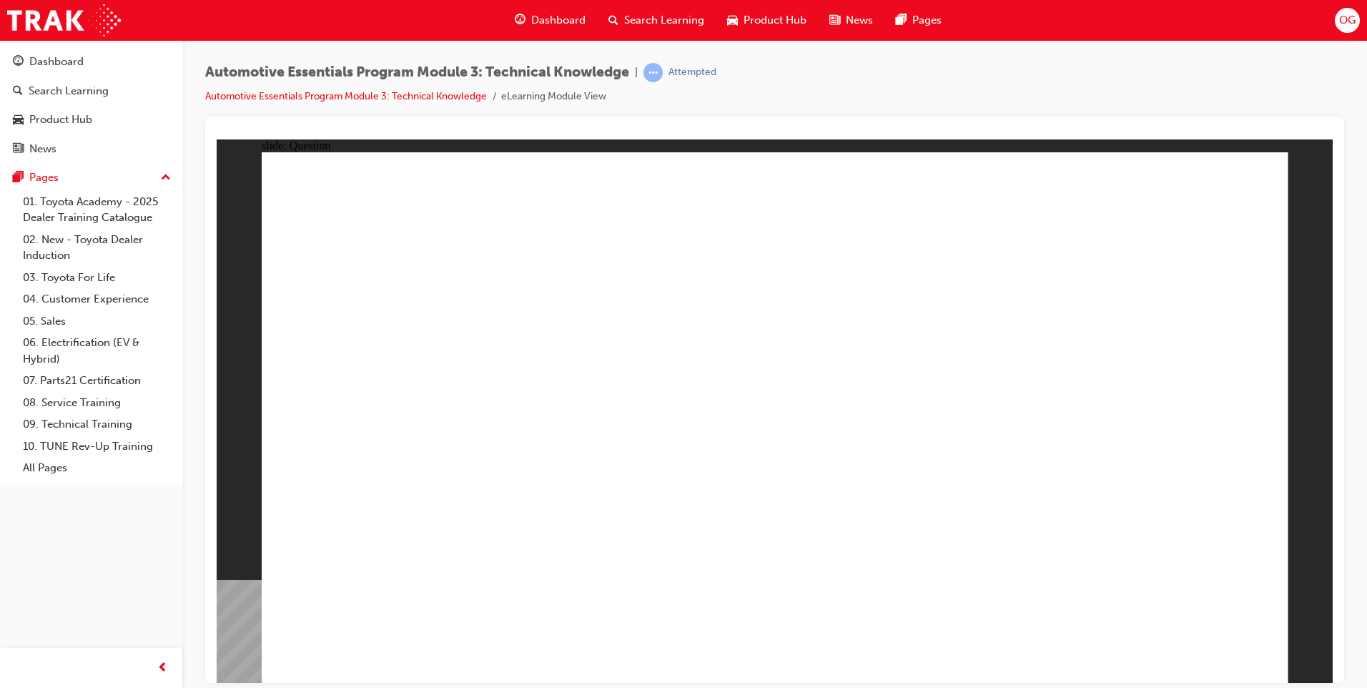
radio input "true"
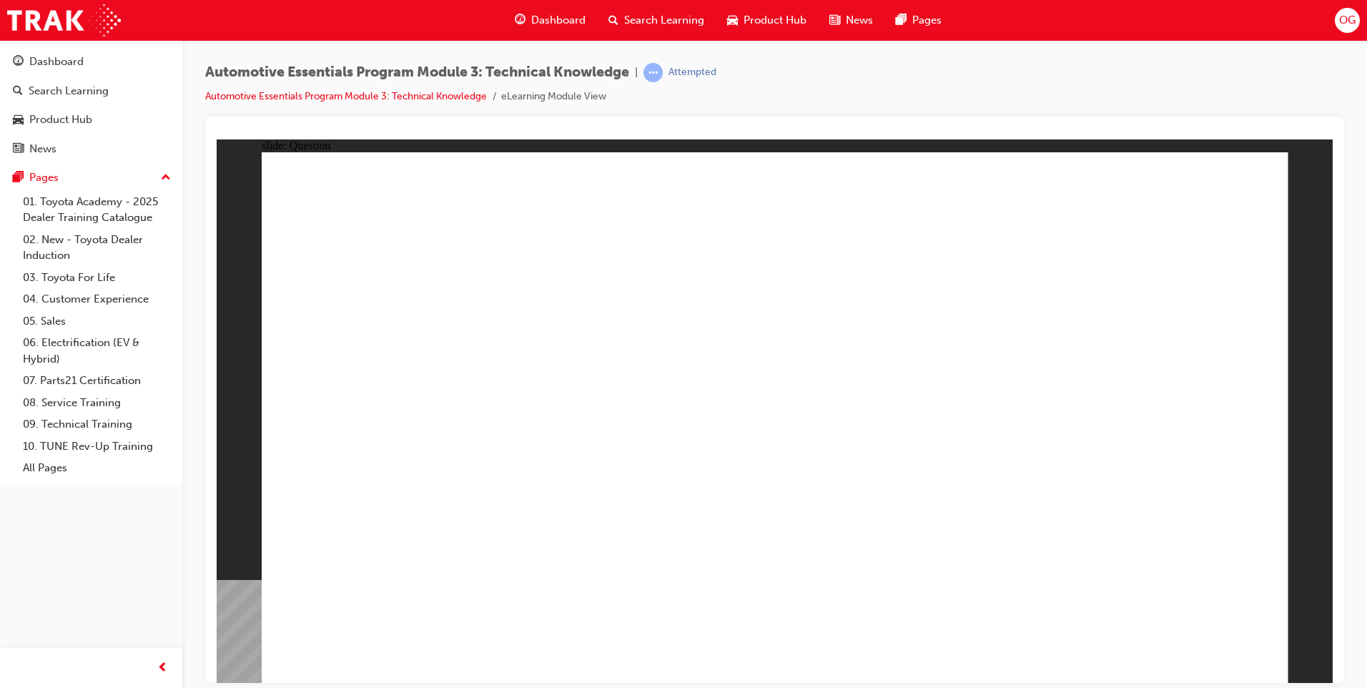
radio input "true"
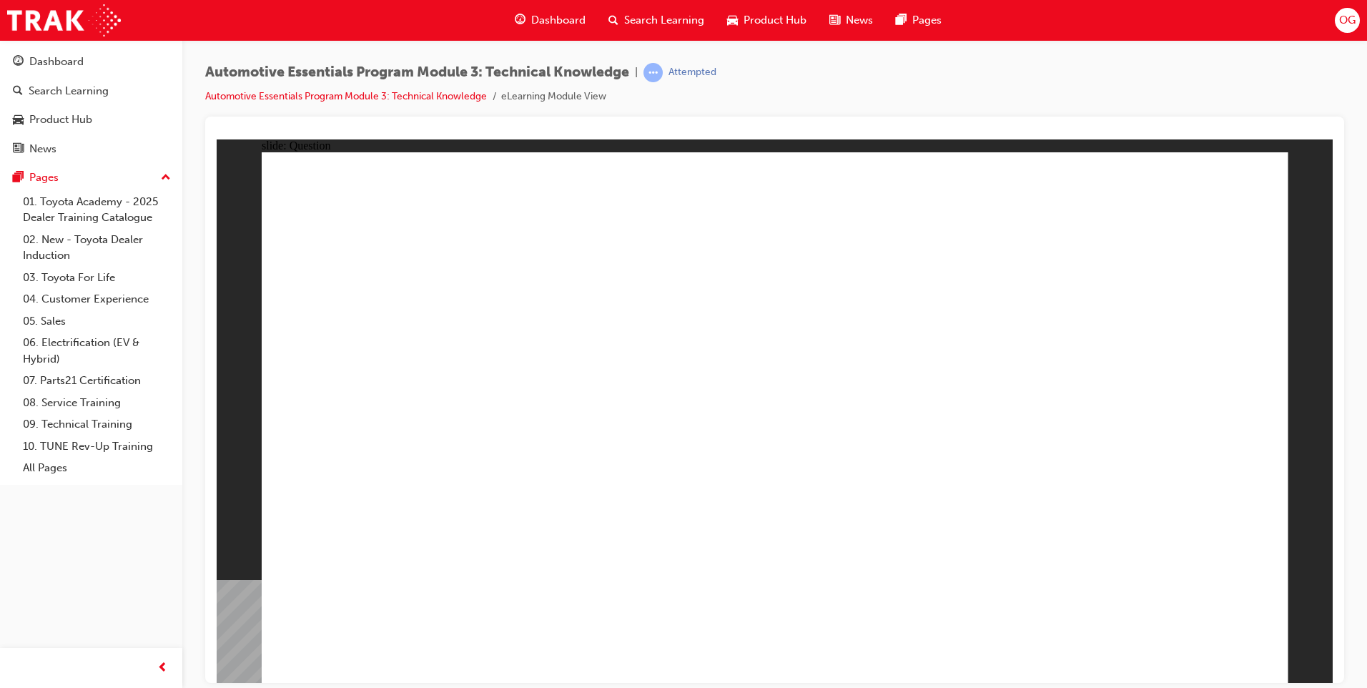
radio input "true"
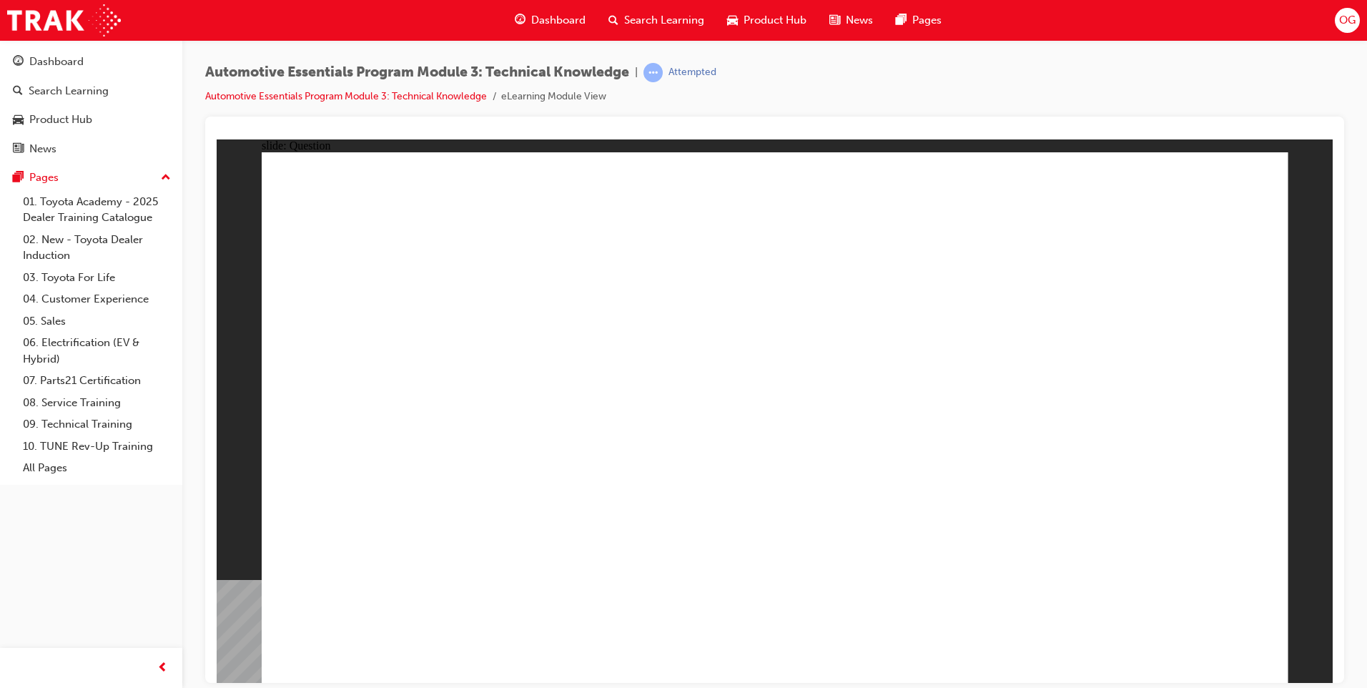
radio input "true"
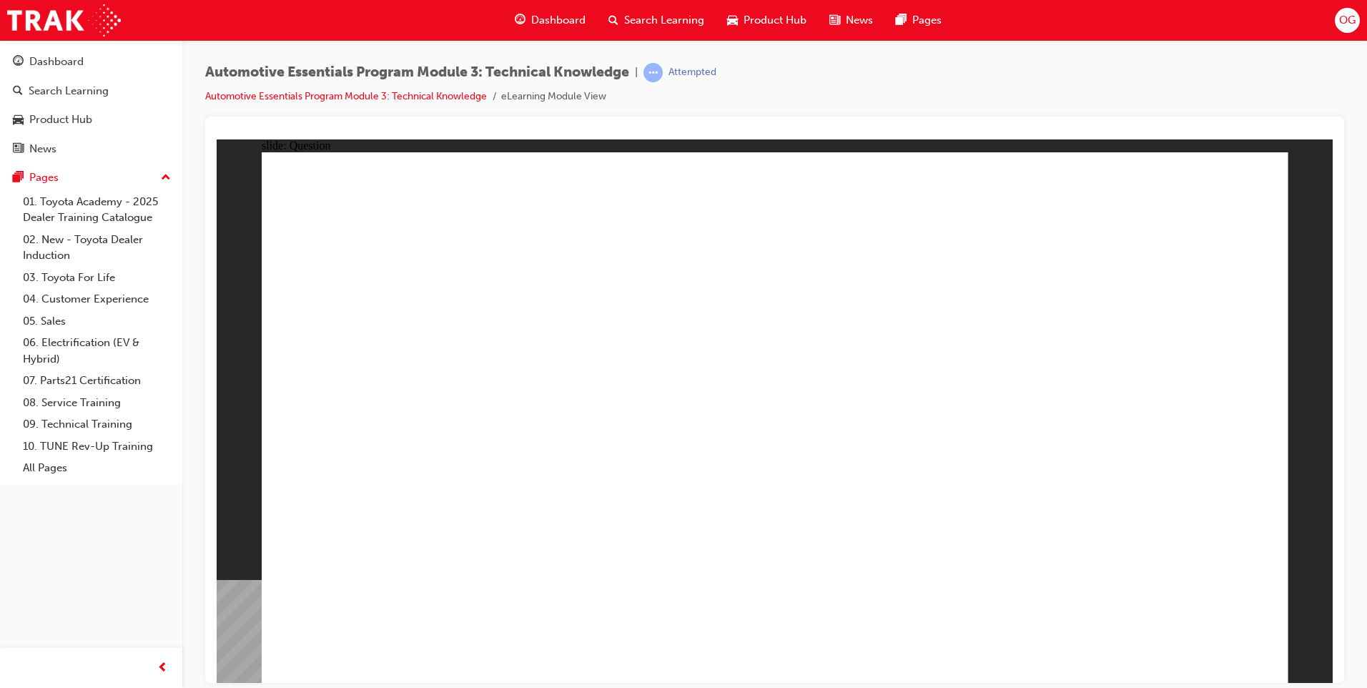
radio input "true"
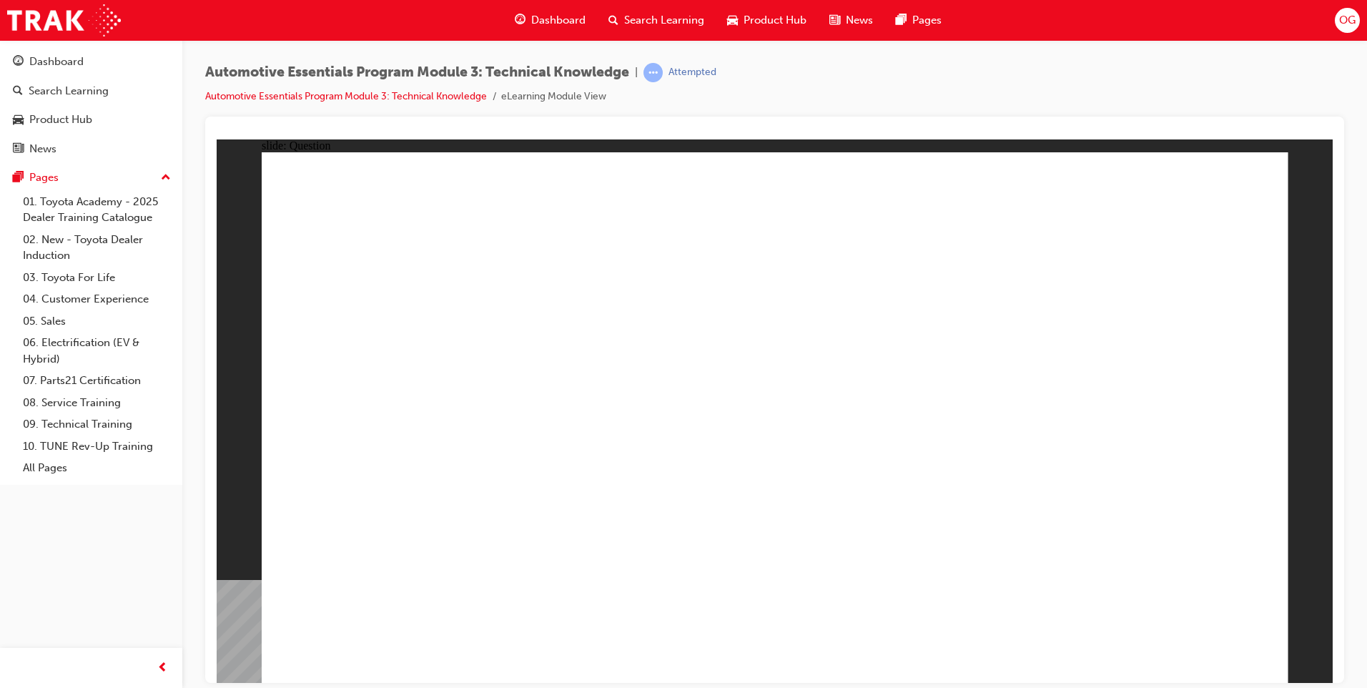
radio input "true"
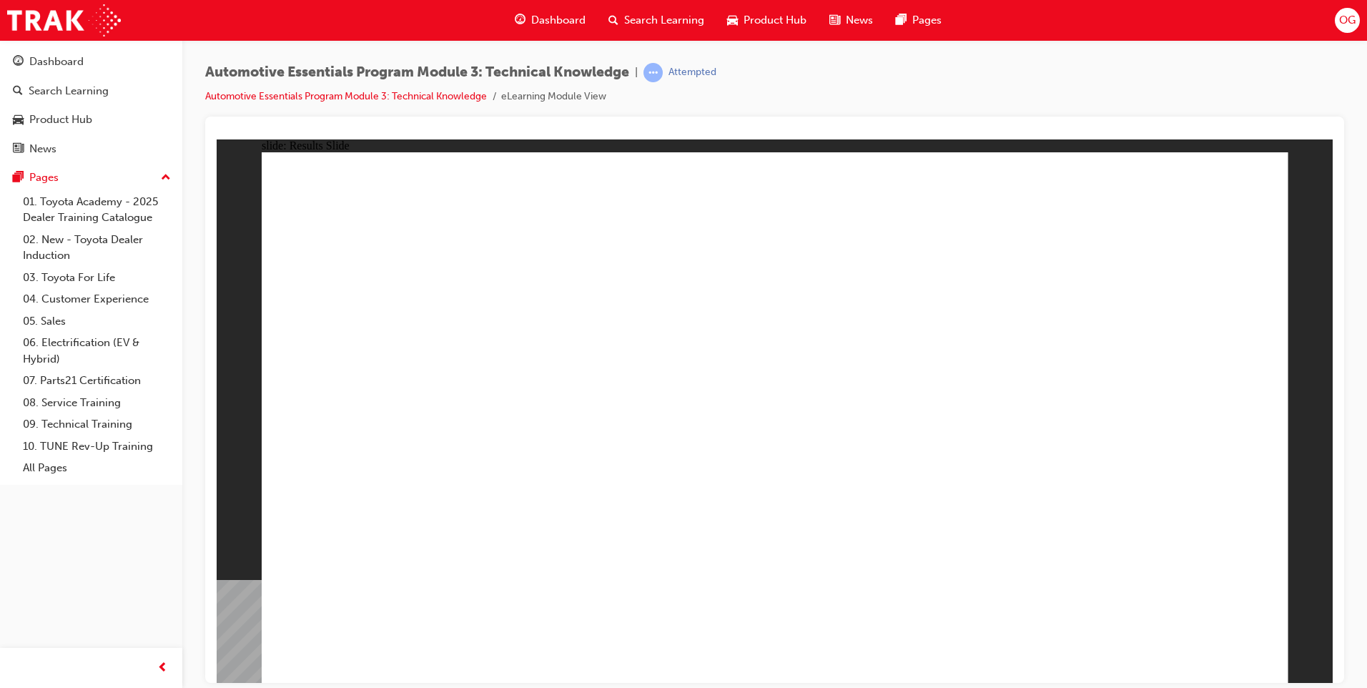
radio input "true"
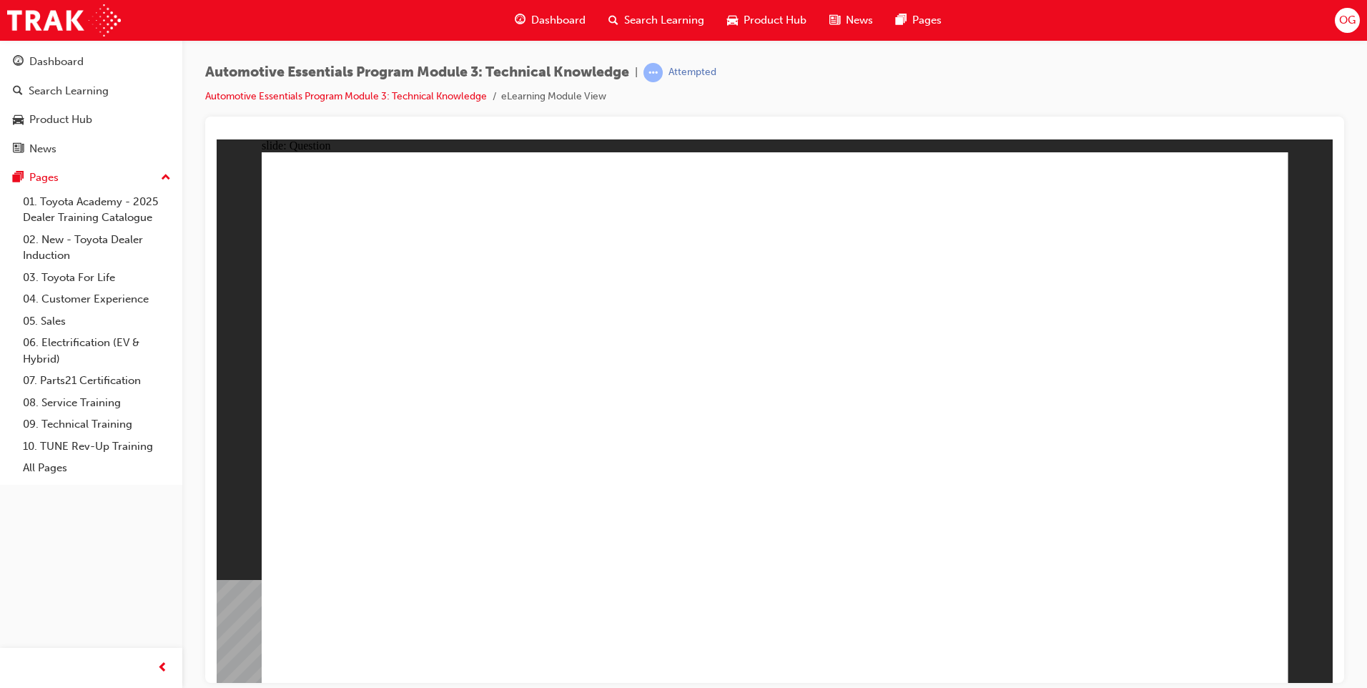
radio input "true"
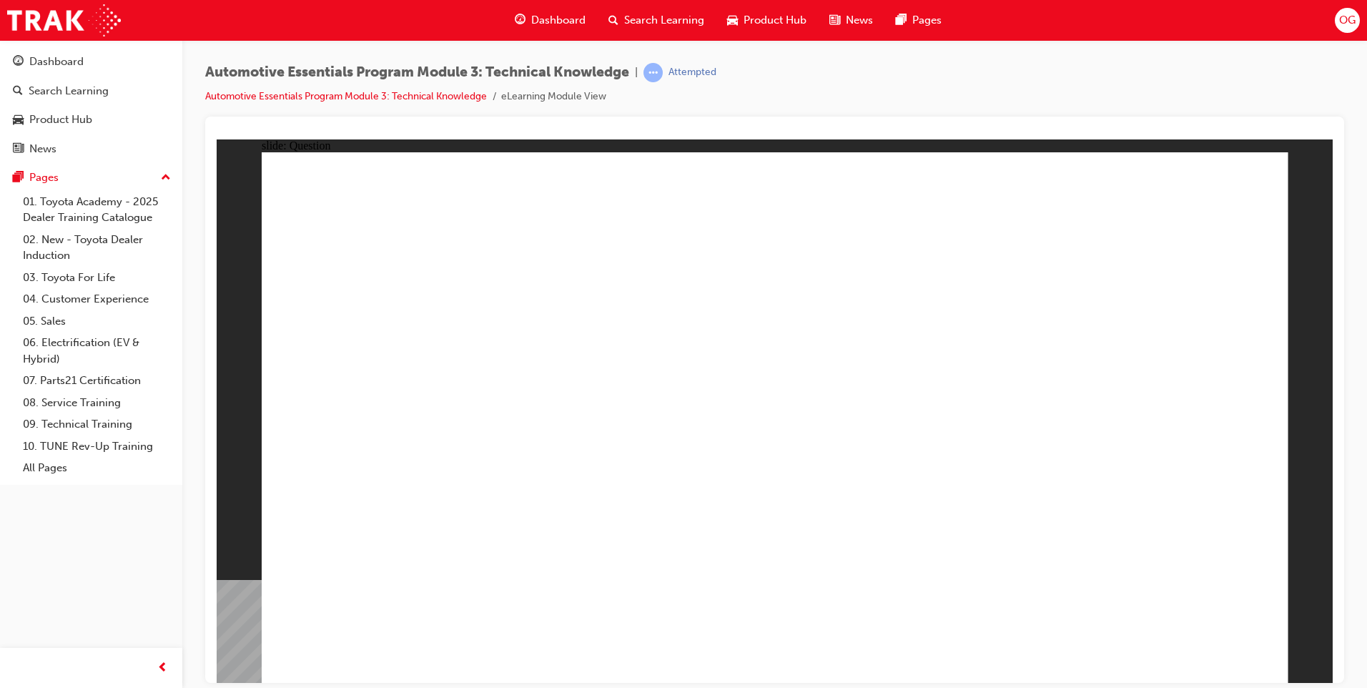
radio input "true"
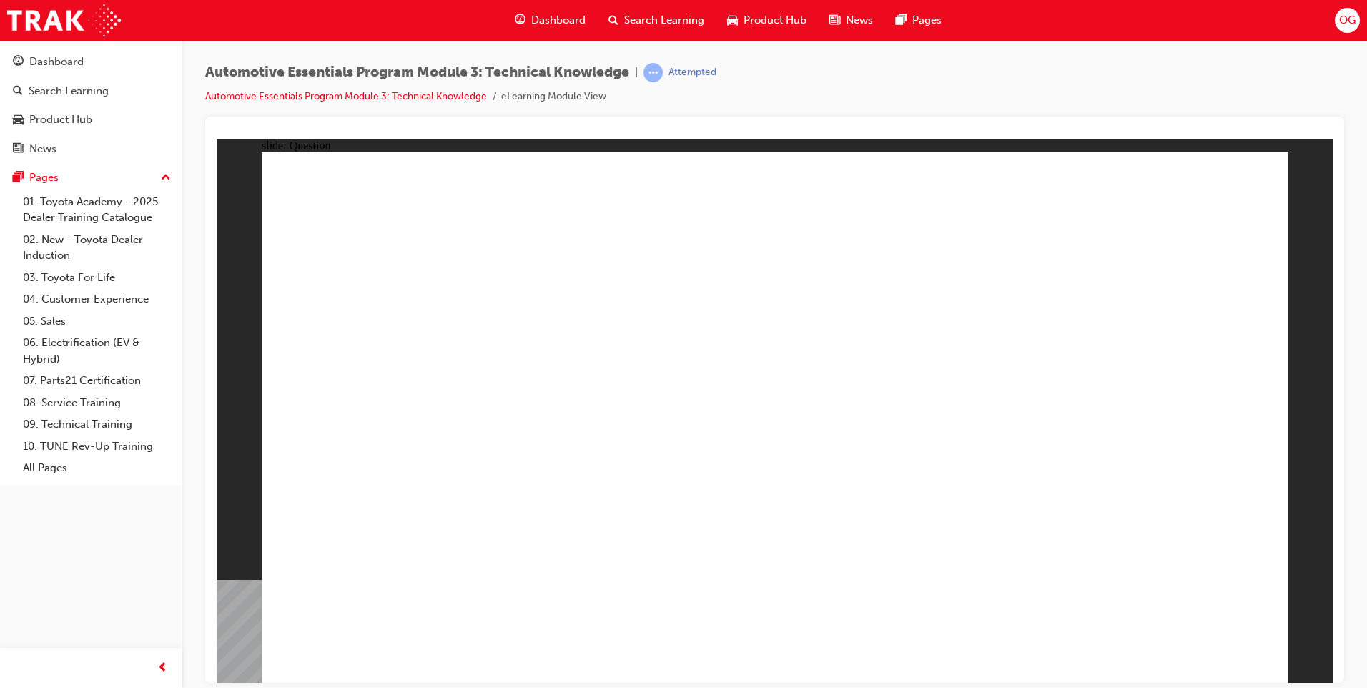
radio input "true"
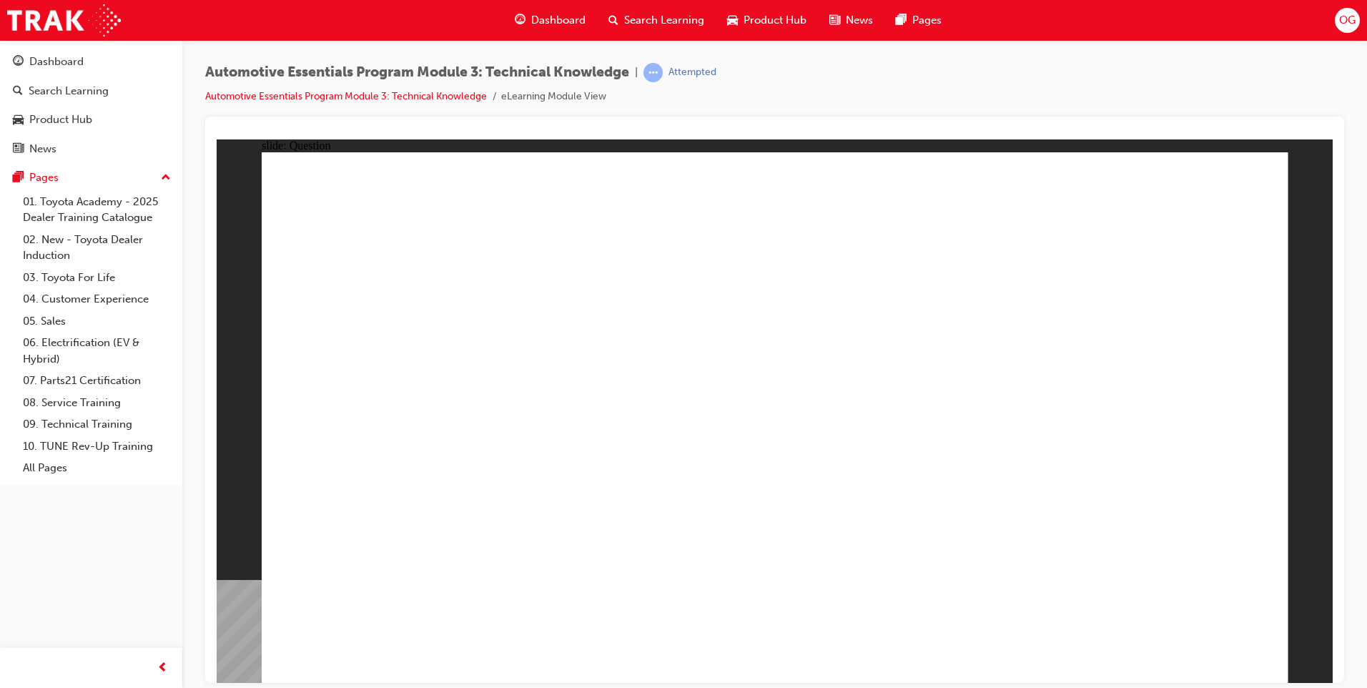
radio input "true"
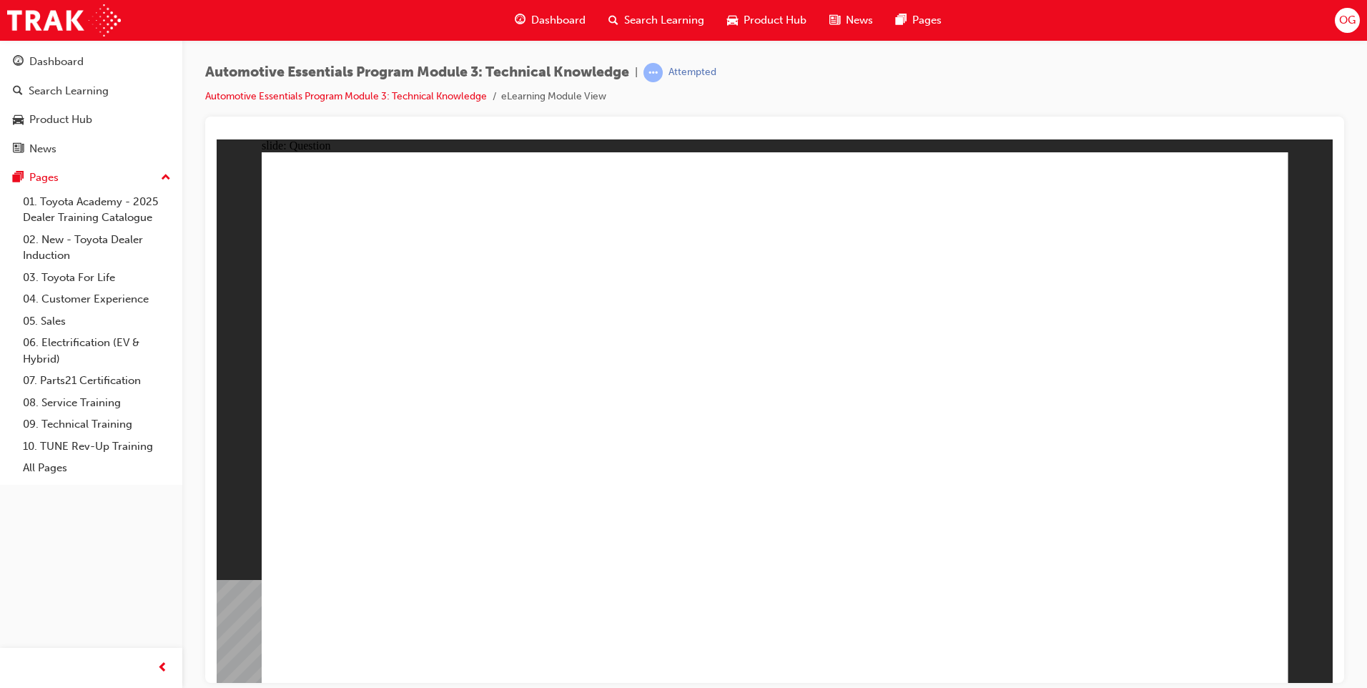
radio input "false"
radio input "true"
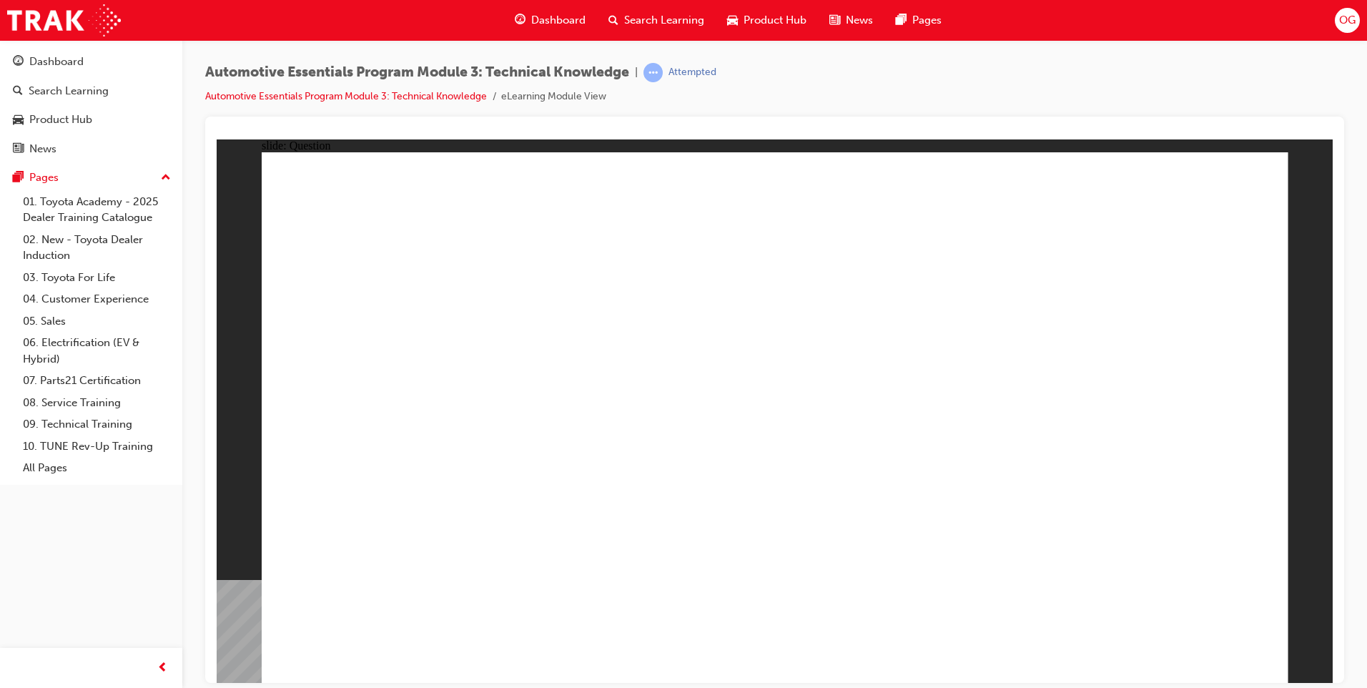
radio input "true"
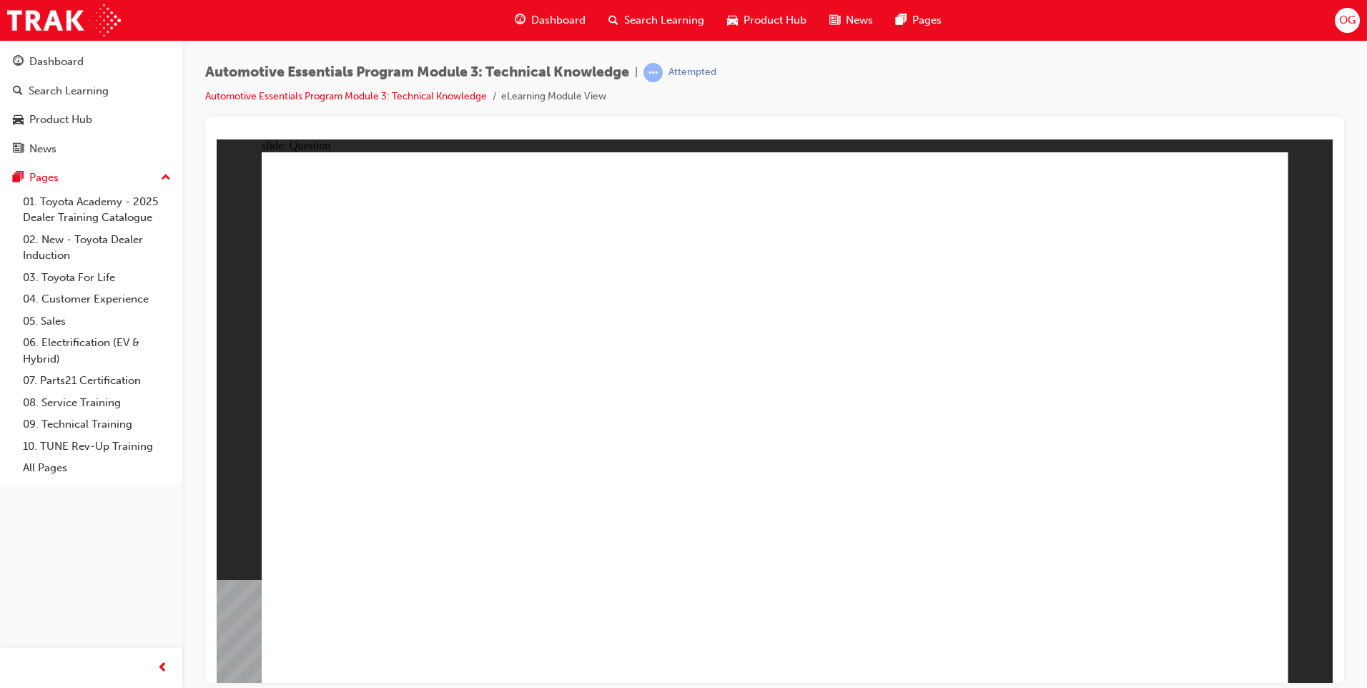
radio input "true"
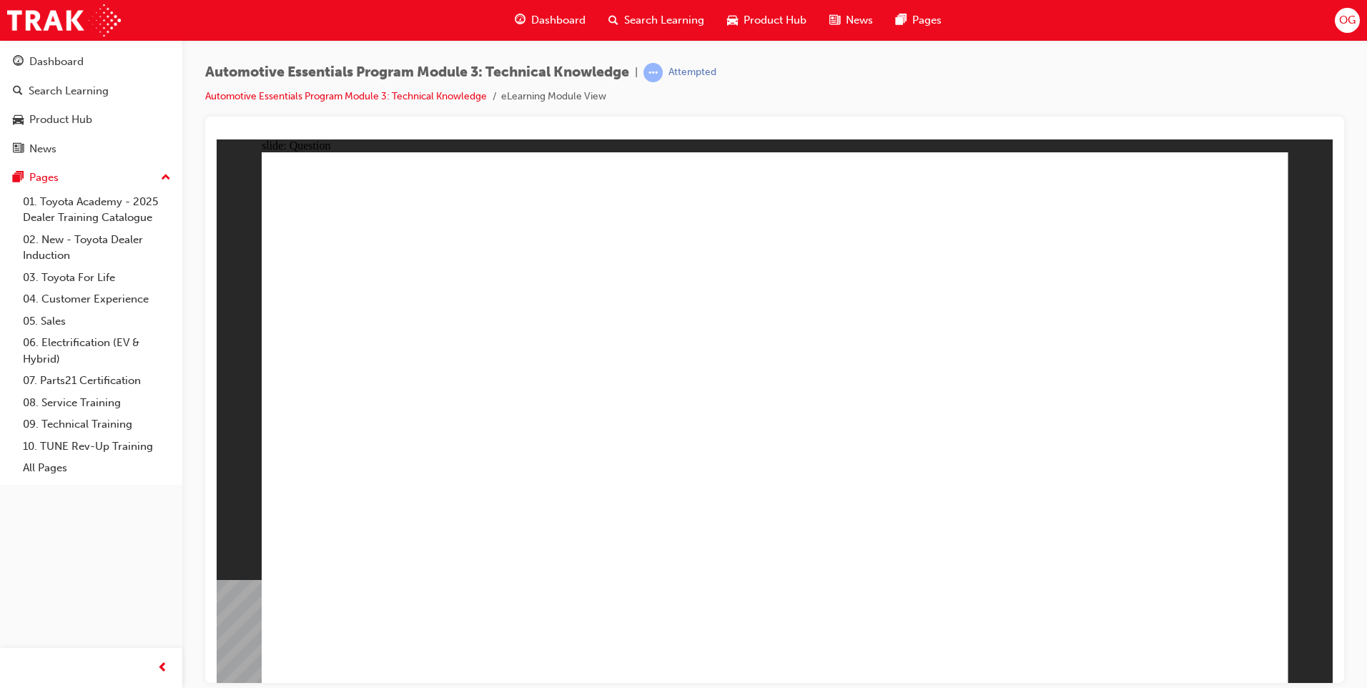
radio input "true"
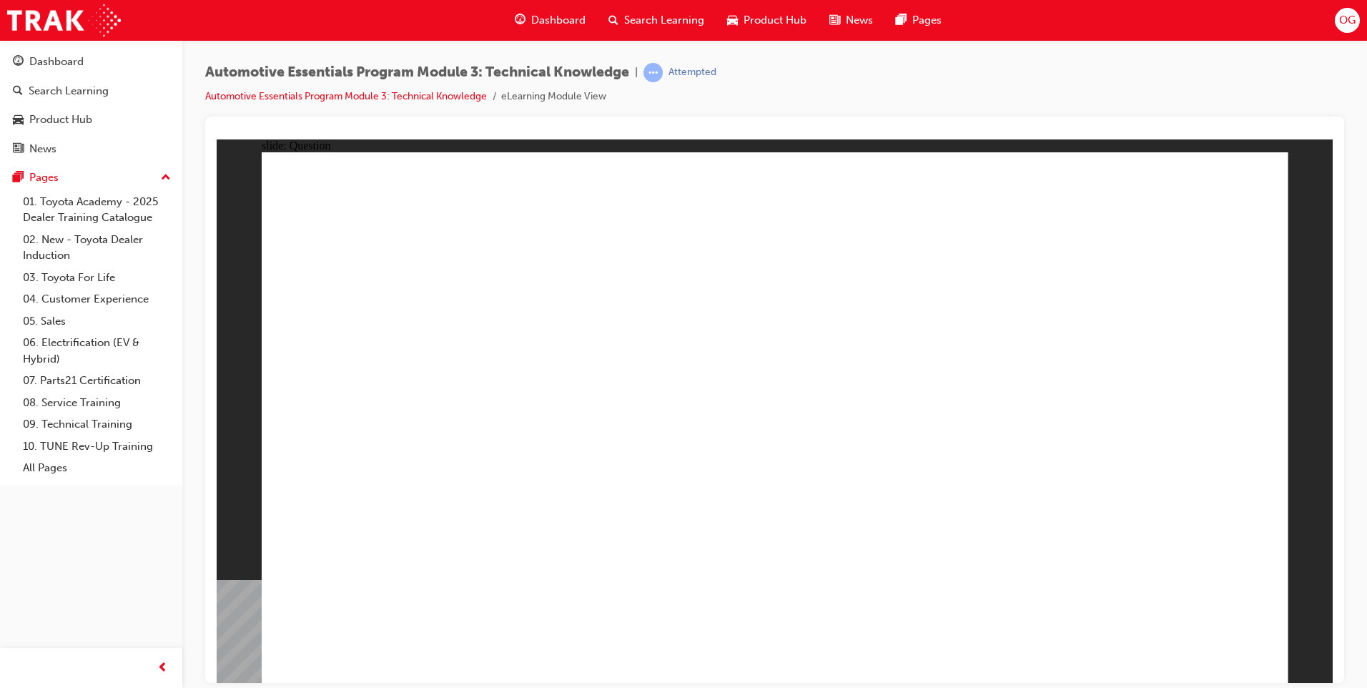
radio input "true"
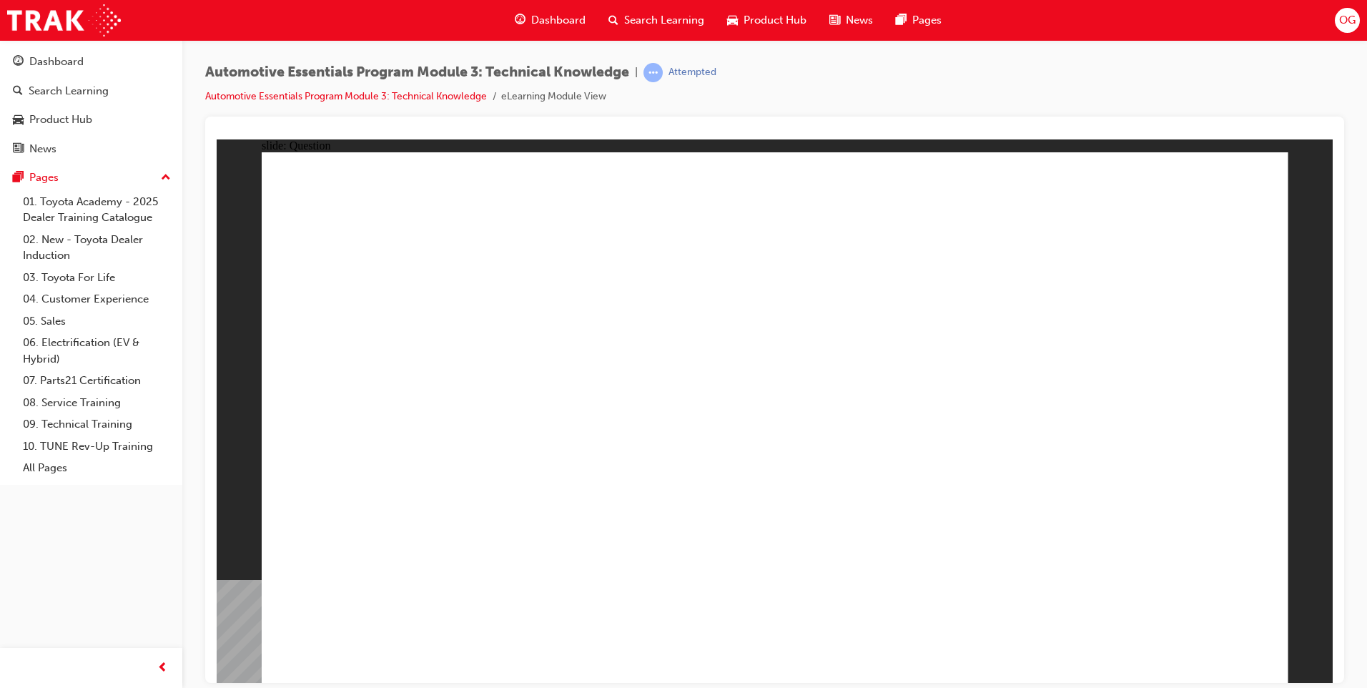
radio input "true"
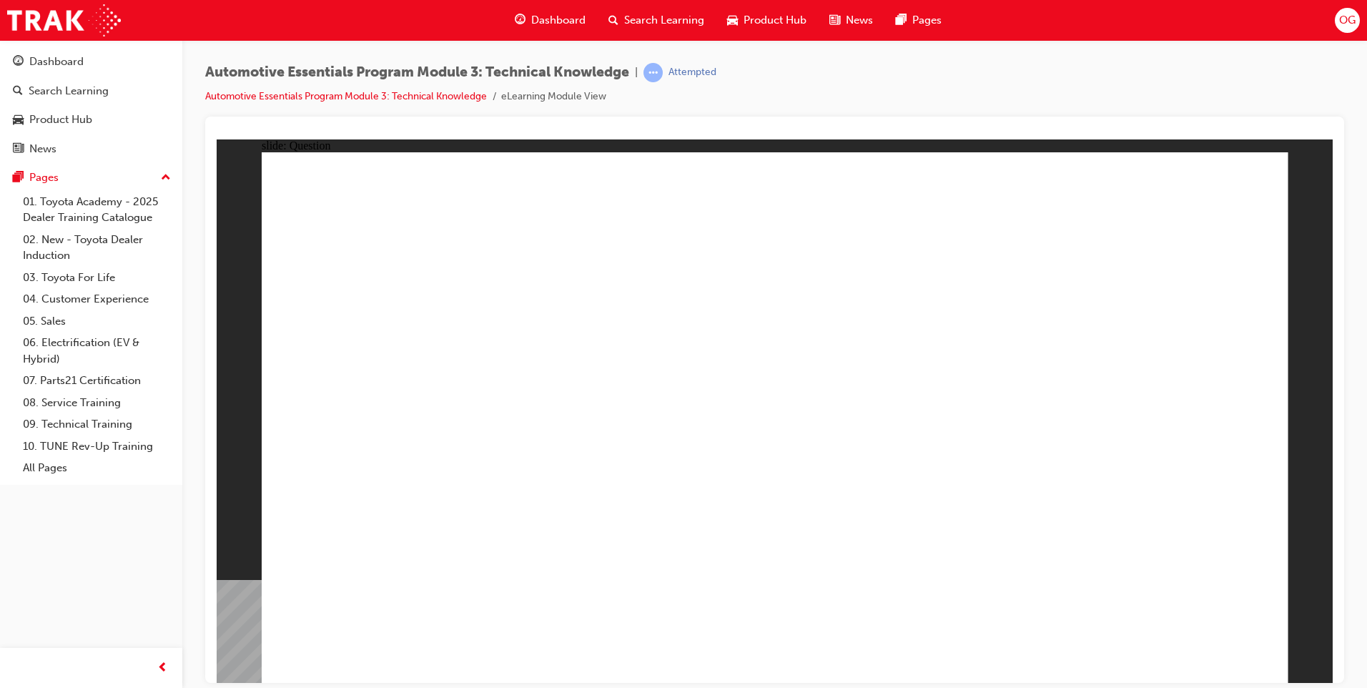
radio input "true"
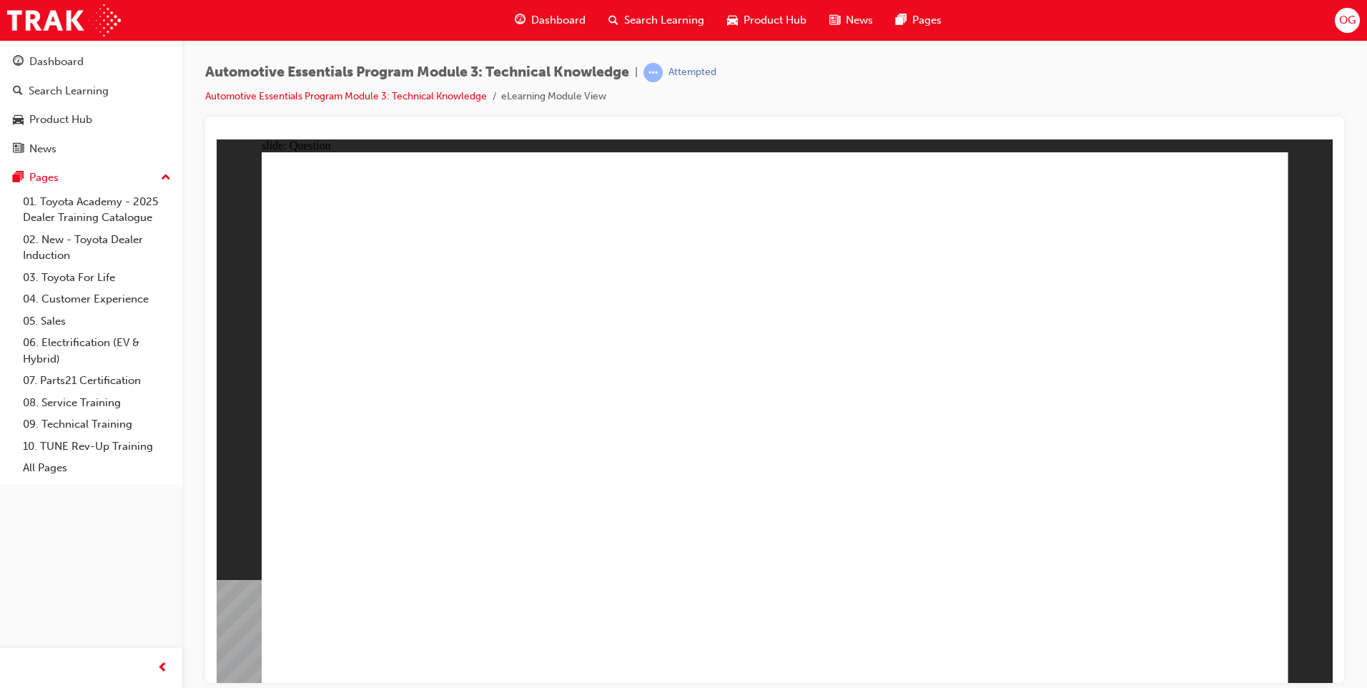
radio input "true"
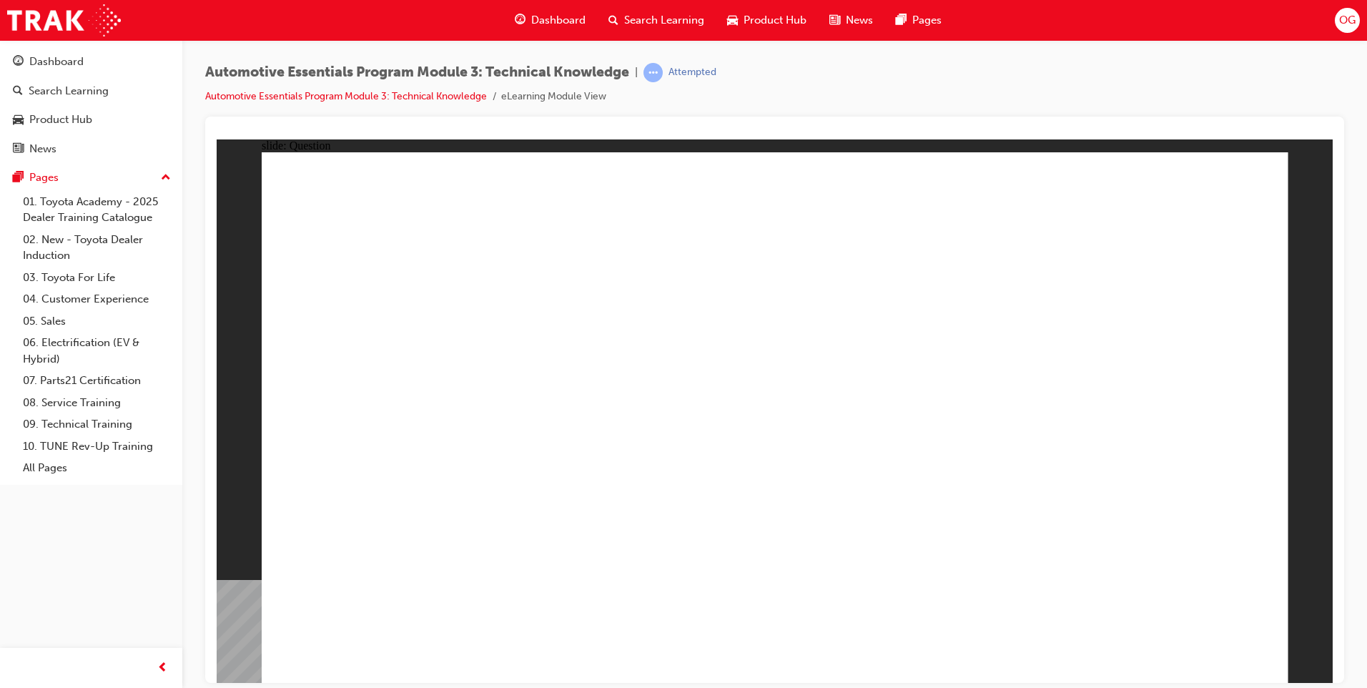
drag, startPoint x: 1062, startPoint y: 326, endPoint x: 1059, endPoint y: 318, distance: 8.6
drag, startPoint x: 1145, startPoint y: 378, endPoint x: 1145, endPoint y: 368, distance: 10.0
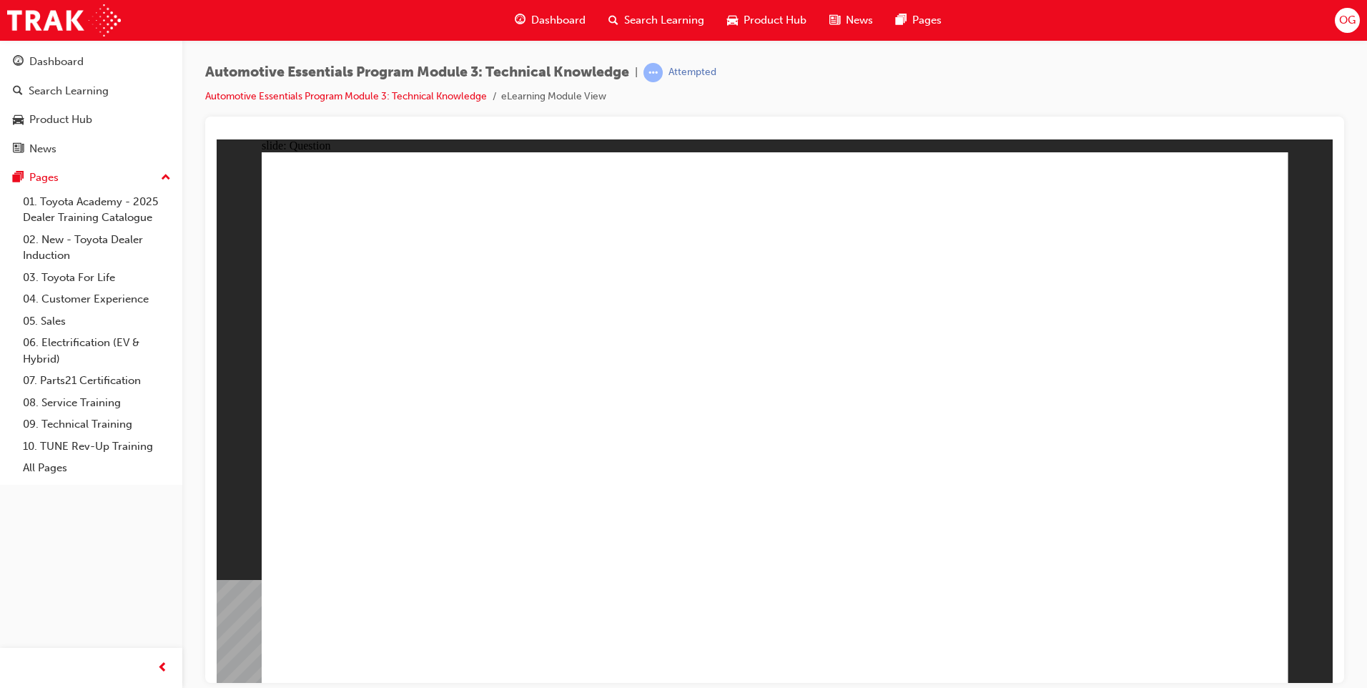
radio input "true"
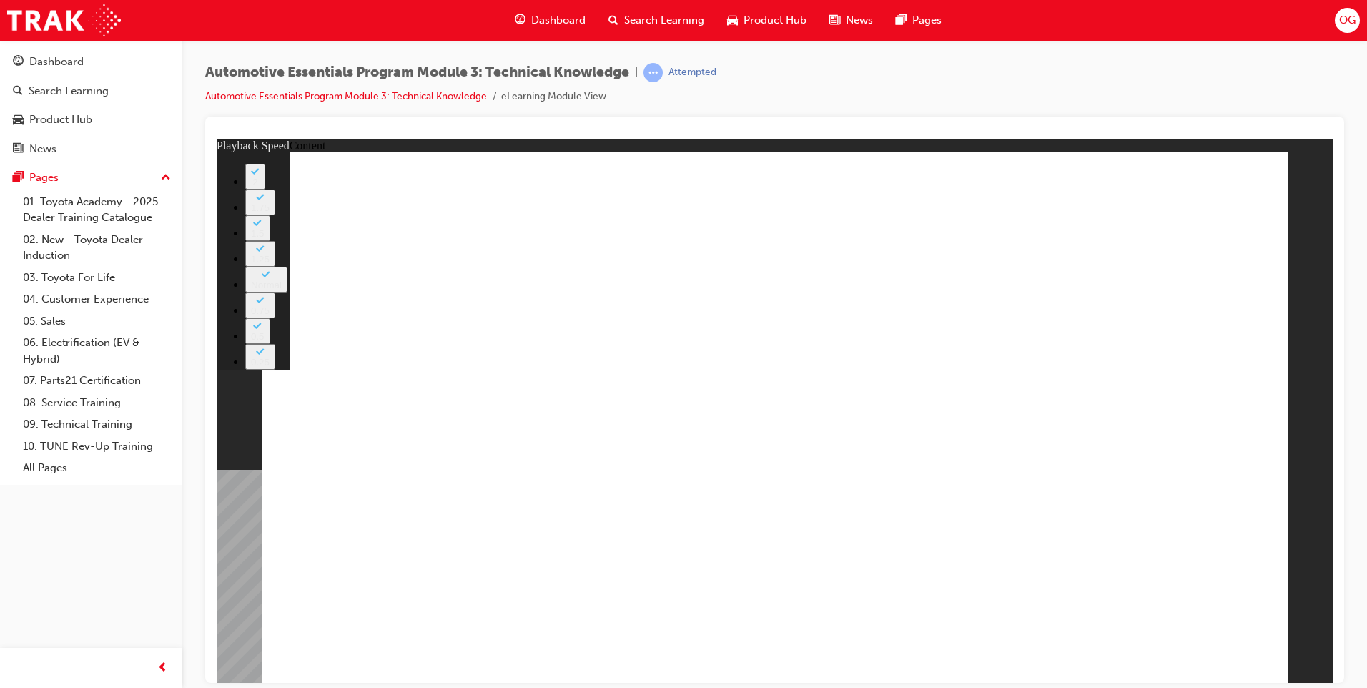
type input "2"
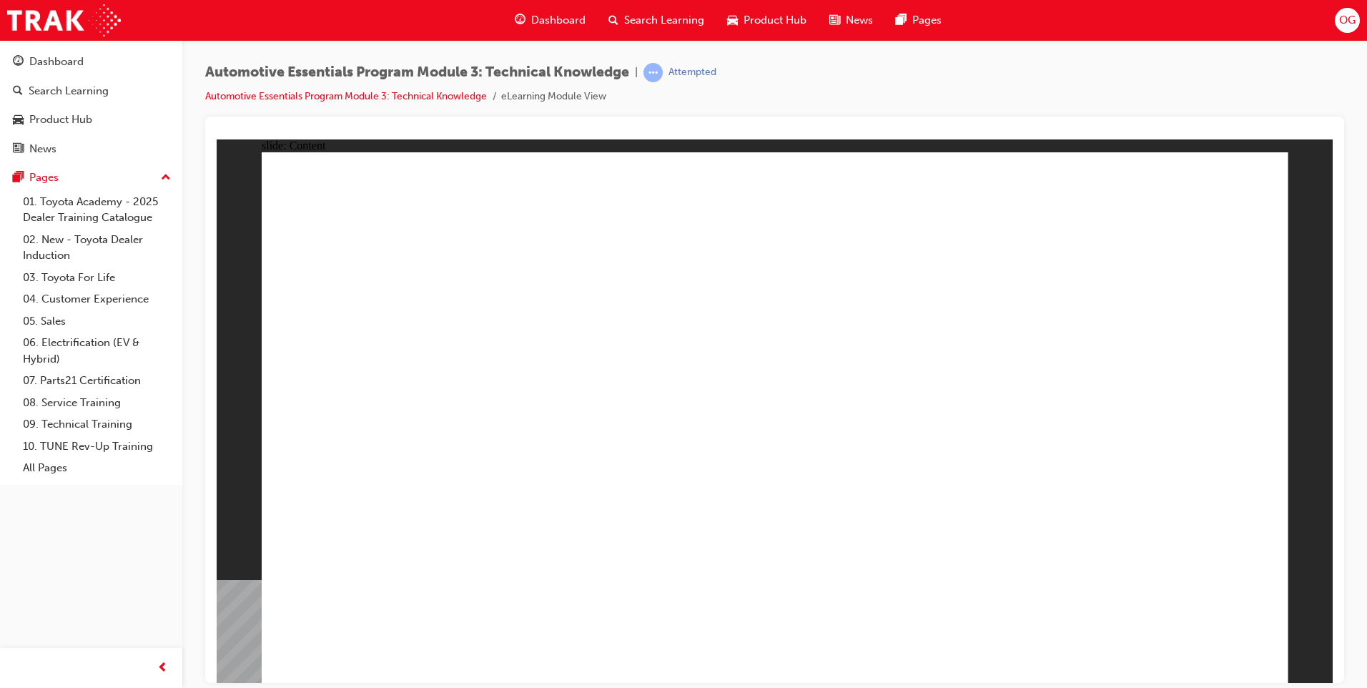
drag, startPoint x: 1095, startPoint y: 334, endPoint x: 1100, endPoint y: 340, distance: 8.6
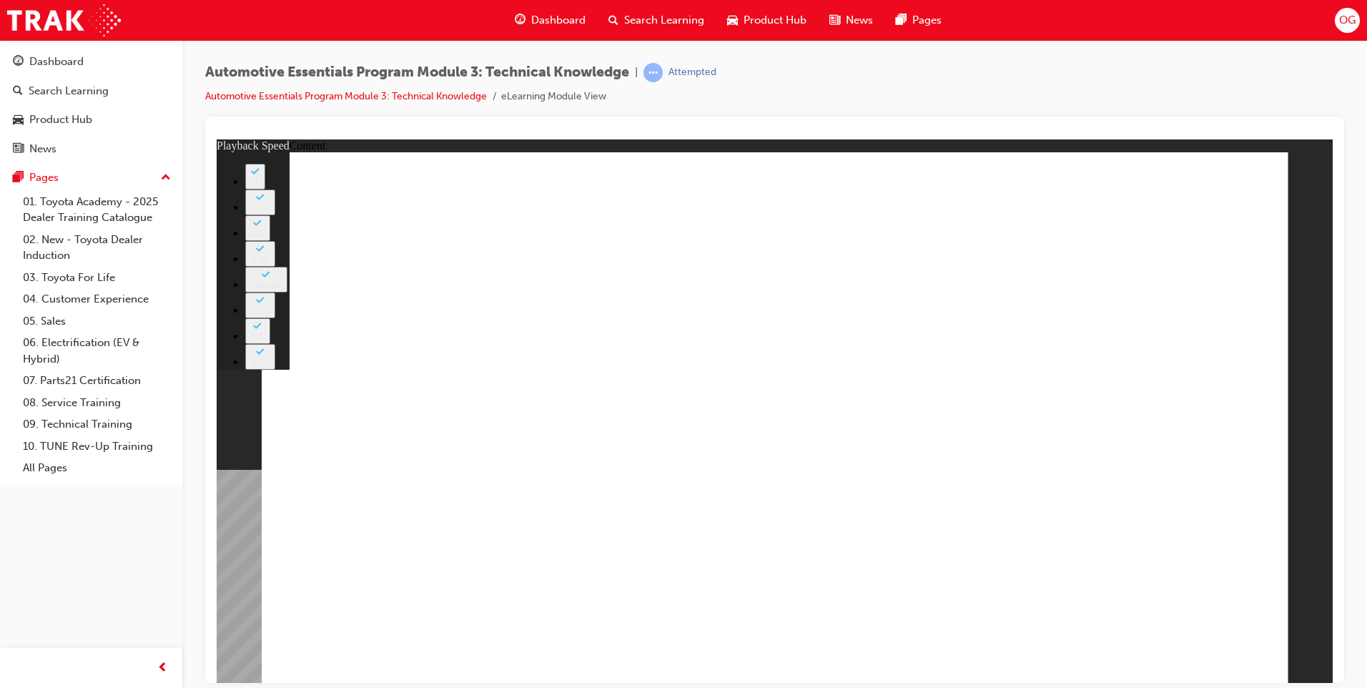
type input "20"
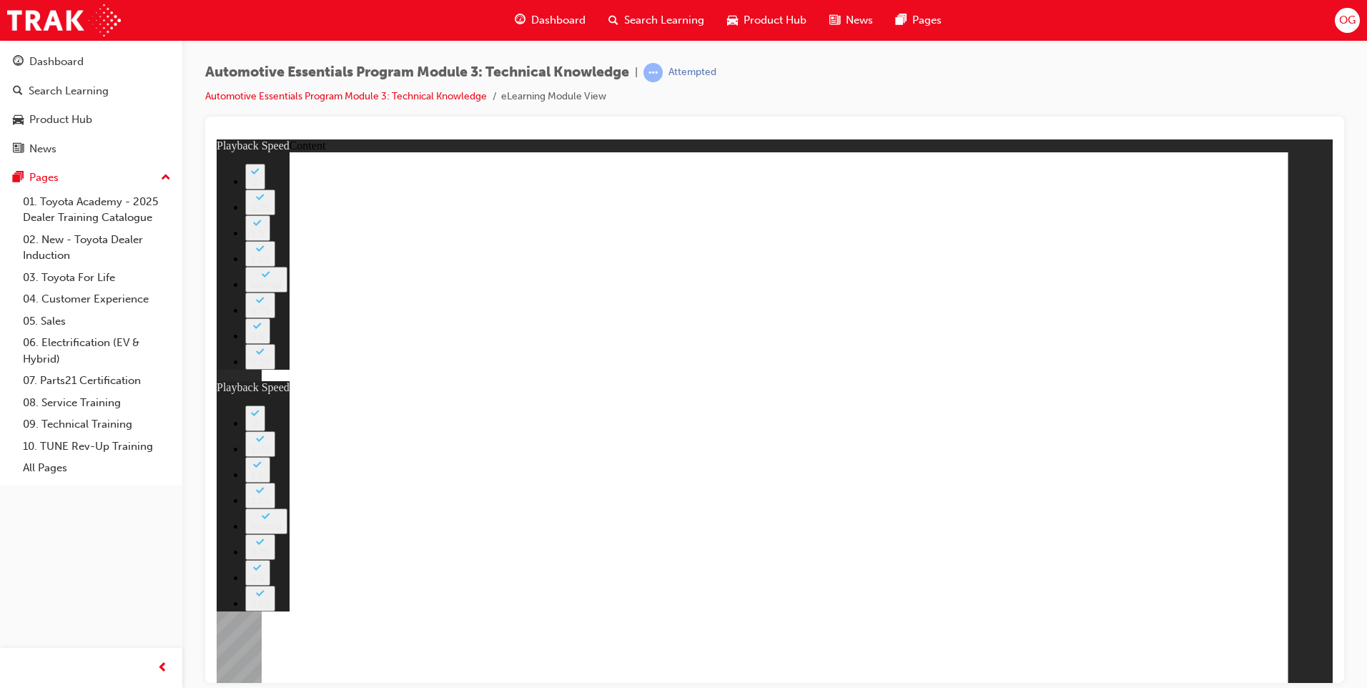
type input "1"
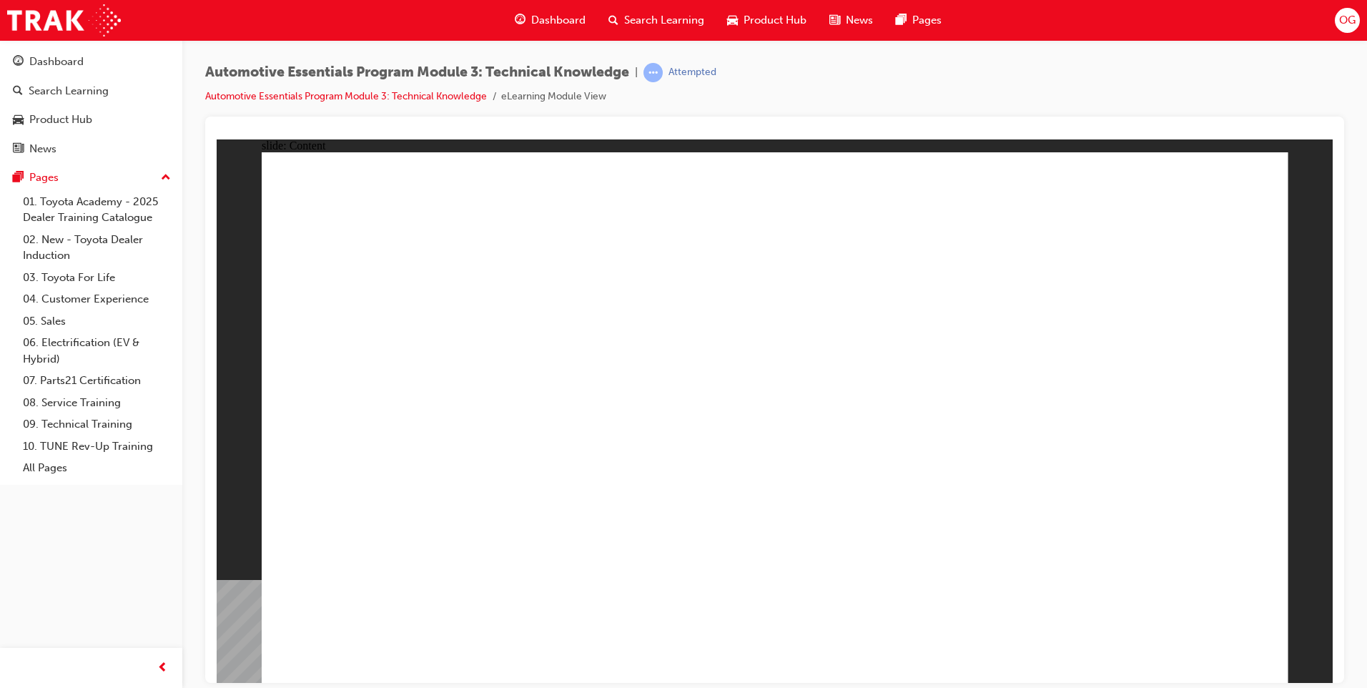
drag, startPoint x: 1048, startPoint y: 197, endPoint x: 1033, endPoint y: 202, distance: 16.1
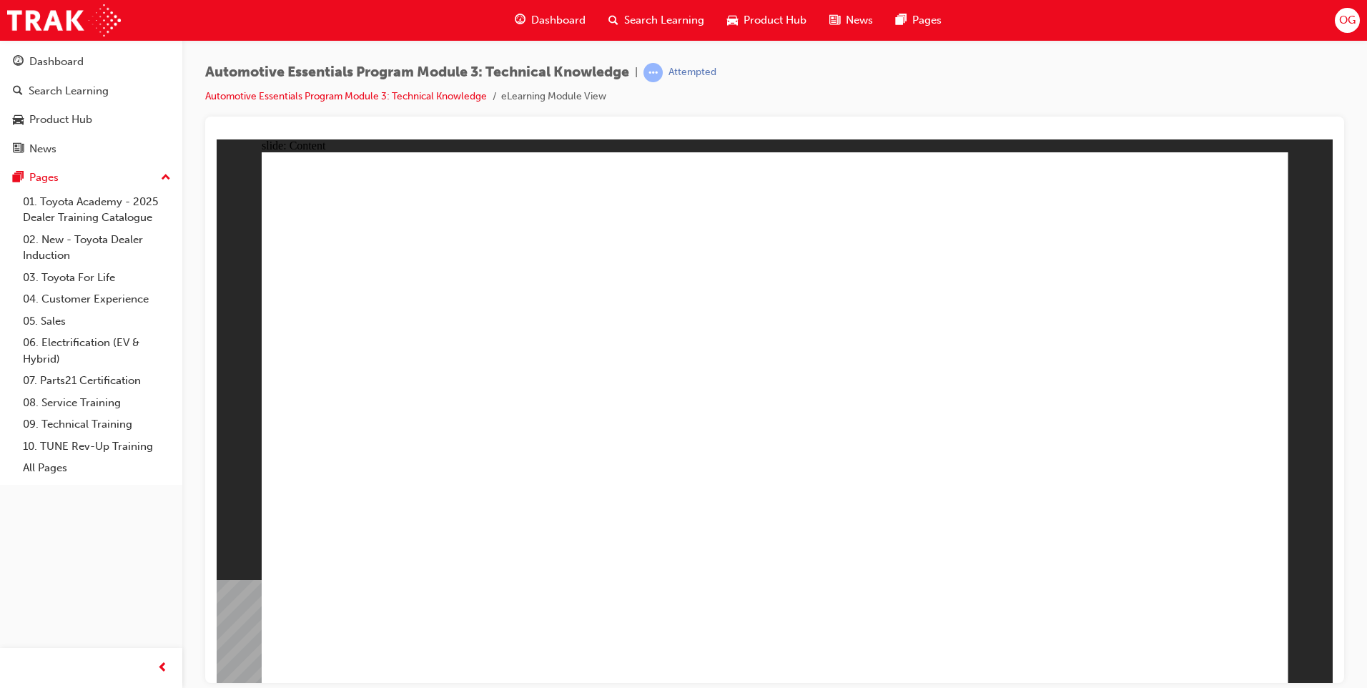
drag, startPoint x: 1230, startPoint y: 192, endPoint x: 1225, endPoint y: 210, distance: 19.3
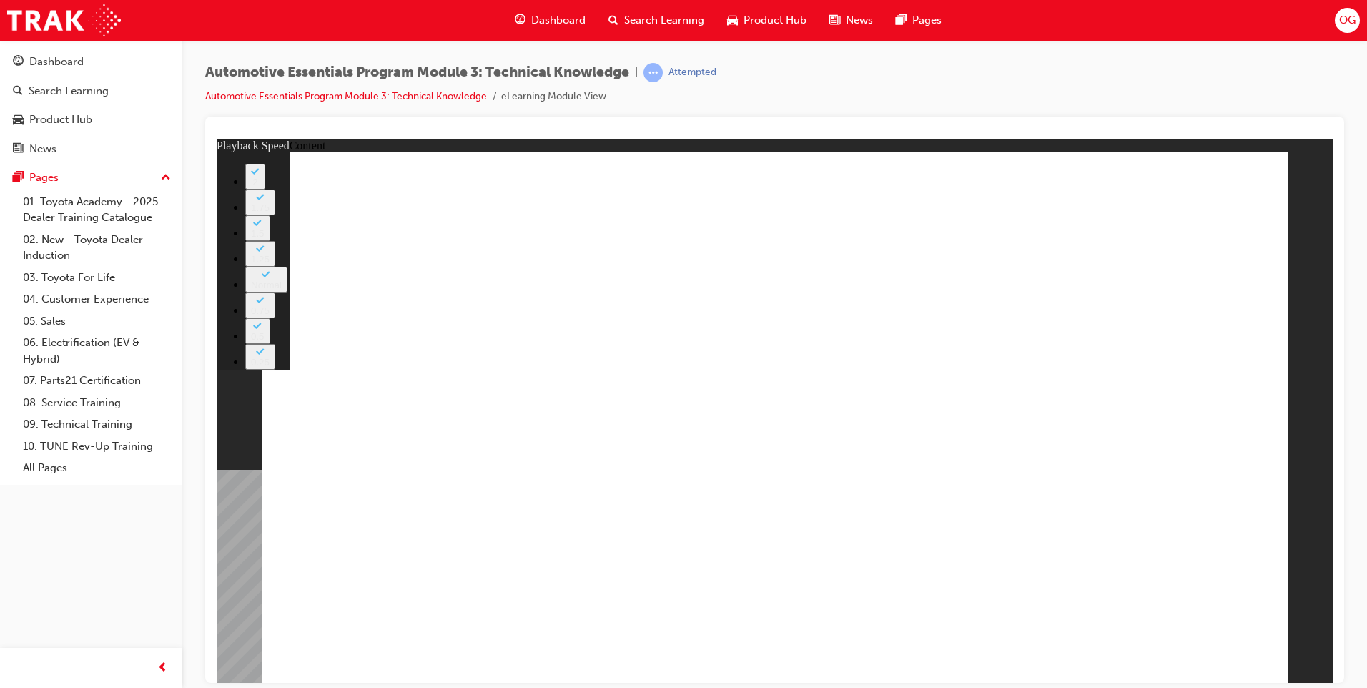
drag, startPoint x: 593, startPoint y: 550, endPoint x: 583, endPoint y: 541, distance: 13.2
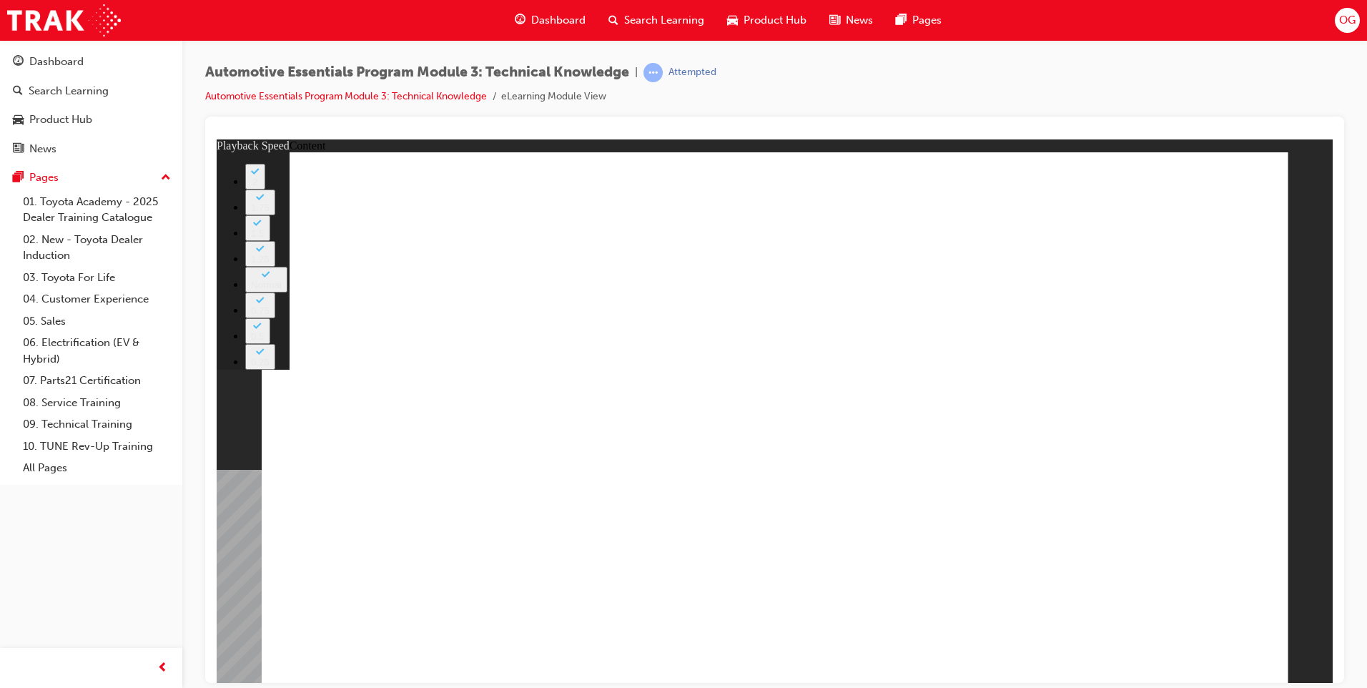
type input "18"
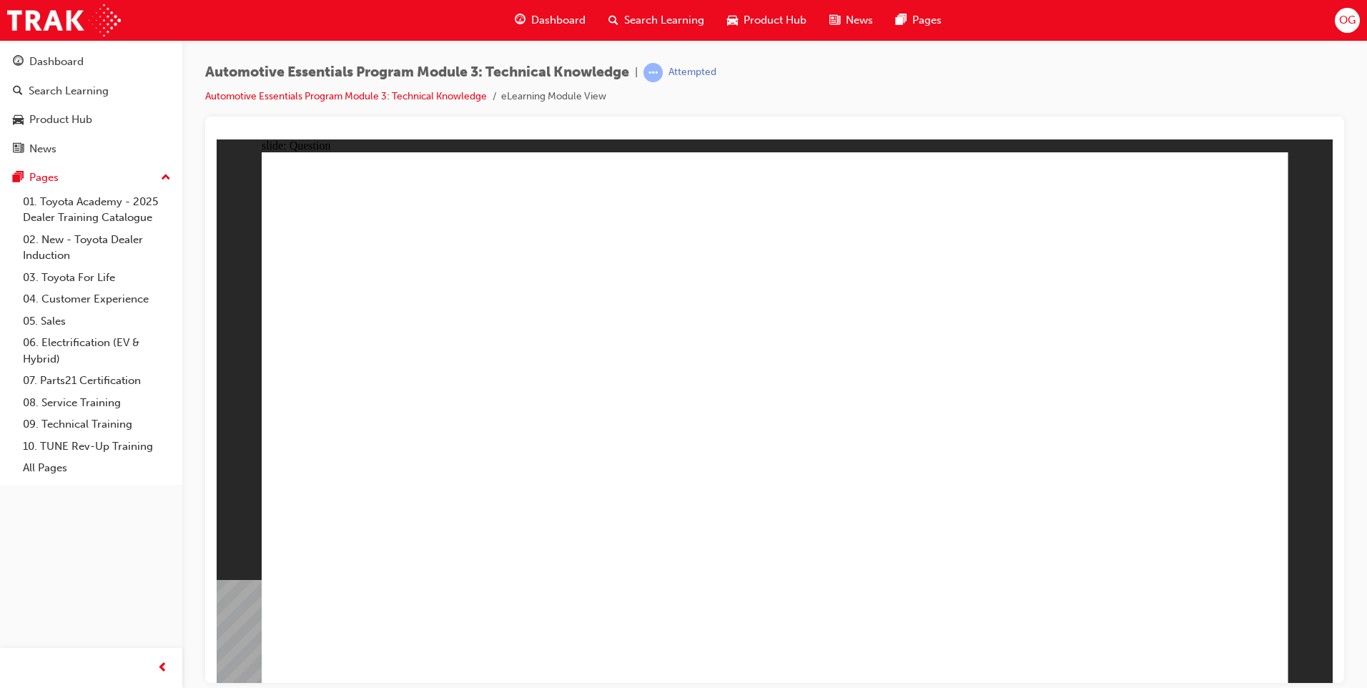
radio input "true"
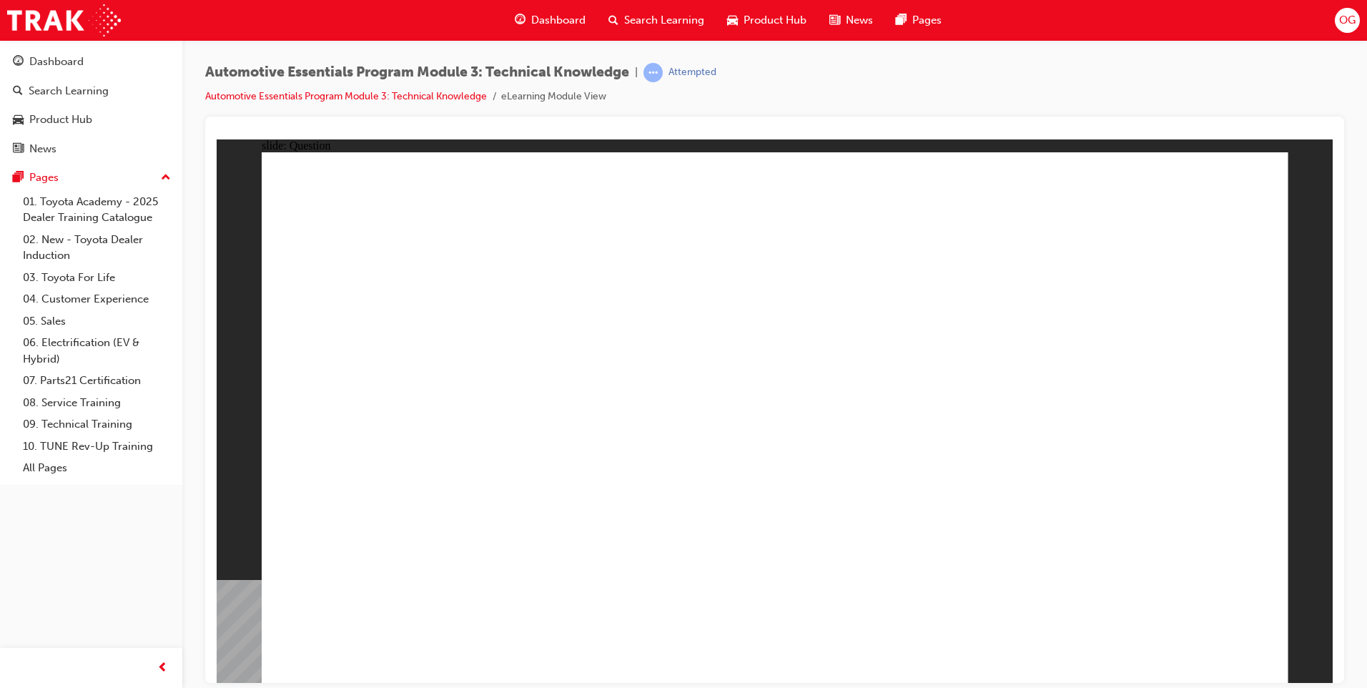
radio input "true"
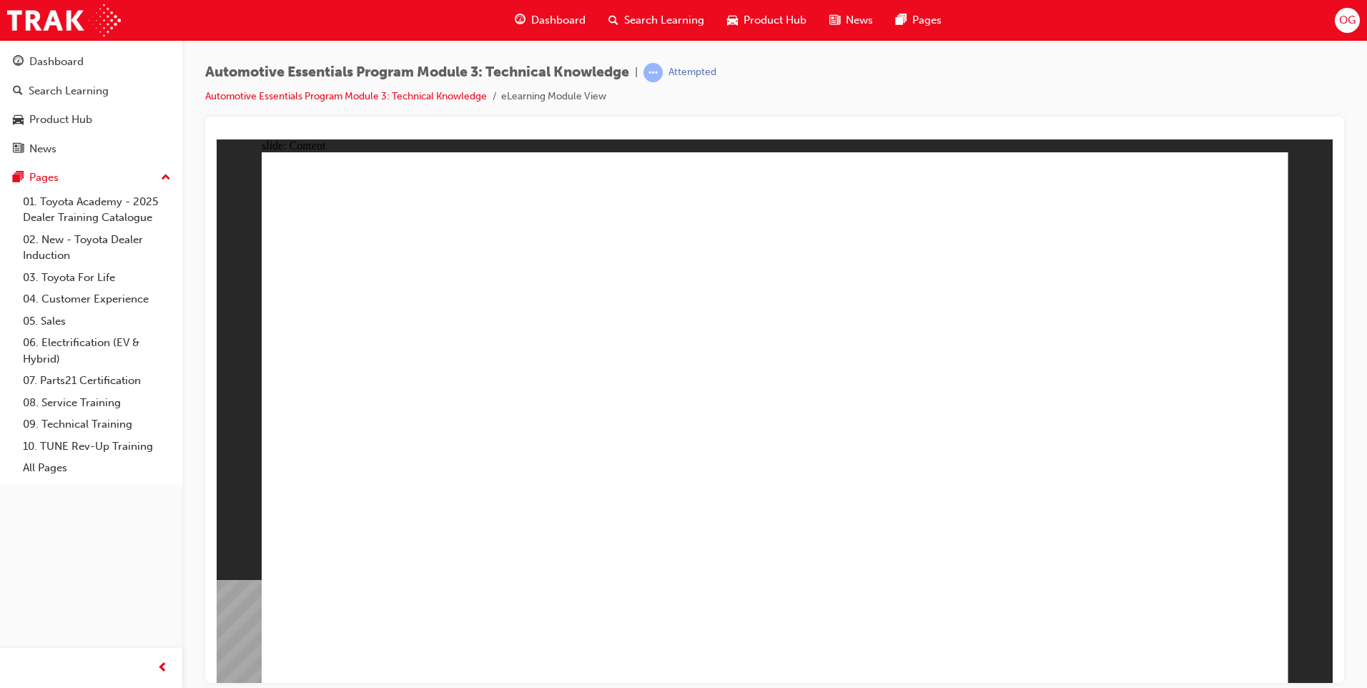
drag, startPoint x: 1257, startPoint y: 177, endPoint x: 1265, endPoint y: 171, distance: 10.2
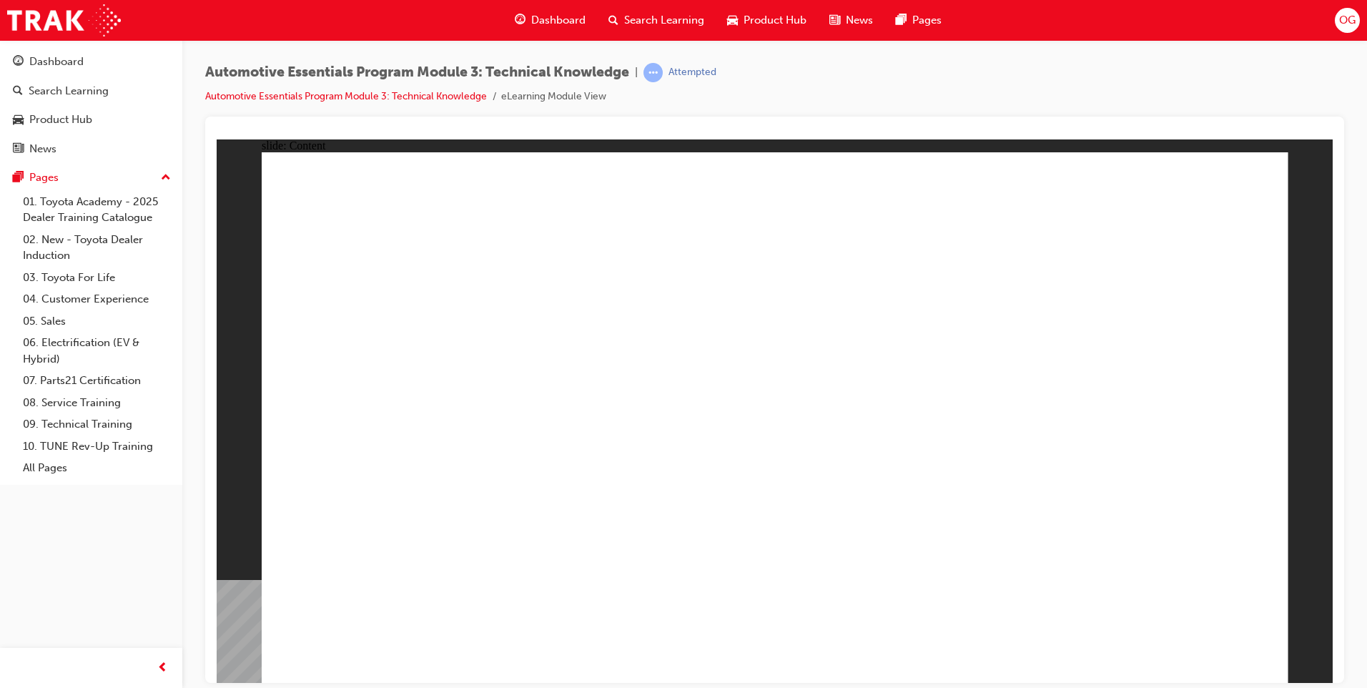
drag, startPoint x: 971, startPoint y: 371, endPoint x: 980, endPoint y: 378, distance: 10.7
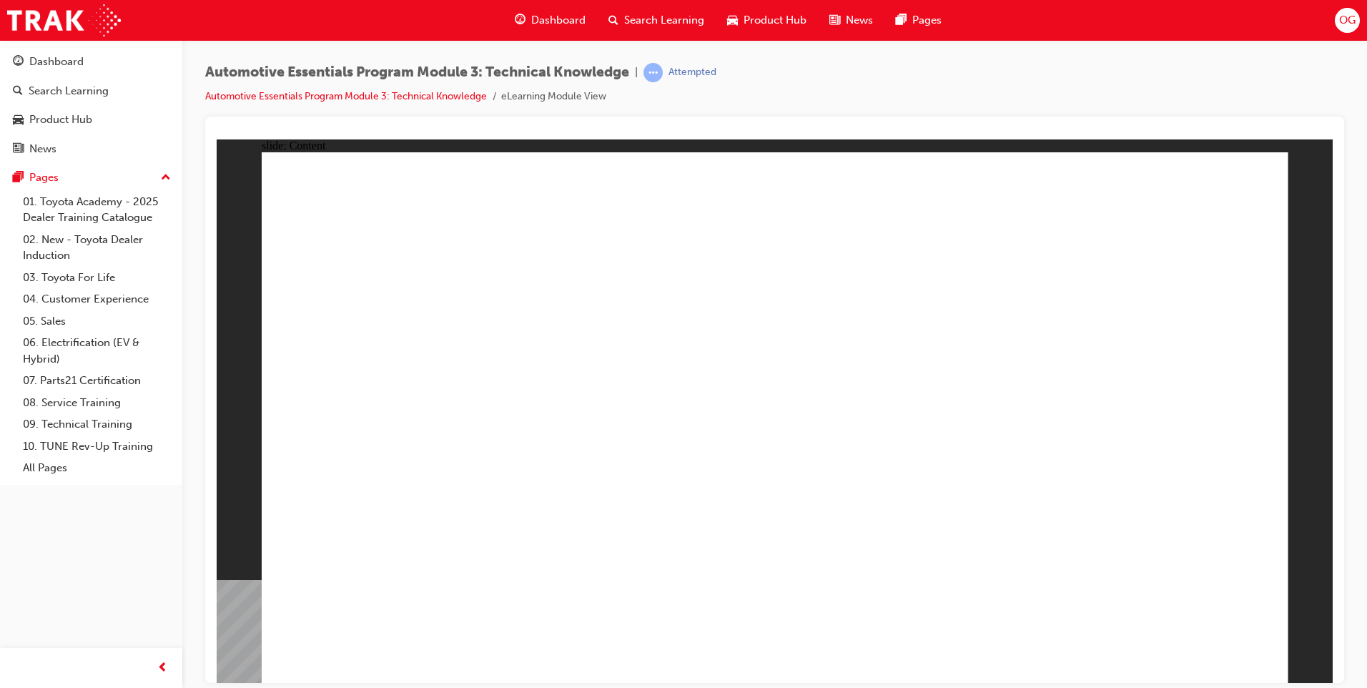
drag, startPoint x: 1177, startPoint y: 656, endPoint x: 1180, endPoint y: 629, distance: 26.6
radio input "true"
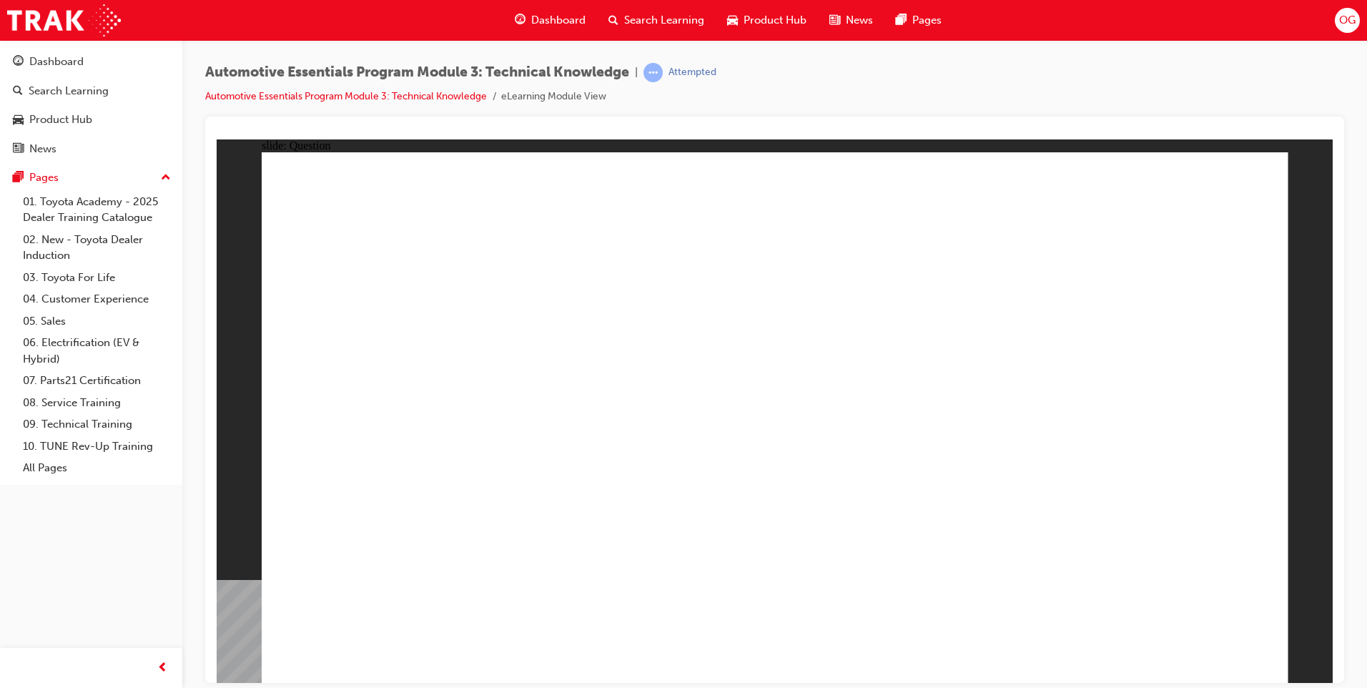
radio input "true"
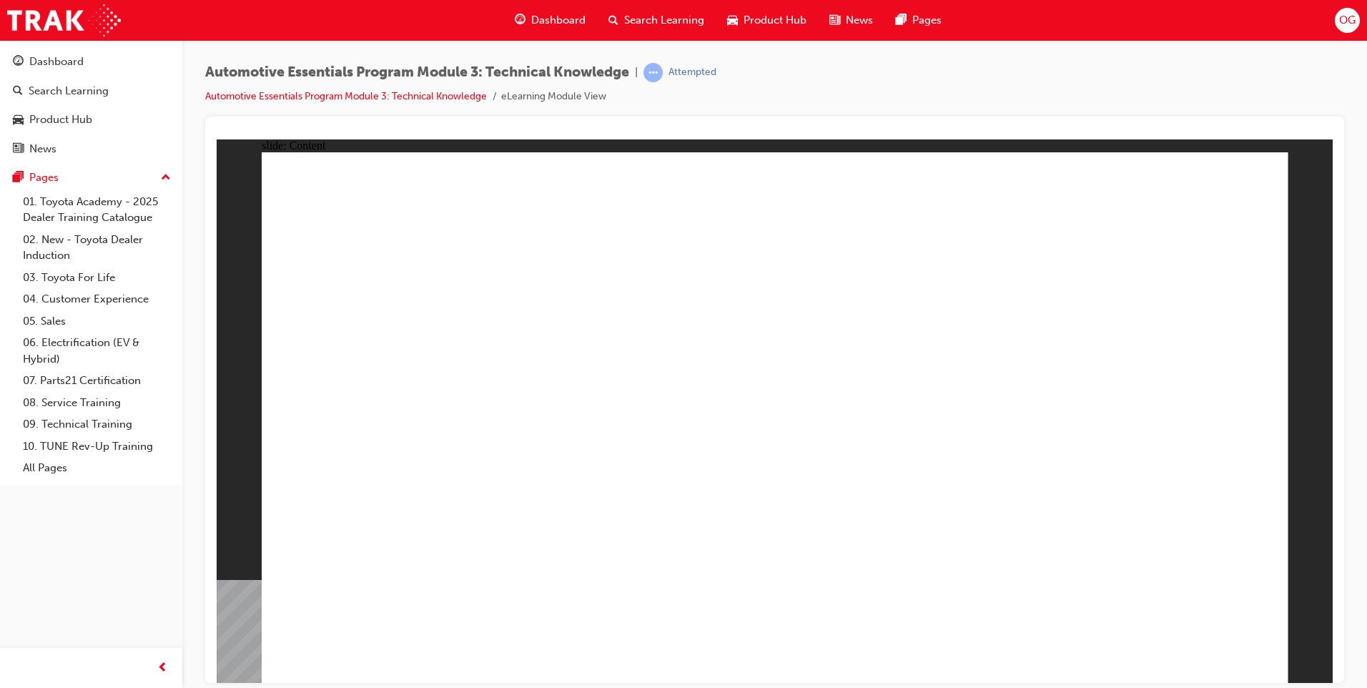
radio input "true"
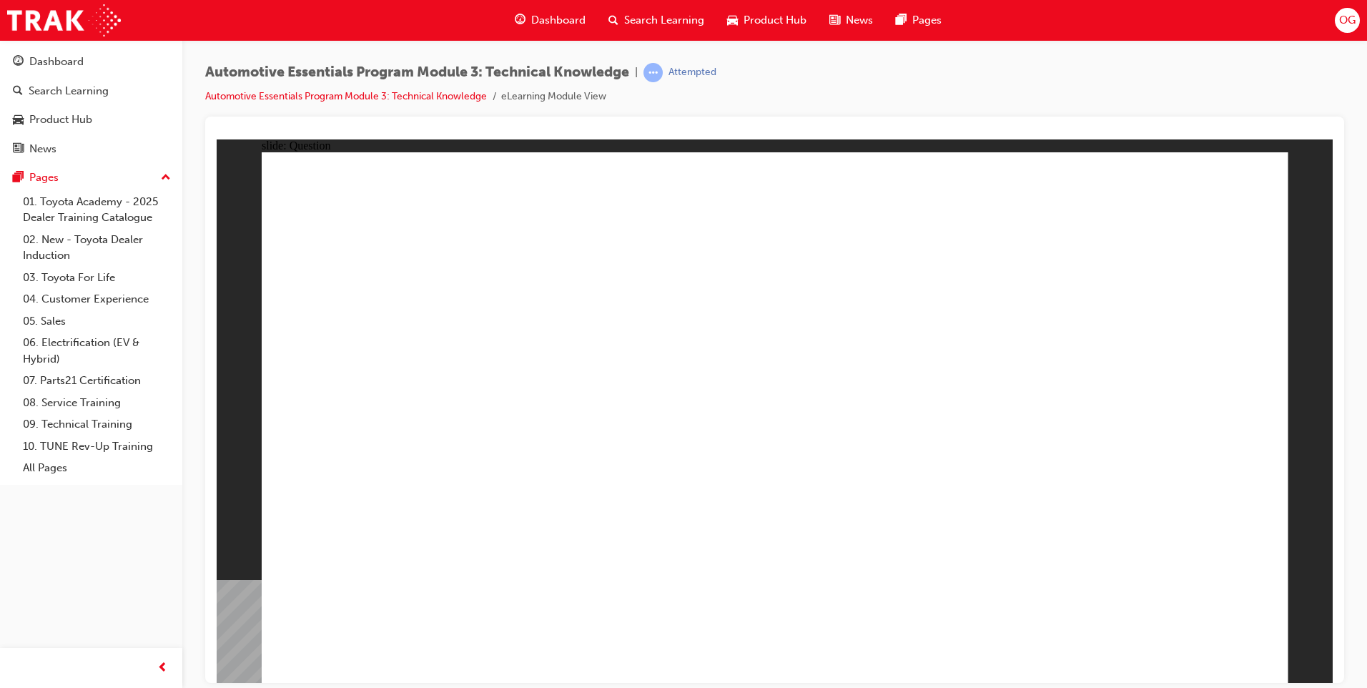
radio input "false"
radio input "true"
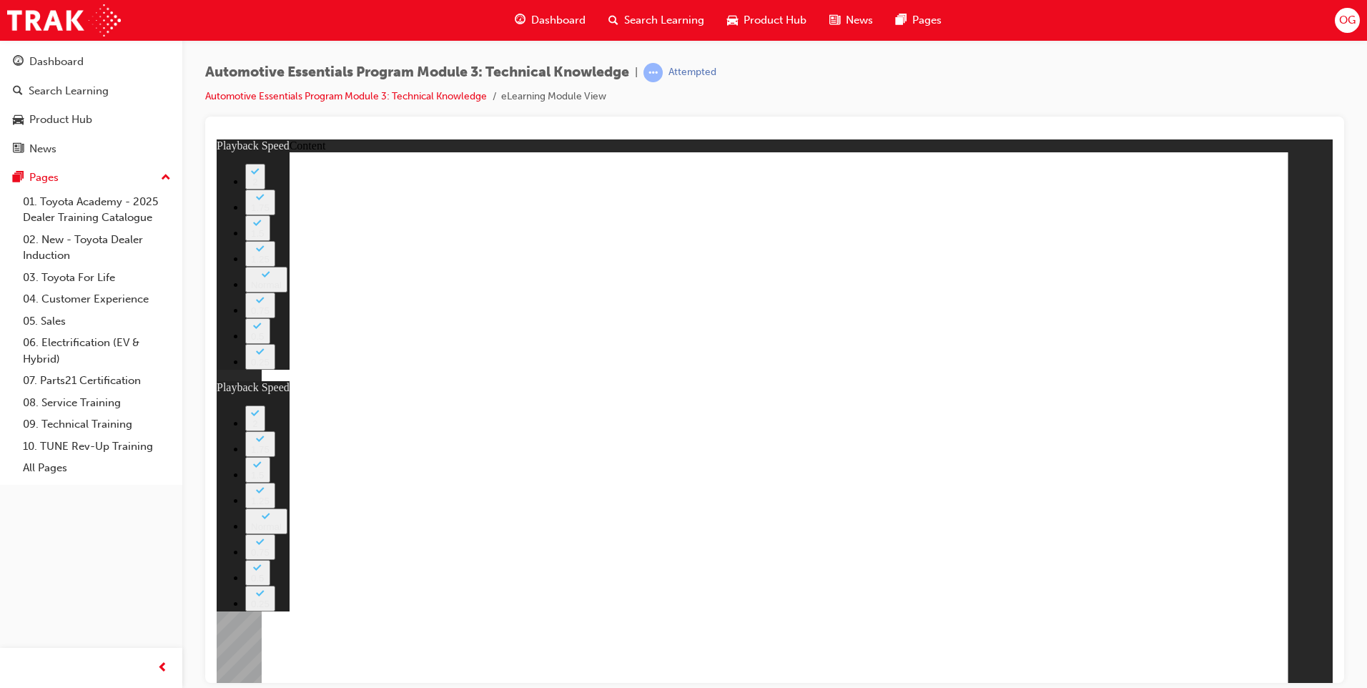
type input "6"
type input "0"
type input "8"
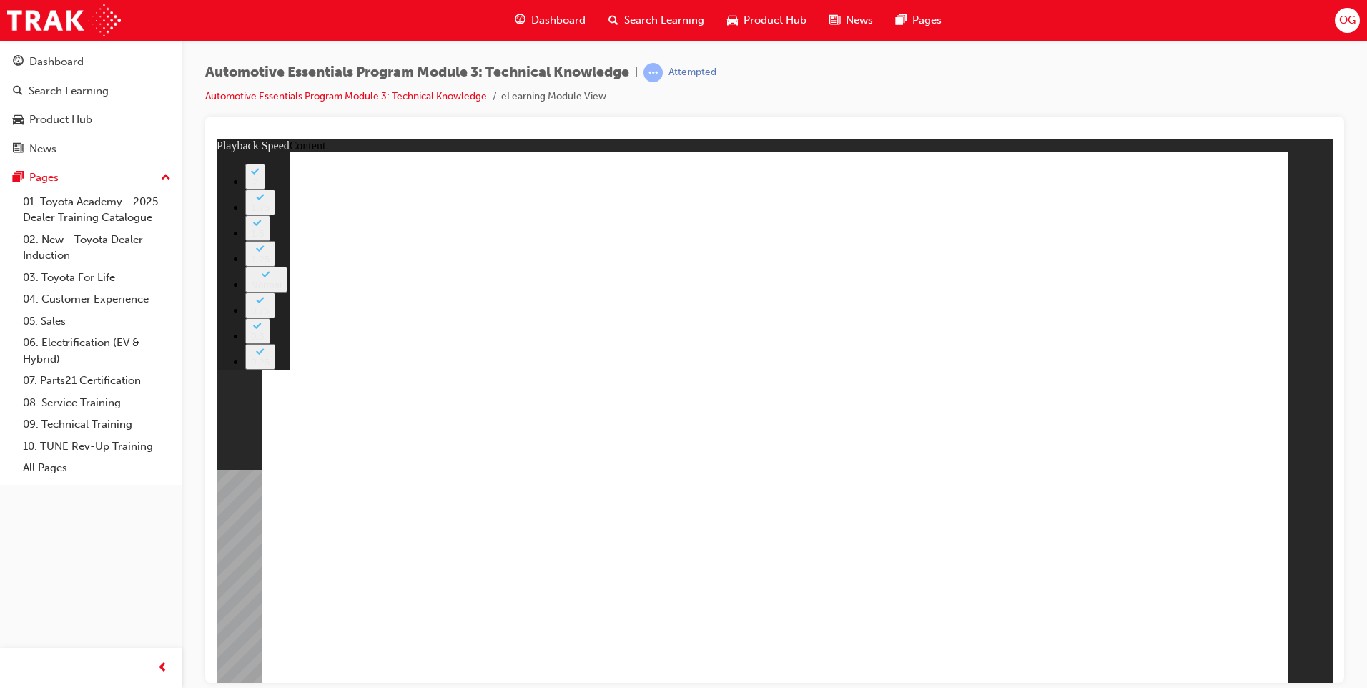
type input "6"
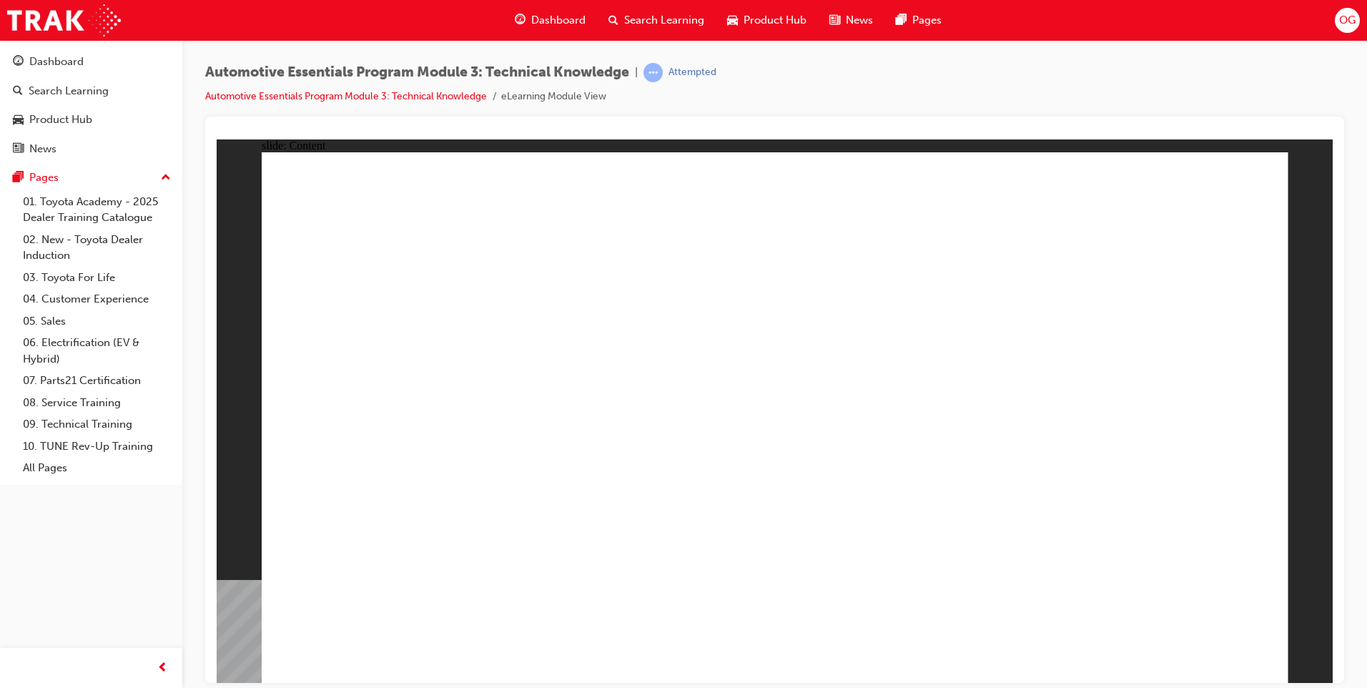
drag, startPoint x: 1222, startPoint y: 191, endPoint x: 1248, endPoint y: 187, distance: 26.1
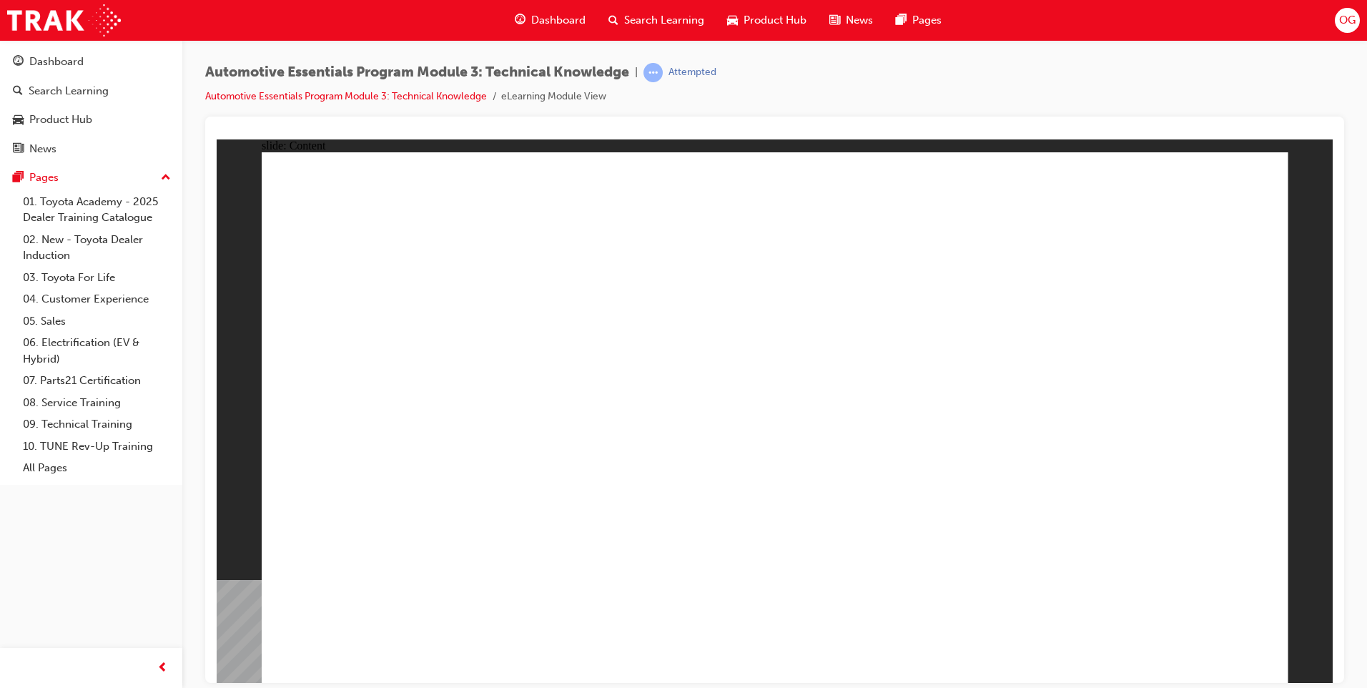
radio input "true"
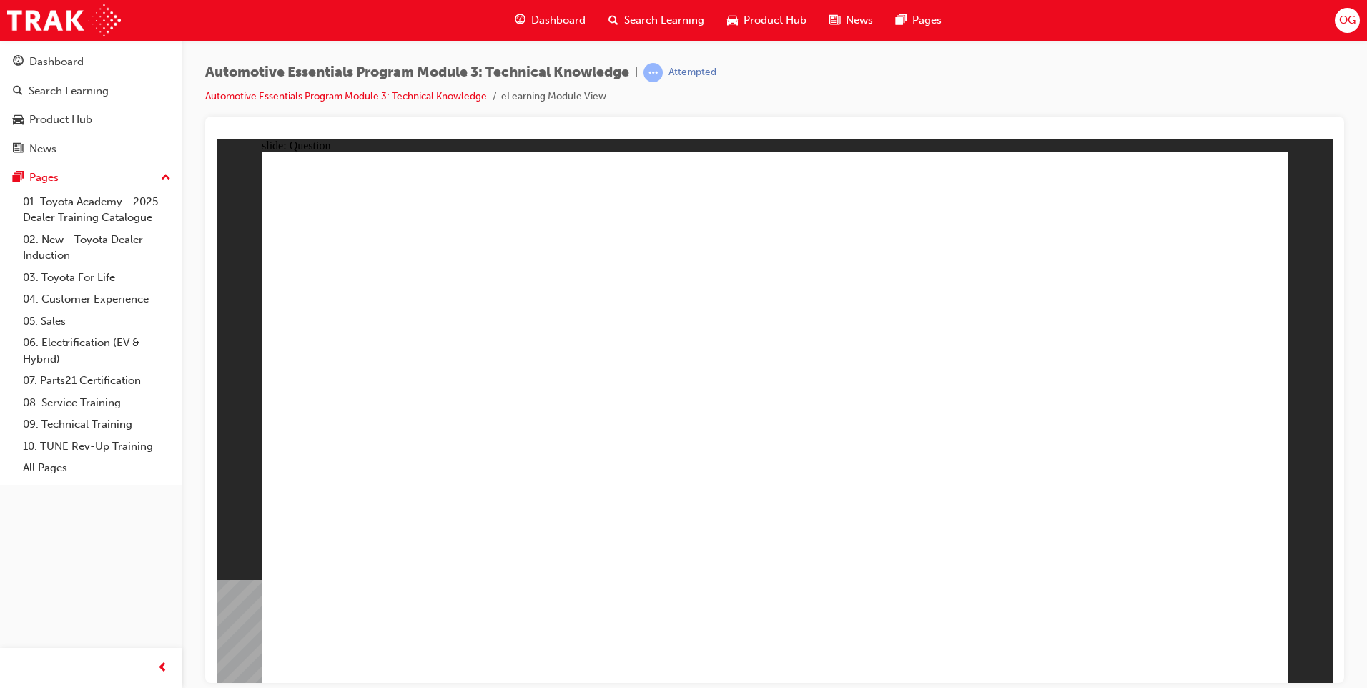
radio input "true"
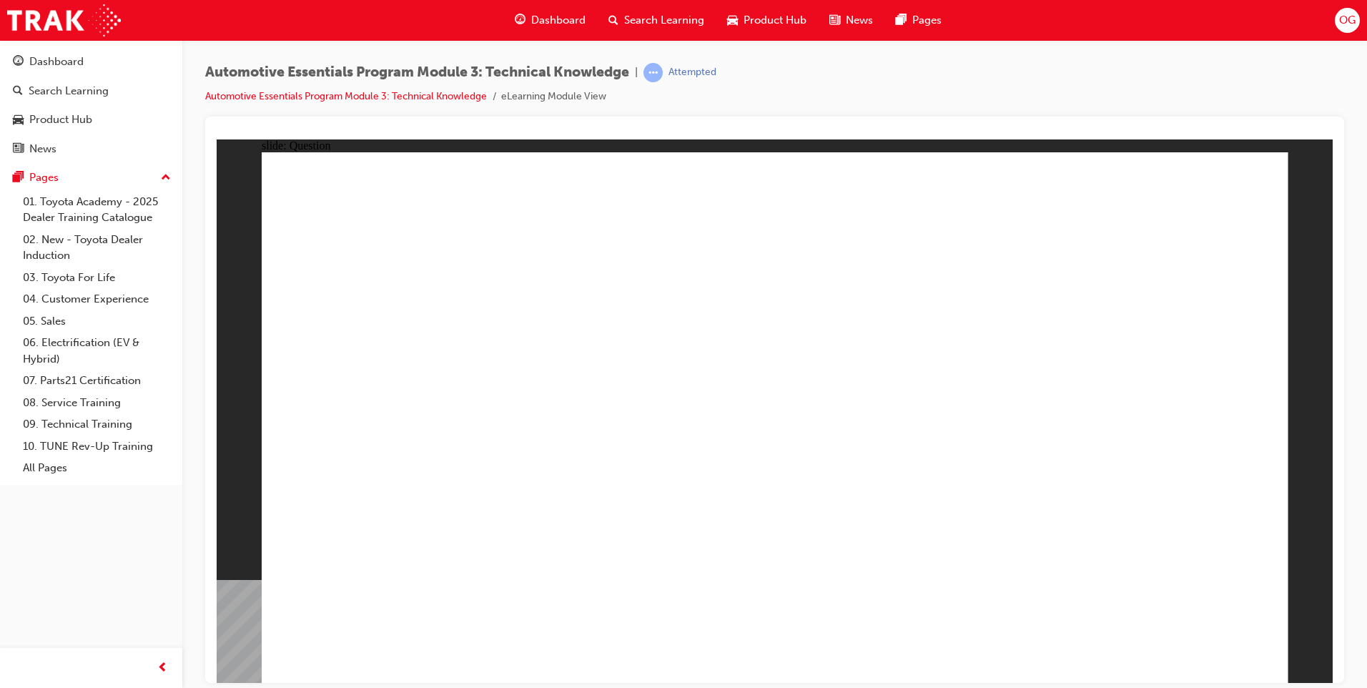
radio input "true"
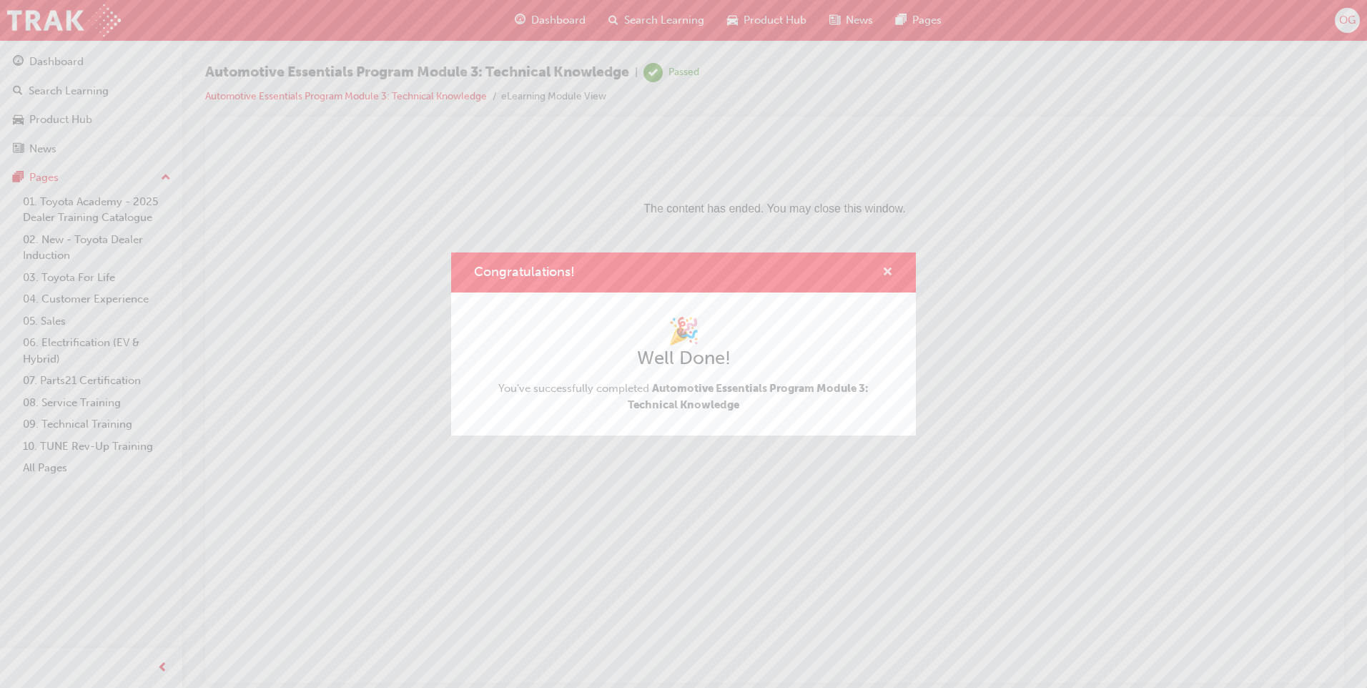
click at [891, 276] on span "cross-icon" at bounding box center [887, 273] width 11 height 13
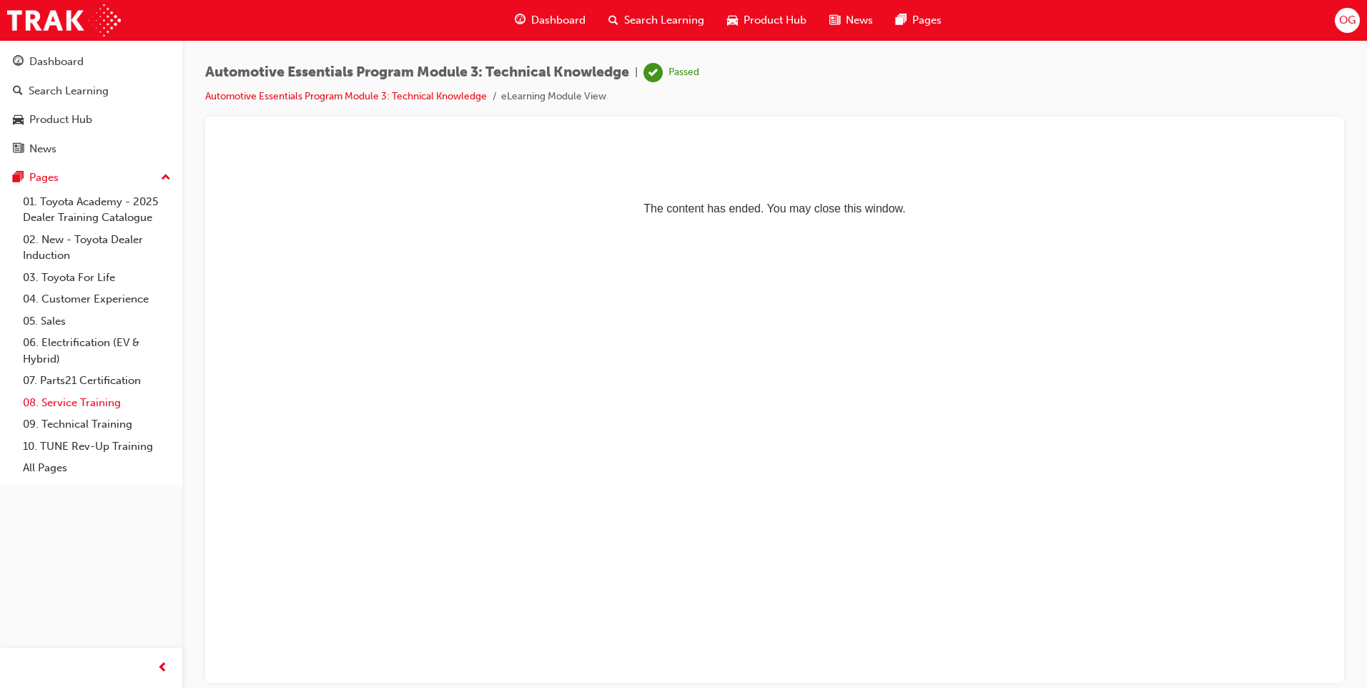
click at [85, 398] on link "08. Service Training" at bounding box center [96, 403] width 159 height 22
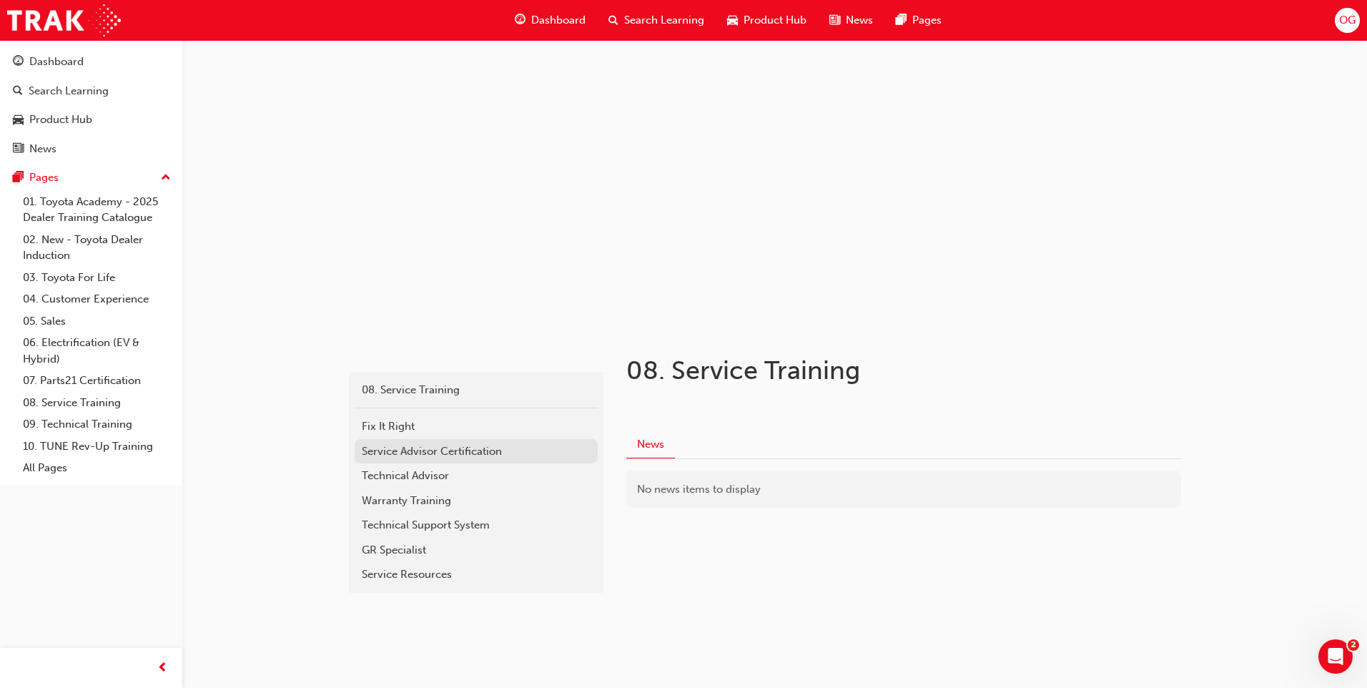
click at [435, 461] on link "Service Advisor Certification" at bounding box center [476, 451] width 243 height 25
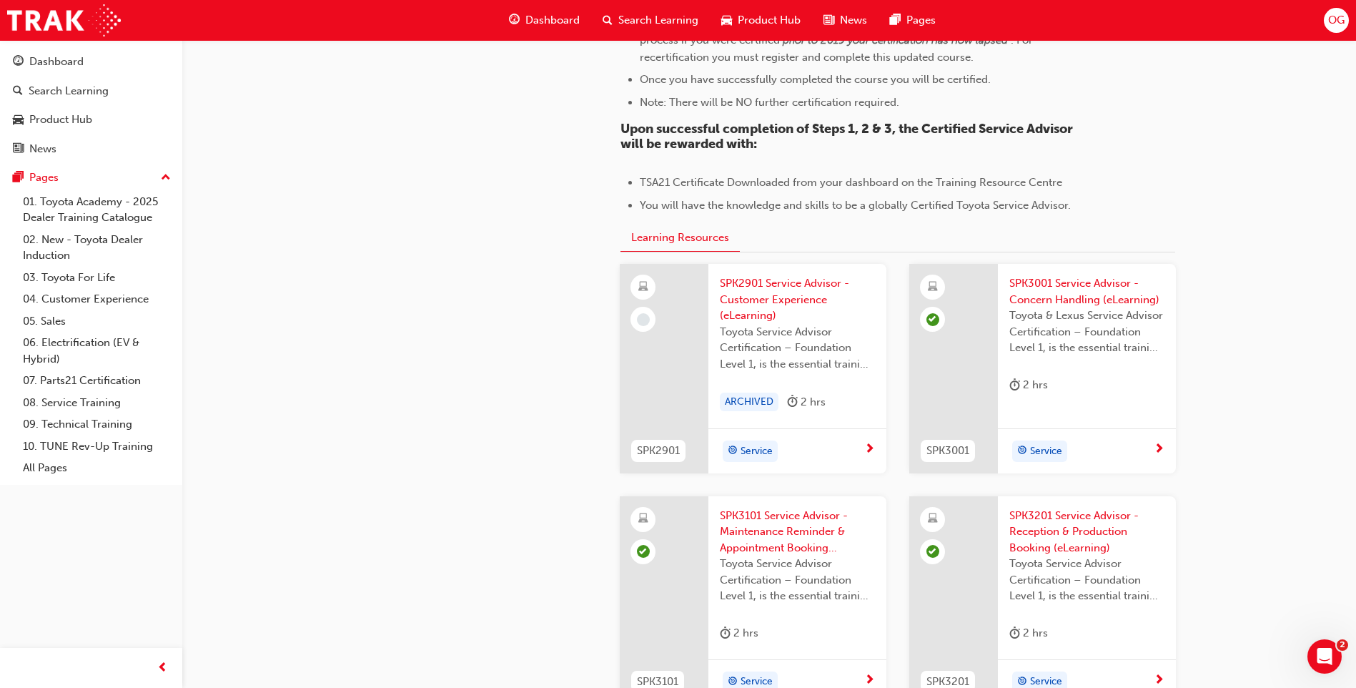
scroll to position [1190, 0]
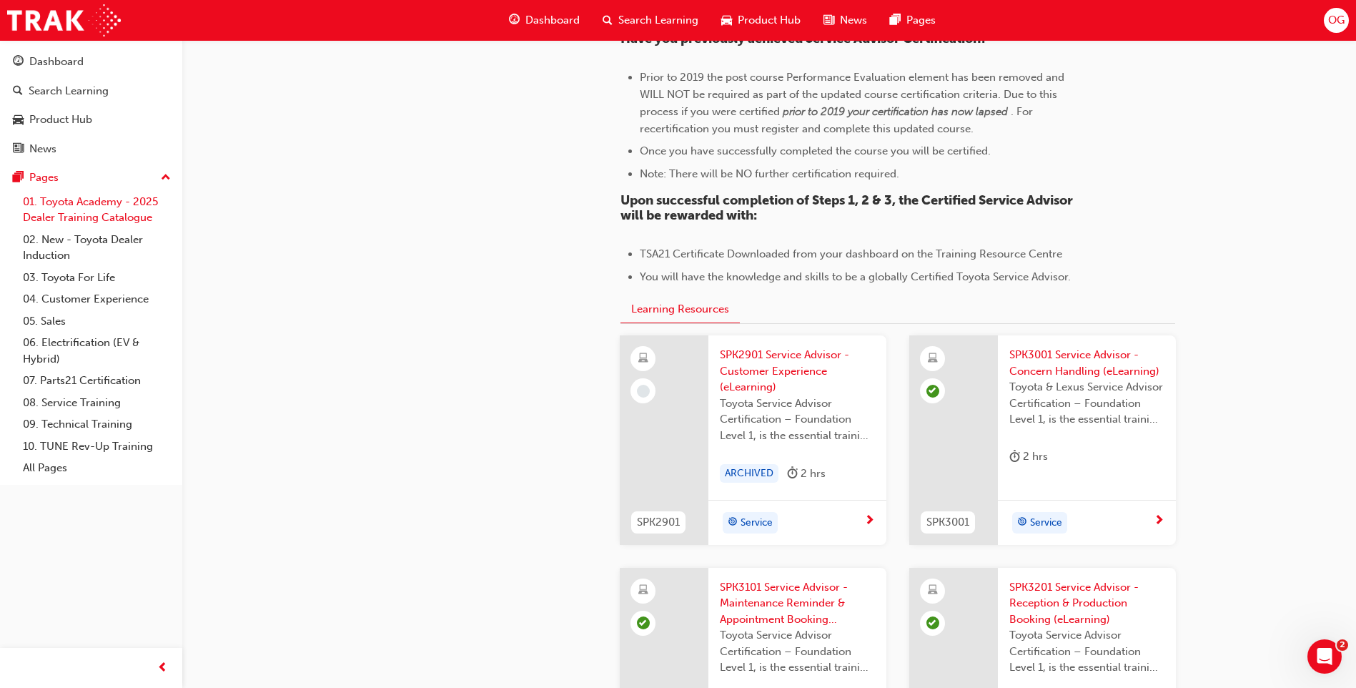
click at [53, 202] on link "01. Toyota Academy - 2025 Dealer Training Catalogue" at bounding box center [96, 210] width 159 height 38
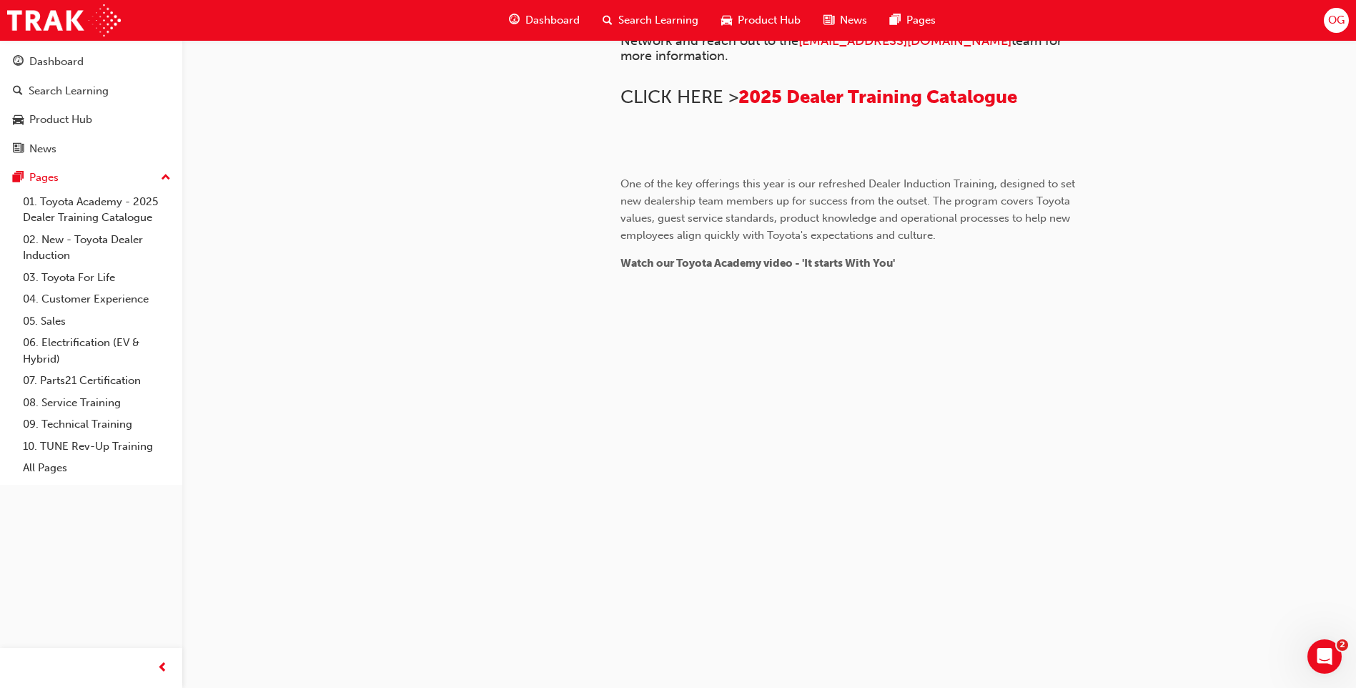
scroll to position [1283, 0]
click at [77, 250] on link "02. New - Toyota Dealer Induction" at bounding box center [96, 248] width 159 height 38
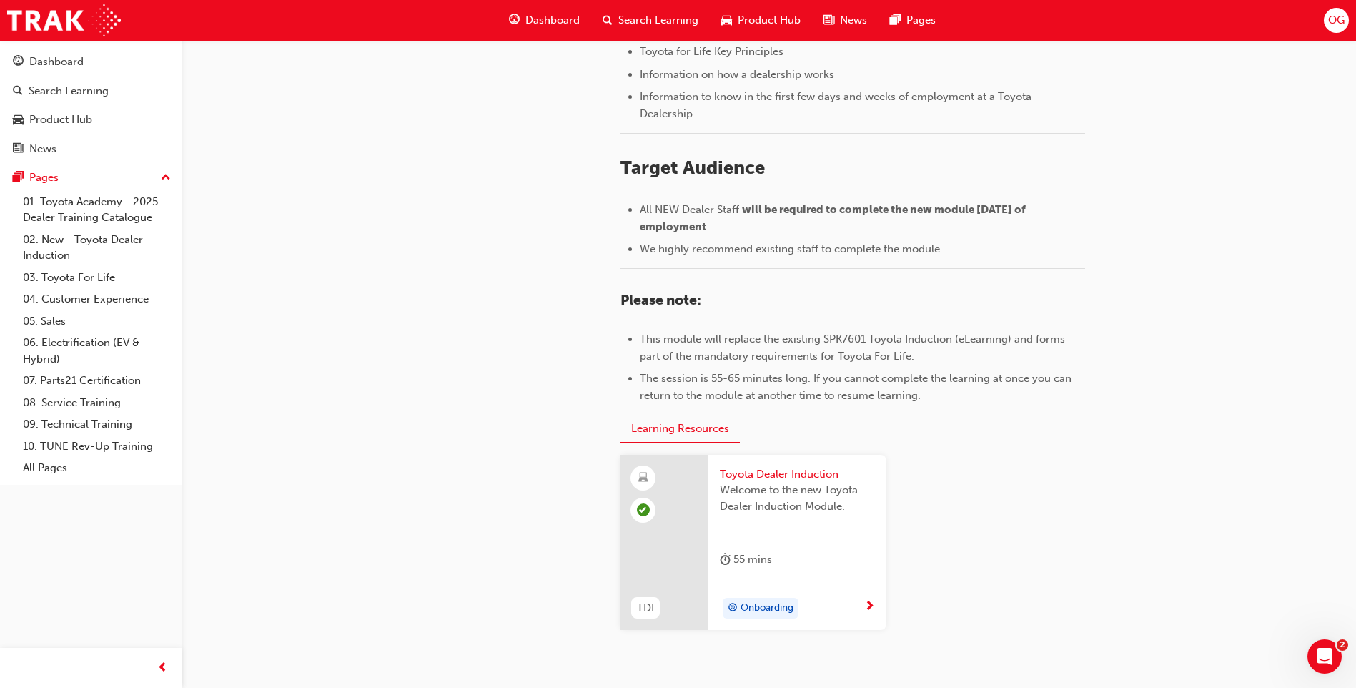
scroll to position [593, 0]
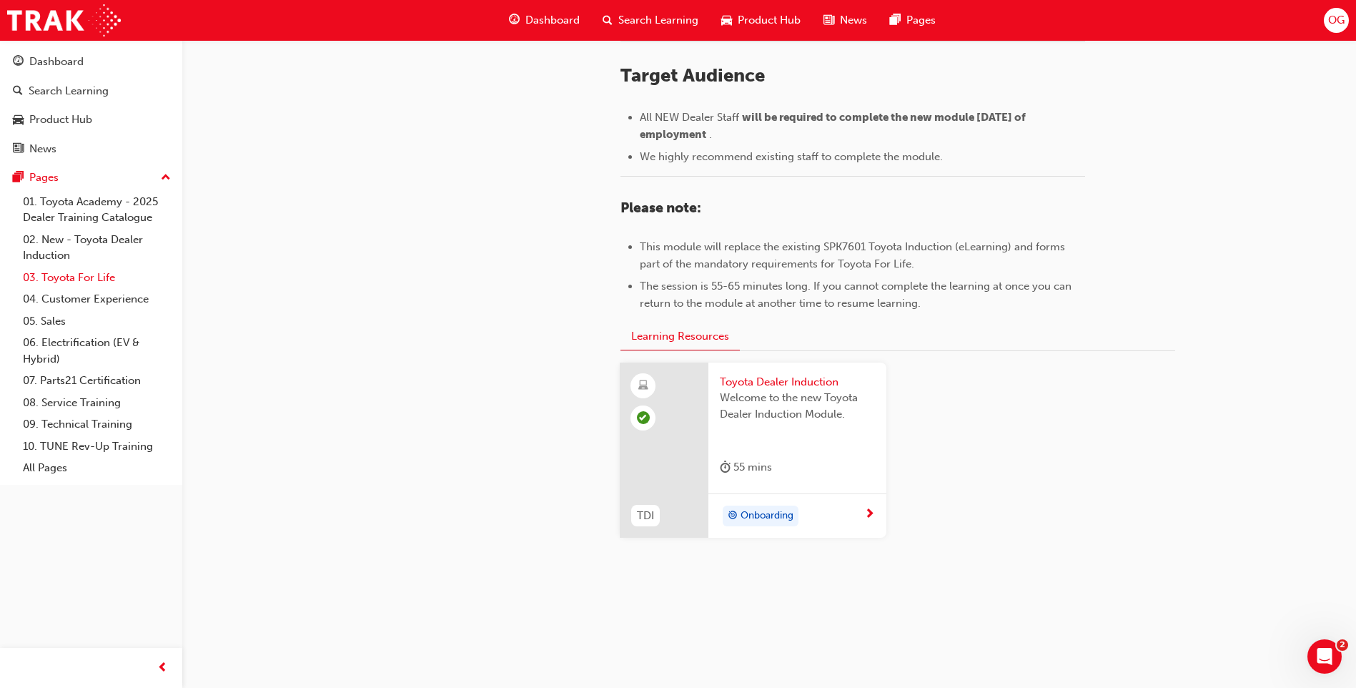
click at [42, 282] on link "03. Toyota For Life" at bounding box center [96, 278] width 159 height 22
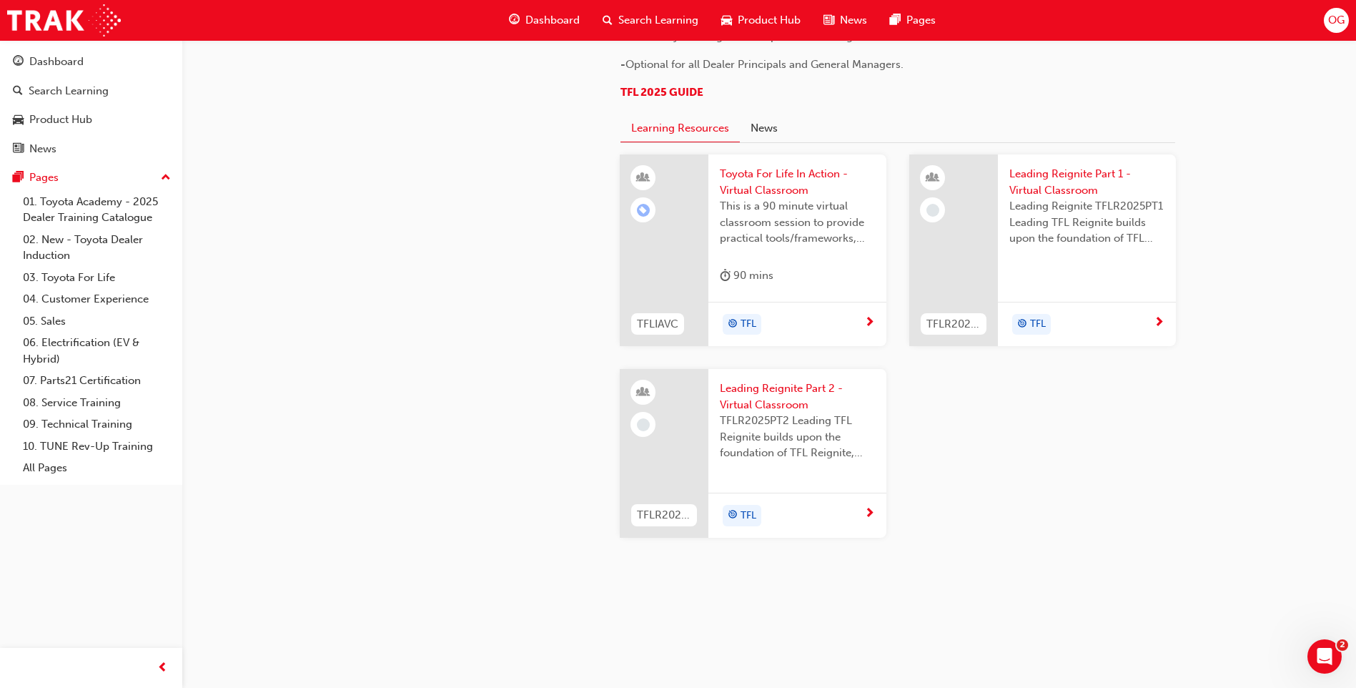
scroll to position [1484, 0]
click at [68, 296] on link "04. Customer Experience" at bounding box center [96, 299] width 159 height 22
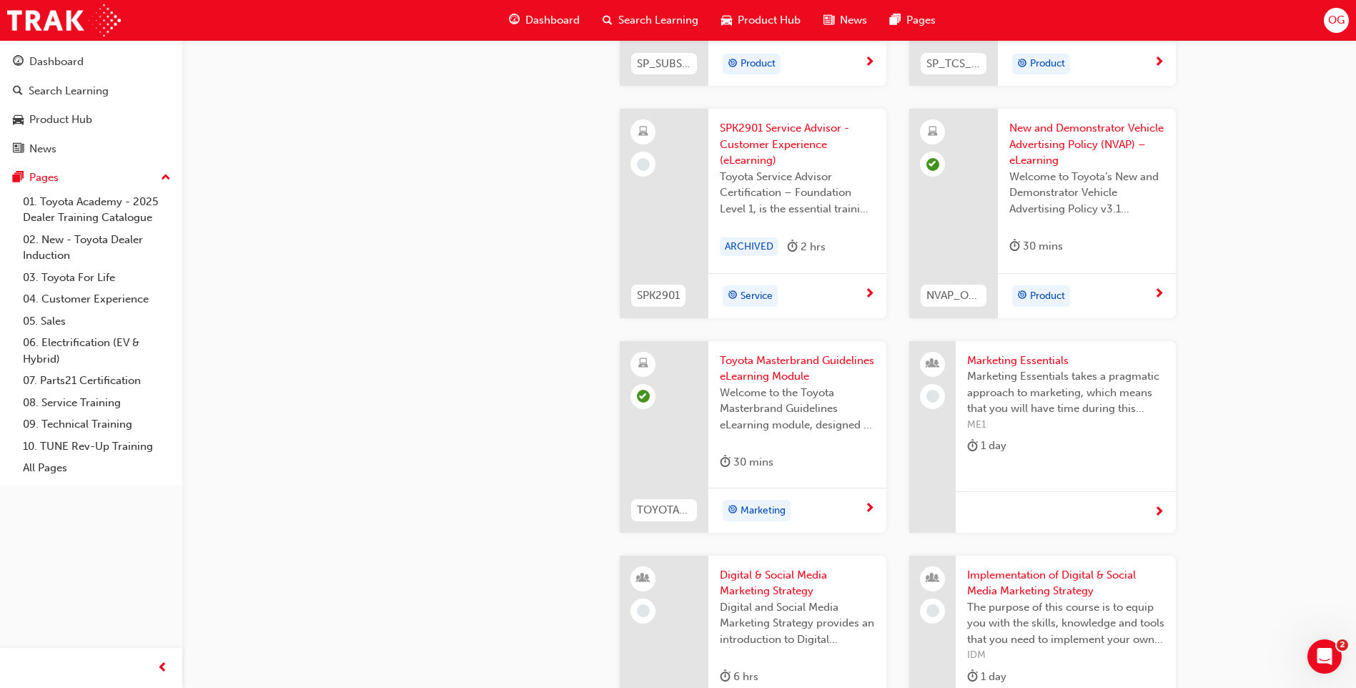
scroll to position [2712, 0]
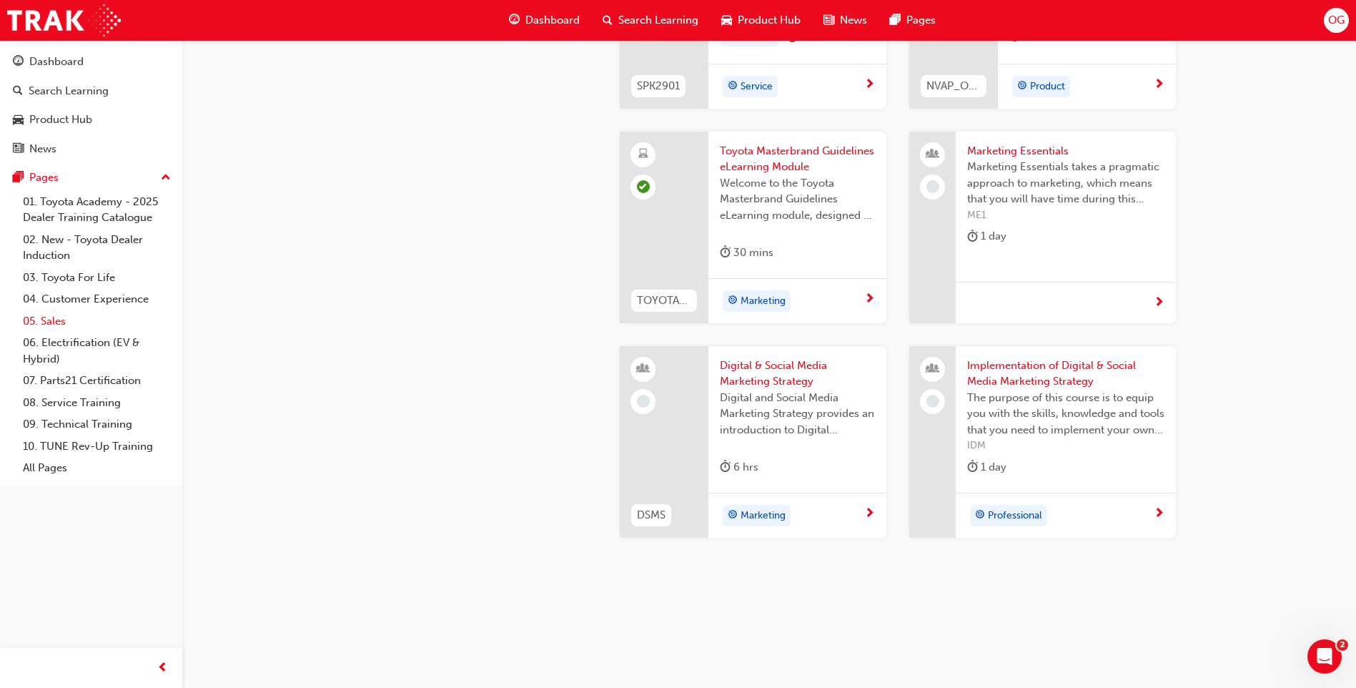
click at [99, 324] on link "05. Sales" at bounding box center [96, 321] width 159 height 22
